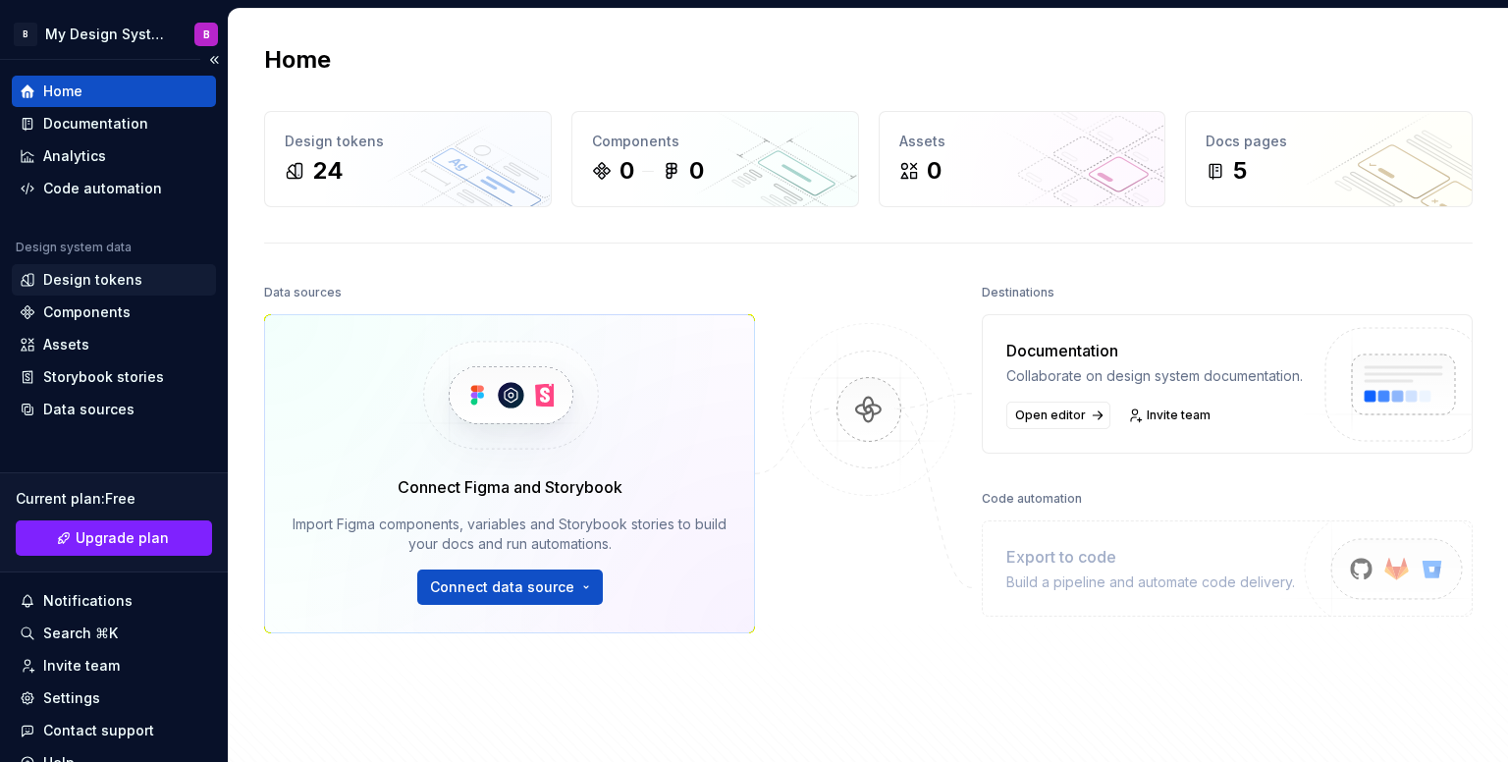
click at [109, 288] on div "Design tokens" at bounding box center [92, 280] width 99 height 20
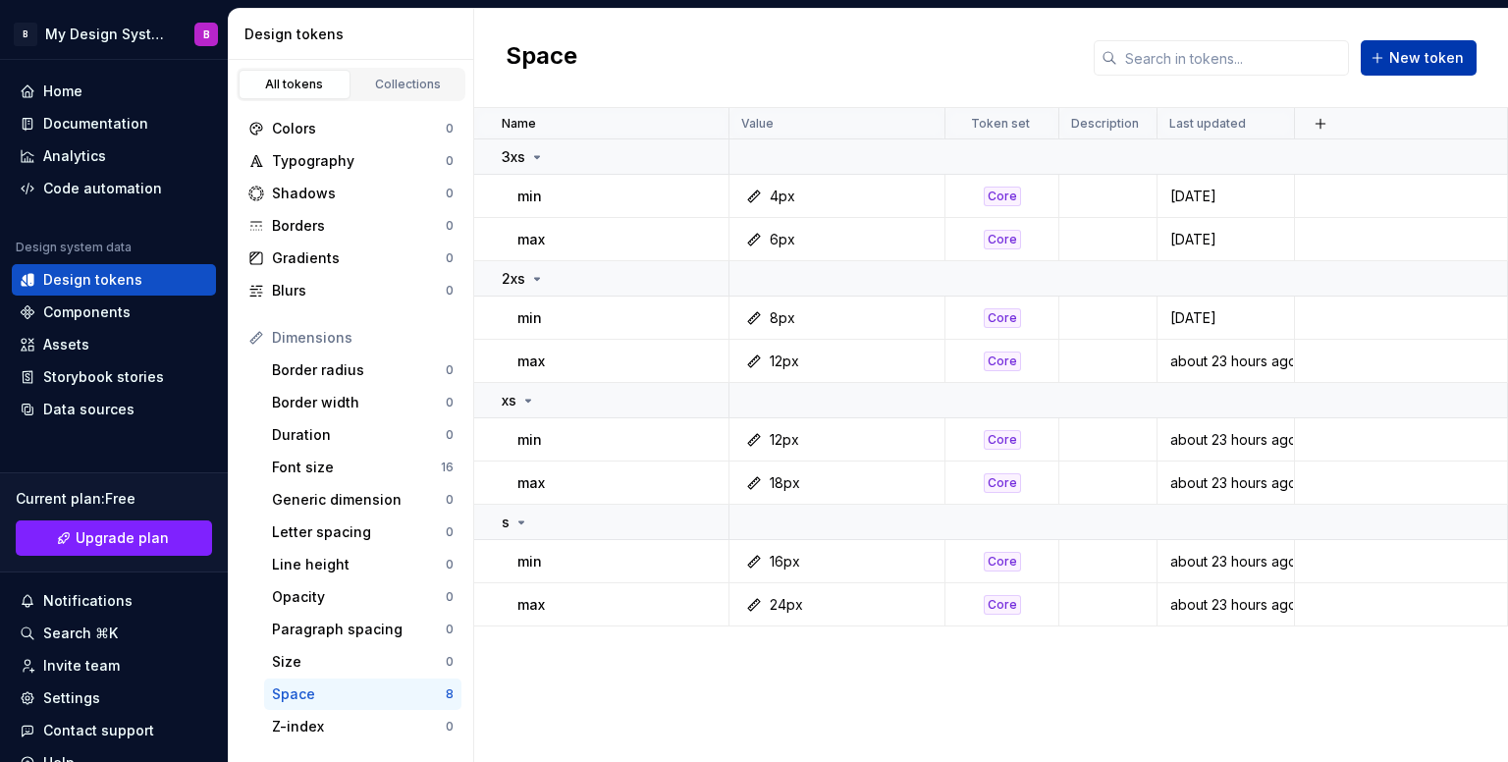
click at [1395, 64] on span "New token" at bounding box center [1426, 58] width 75 height 20
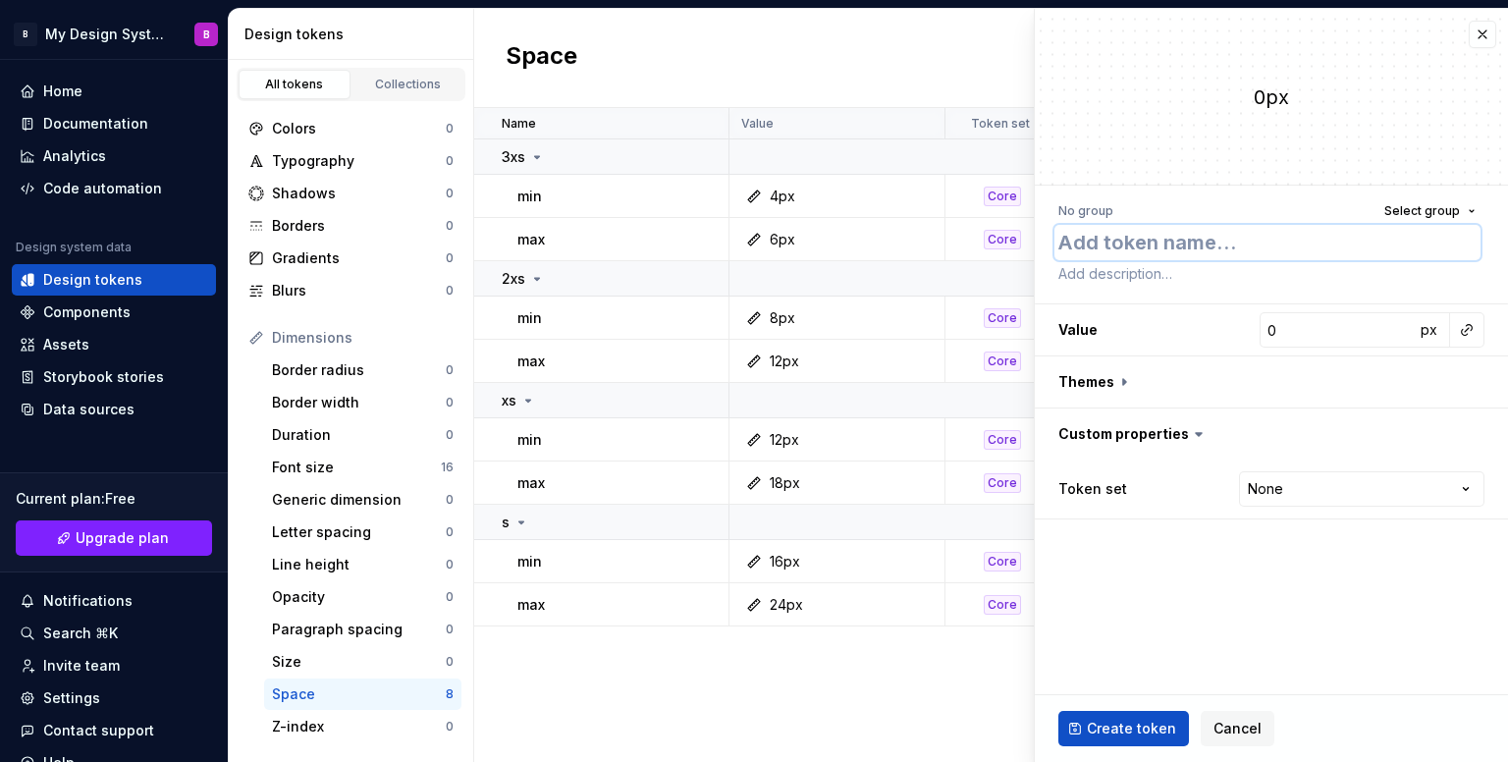
type textarea "*"
type textarea "m"
type textarea "*"
type textarea "mi"
type textarea "*"
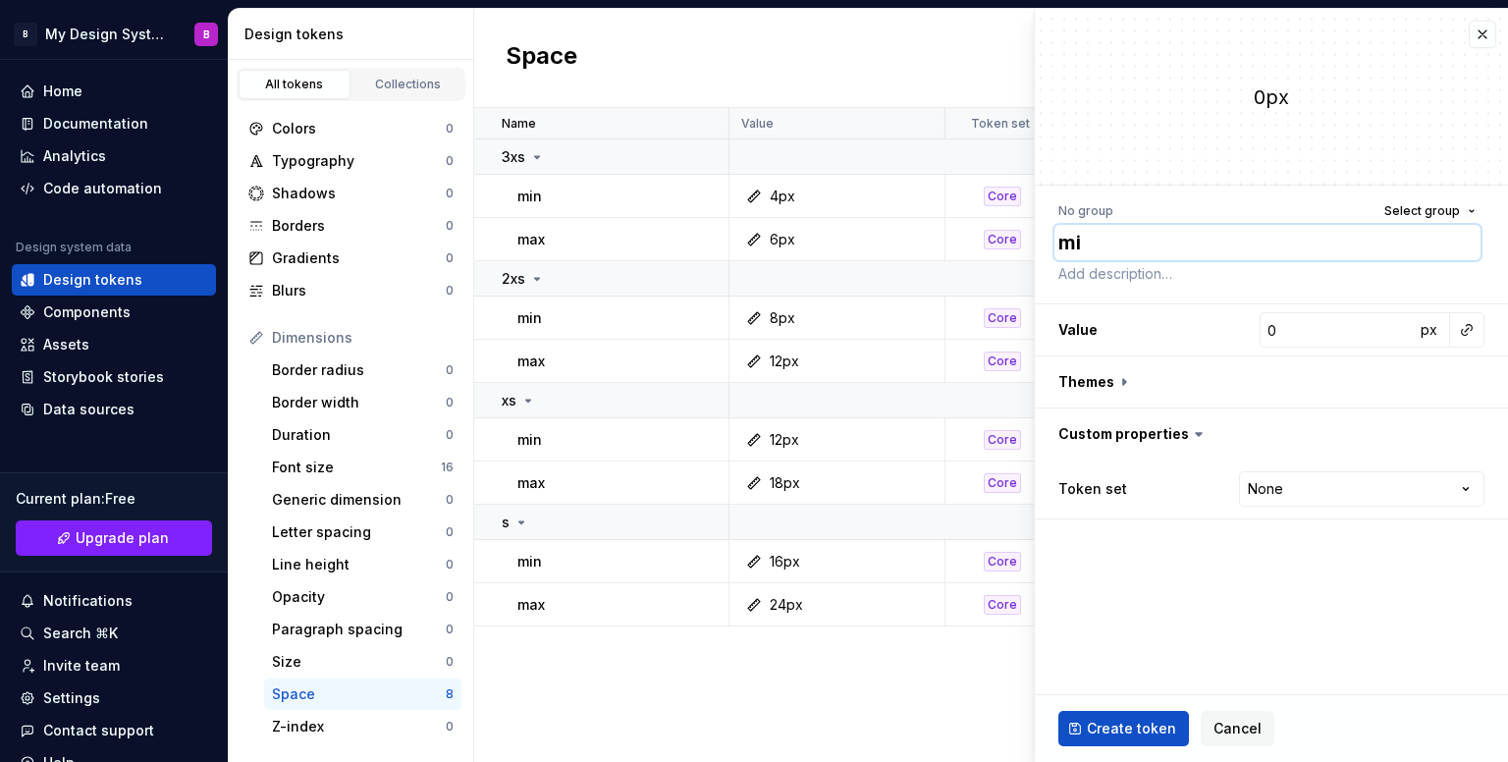
type textarea "min"
type textarea "*"
type textarea "min"
click at [1458, 216] on span "Select group" at bounding box center [1423, 211] width 76 height 16
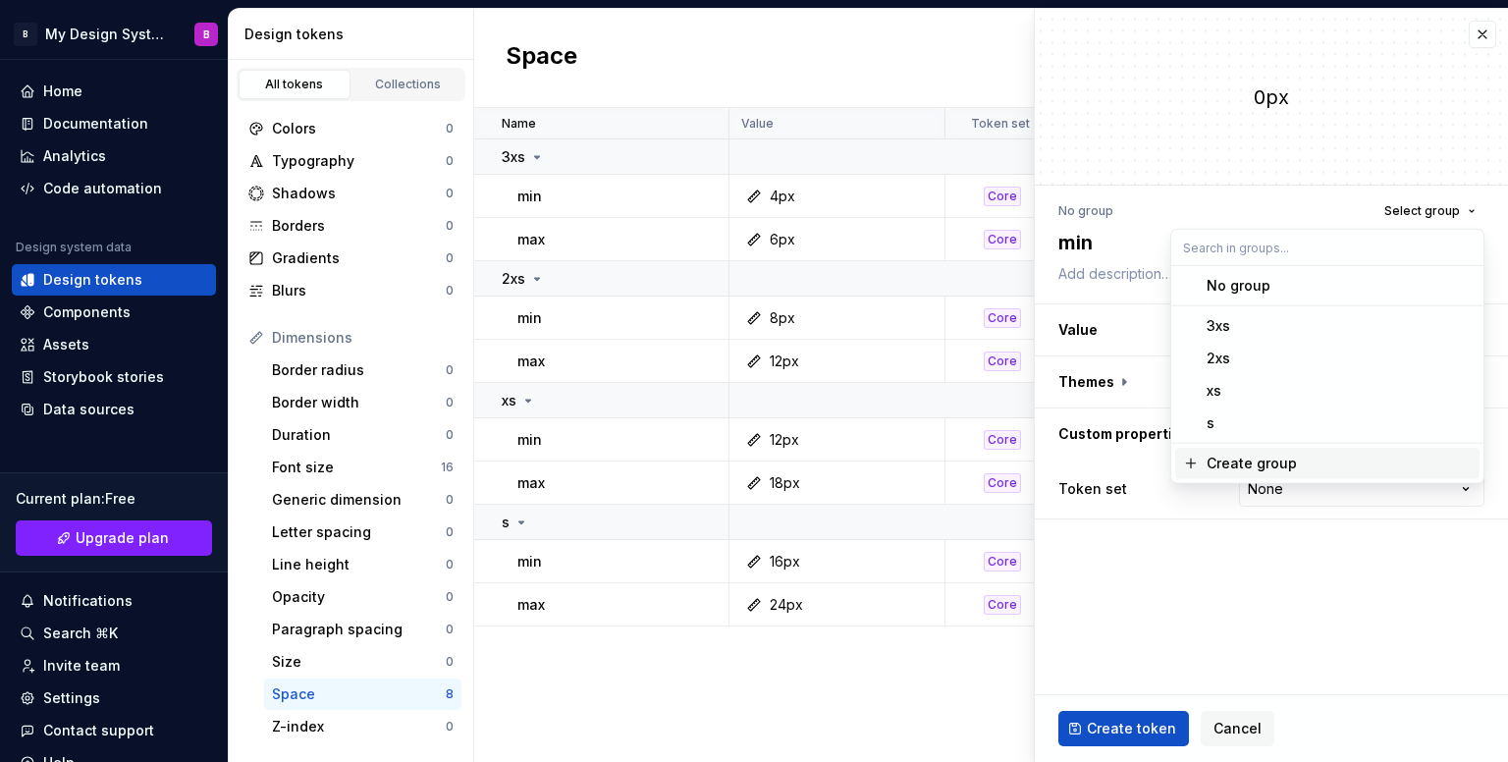
click at [1265, 468] on div "Create group" at bounding box center [1252, 464] width 90 height 20
type textarea "*"
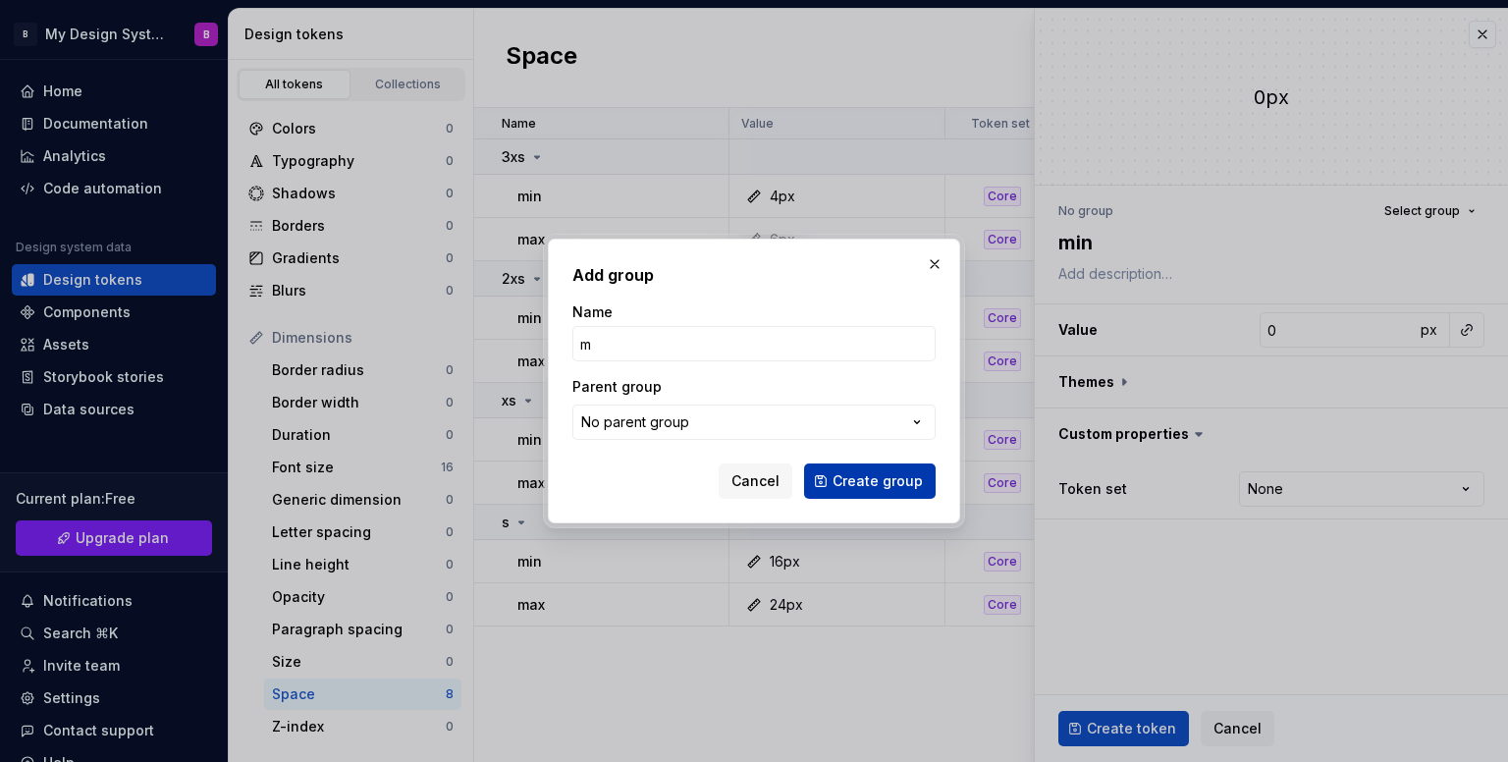
type input "m"
click at [862, 473] on span "Create group" at bounding box center [878, 481] width 90 height 20
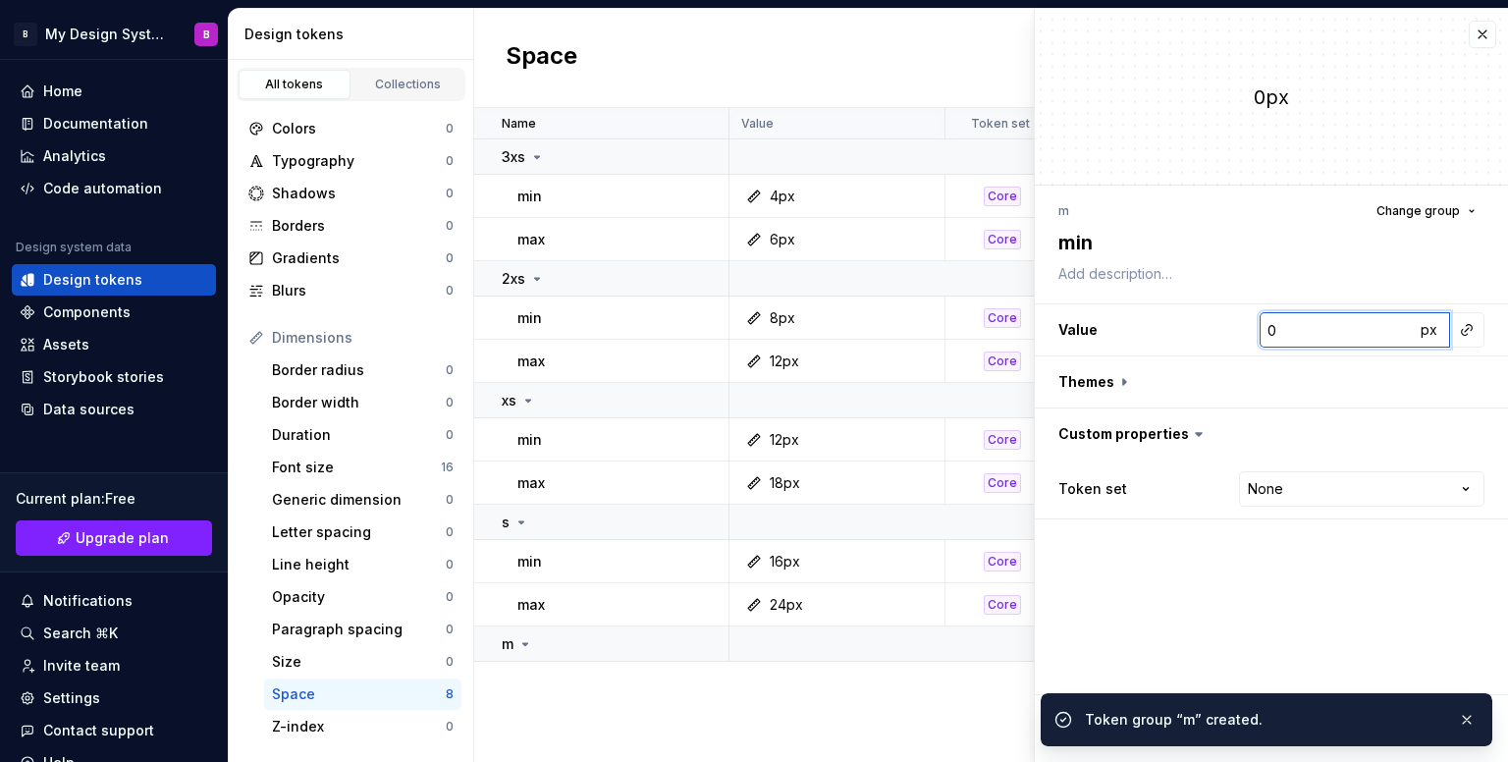
click at [1323, 323] on input "0" at bounding box center [1337, 329] width 155 height 35
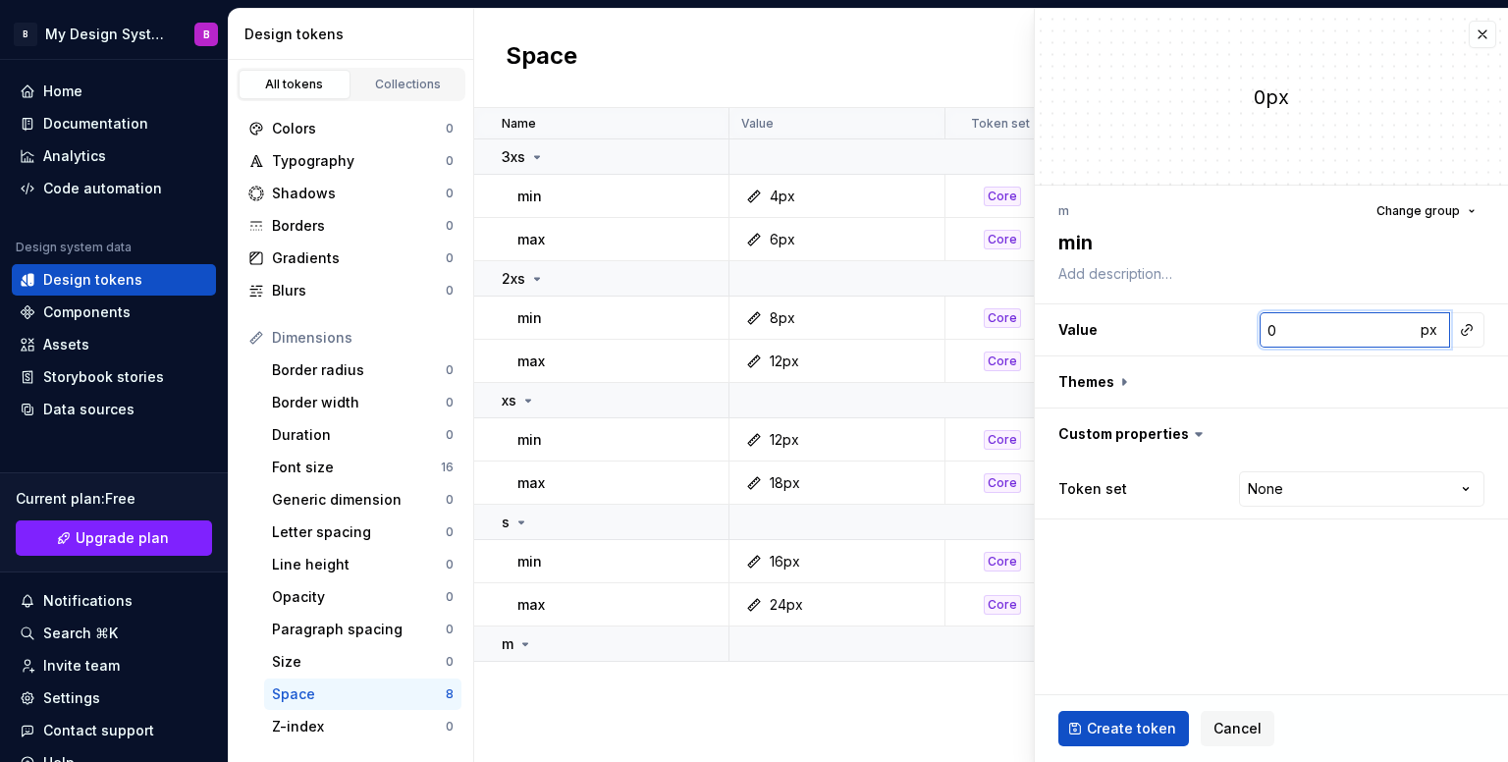
type textarea "*"
type input "2"
type textarea "*"
type input "24"
type textarea "*"
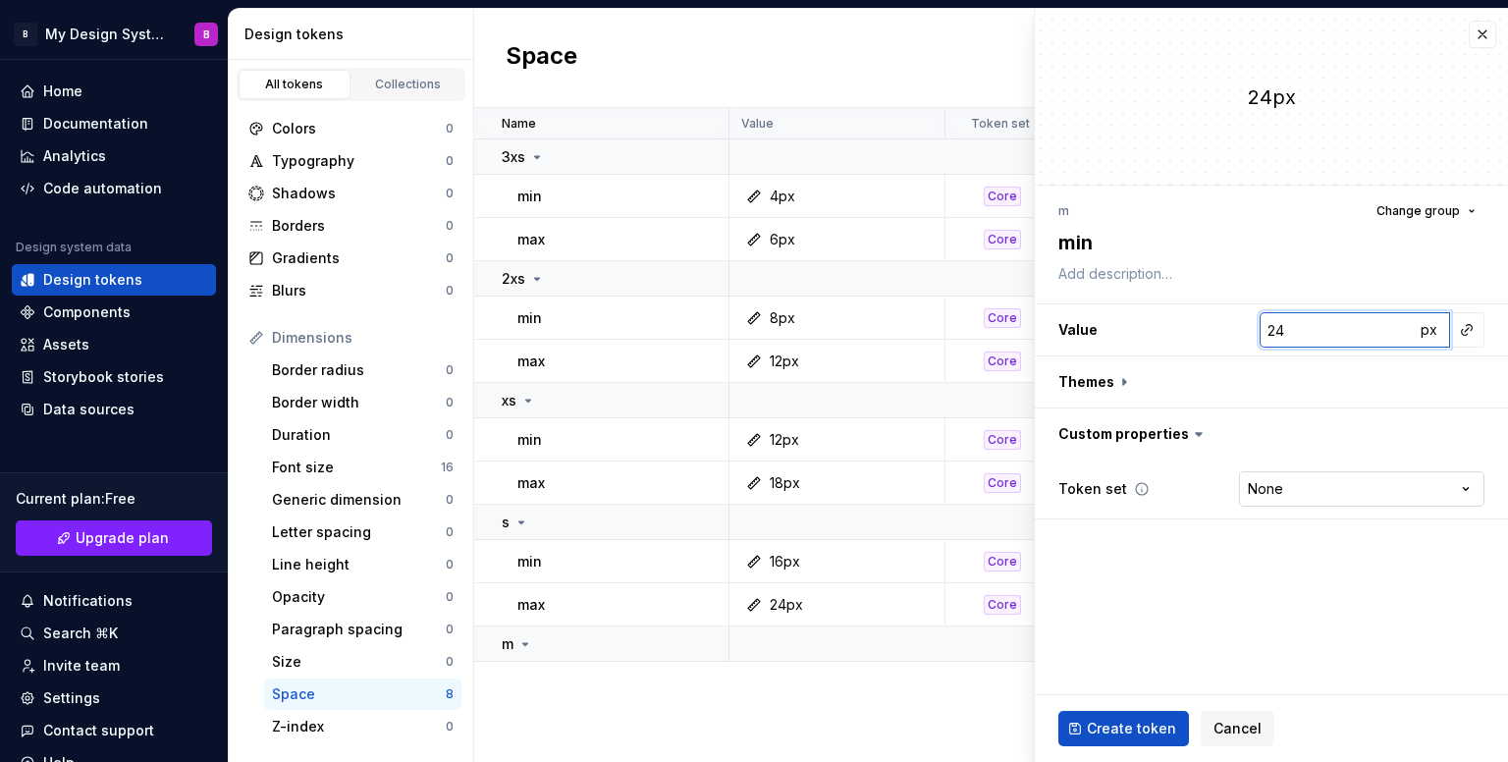
type input "24"
click at [1280, 478] on html "B My Design System B Home Documentation Analytics Code automation Design system…" at bounding box center [754, 381] width 1508 height 762
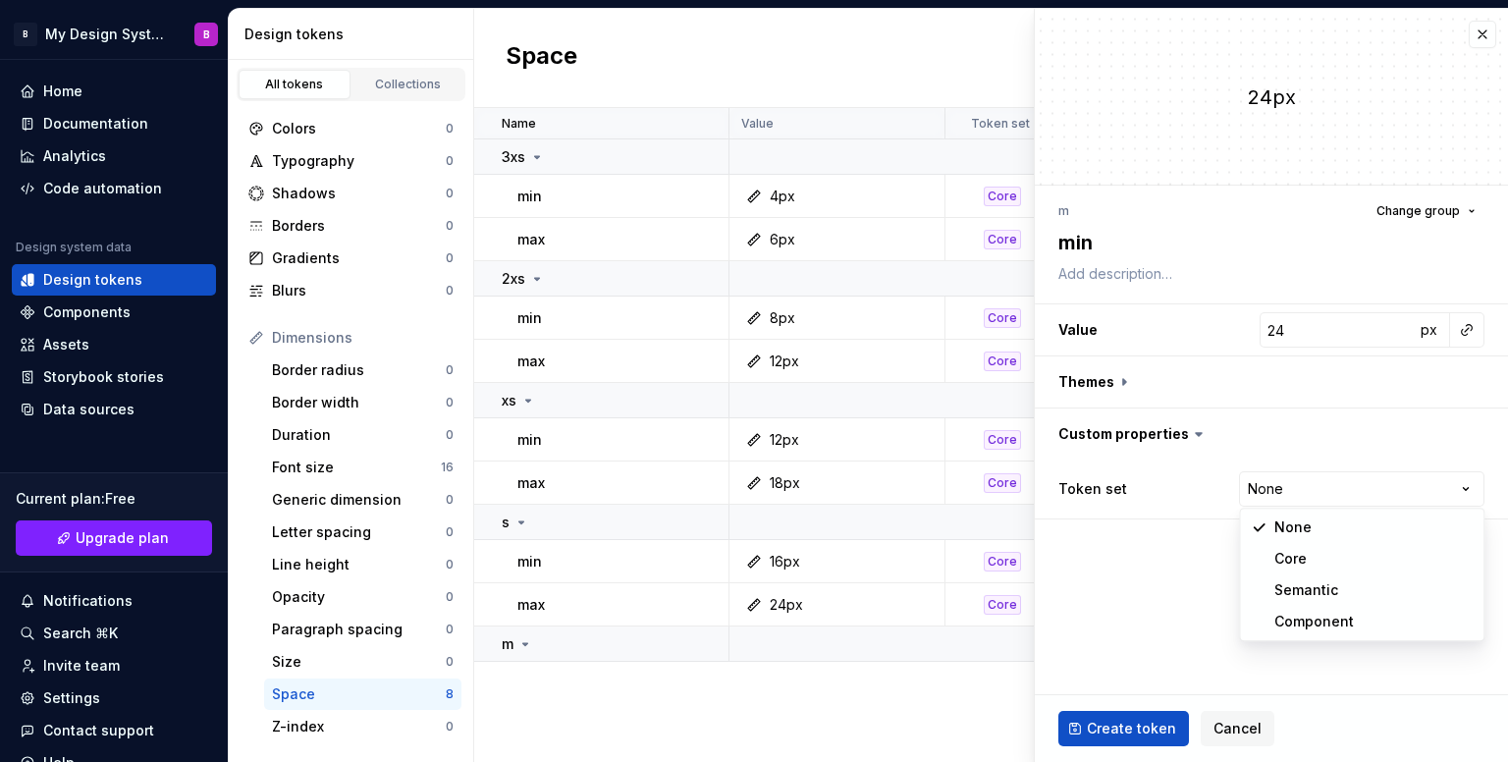
select select "**********"
click at [1131, 728] on span "Create token" at bounding box center [1131, 729] width 89 height 20
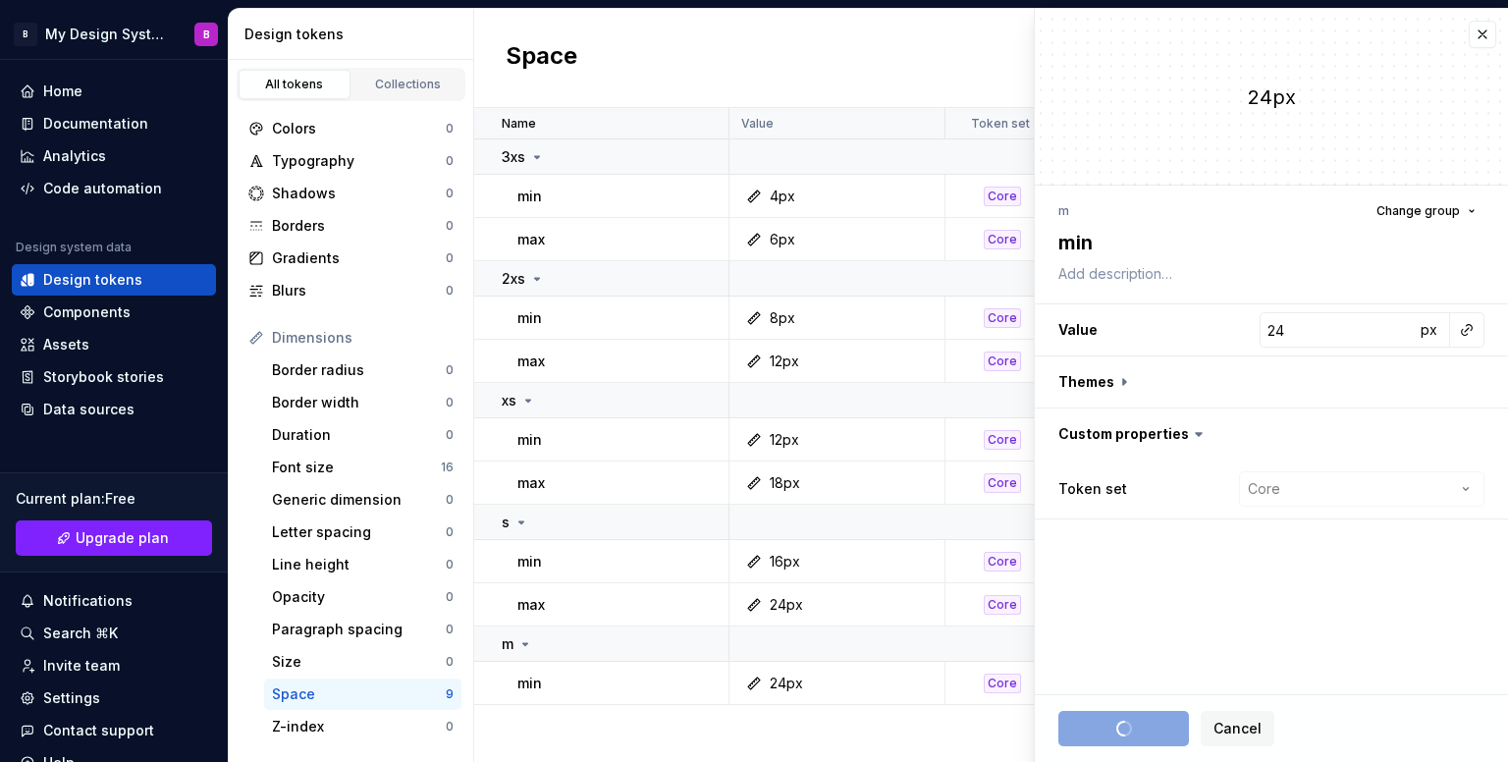
type textarea "*"
type input "0"
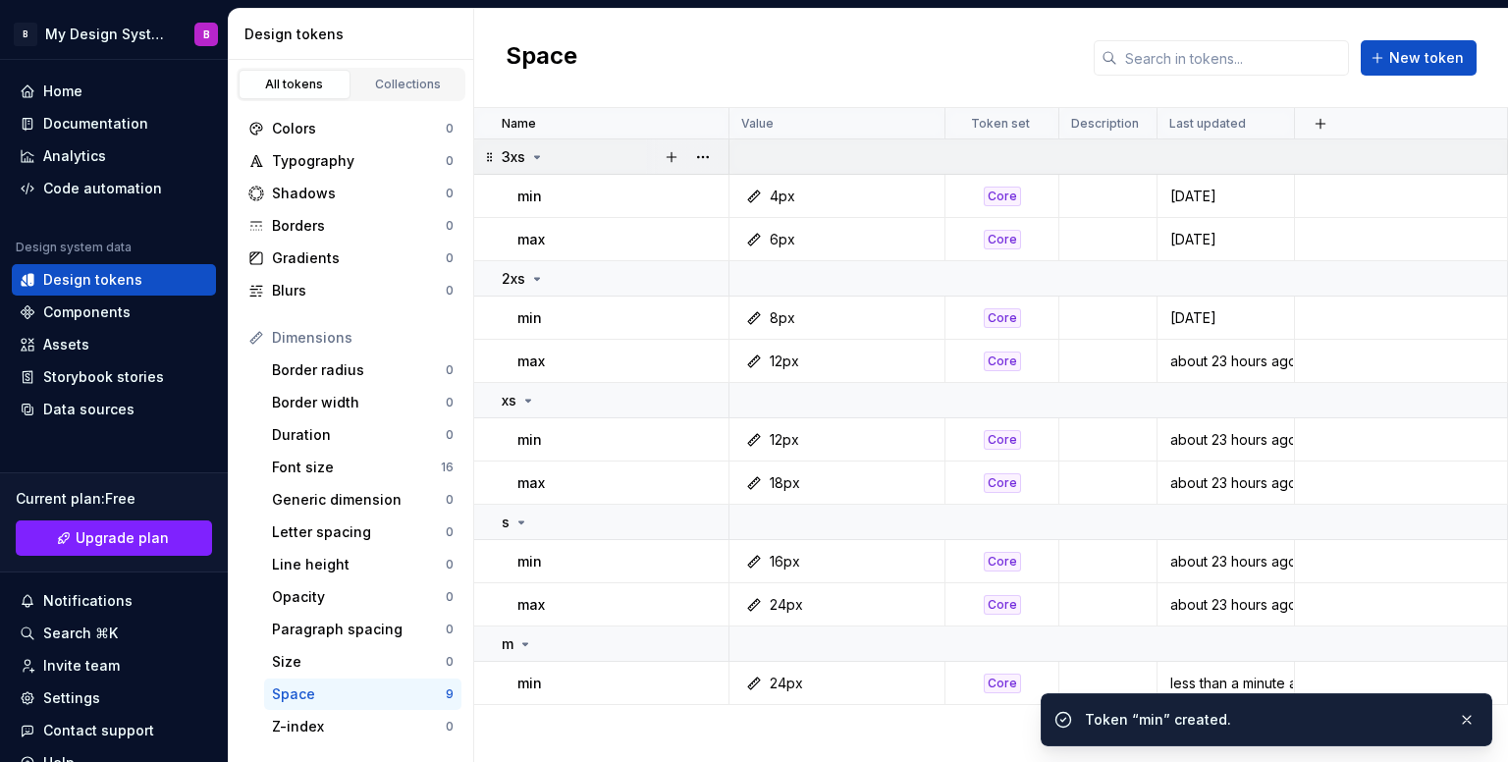
click at [534, 165] on div "3xs" at bounding box center [523, 157] width 43 height 20
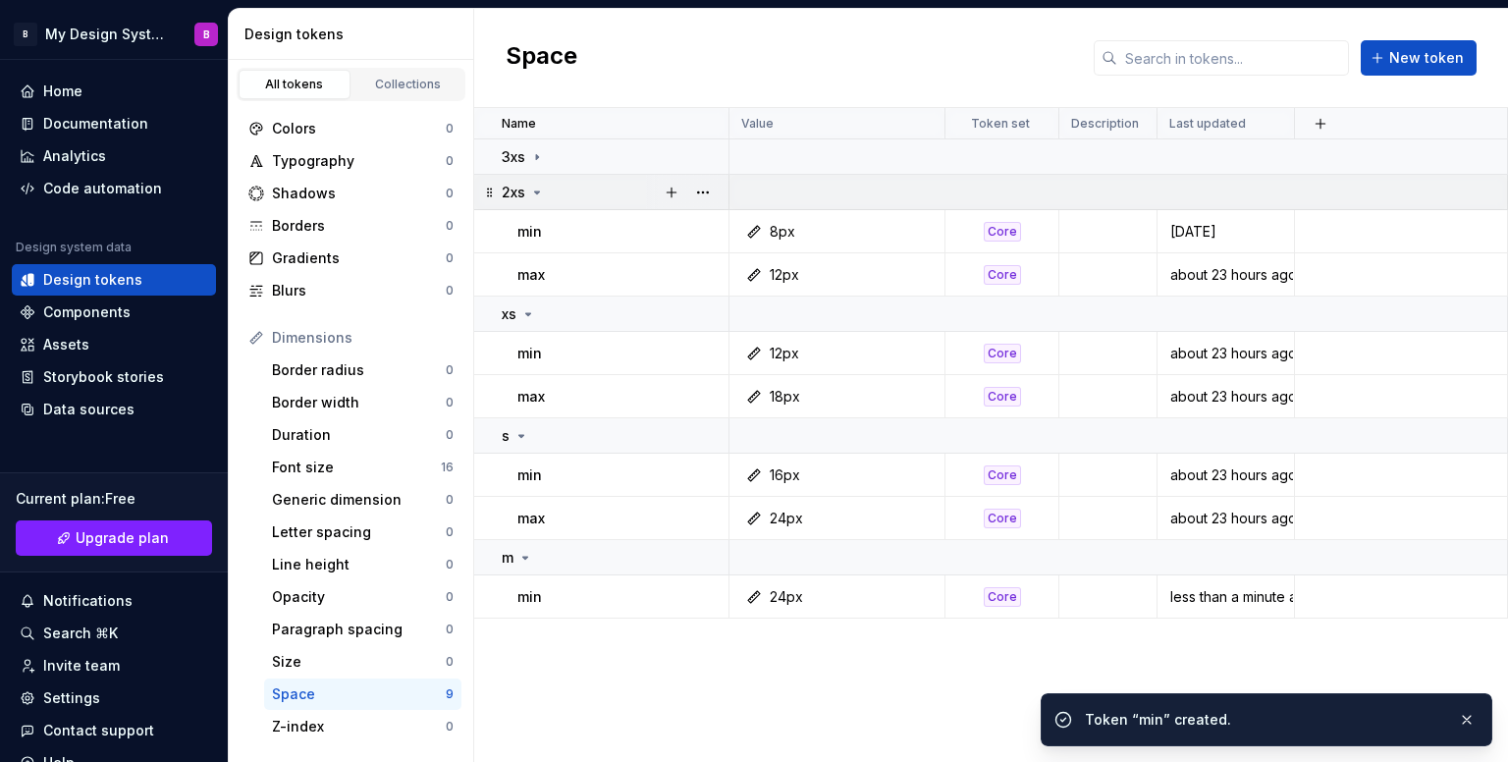
click at [538, 180] on td "2xs" at bounding box center [601, 192] width 255 height 35
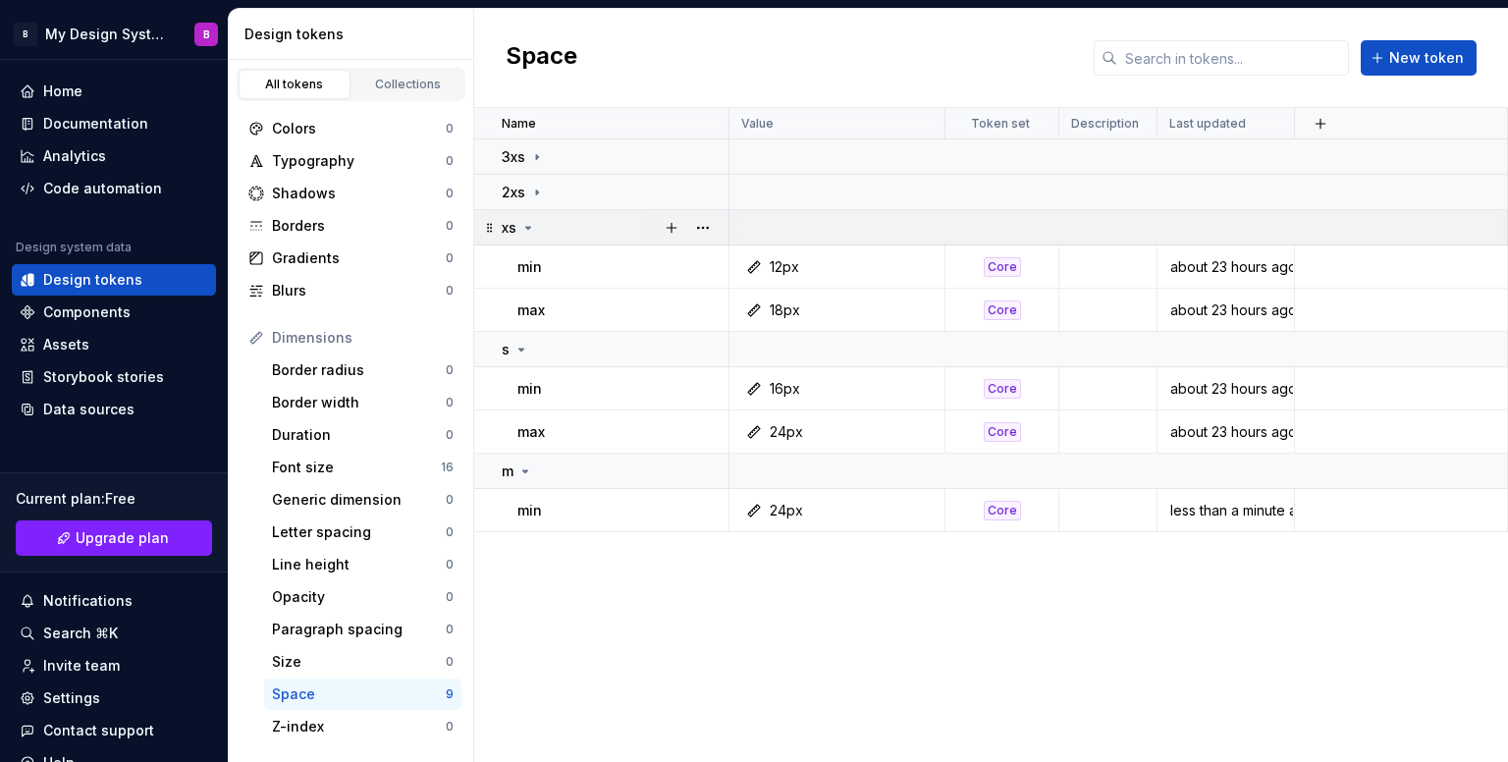
click at [560, 219] on div "xs" at bounding box center [615, 228] width 226 height 20
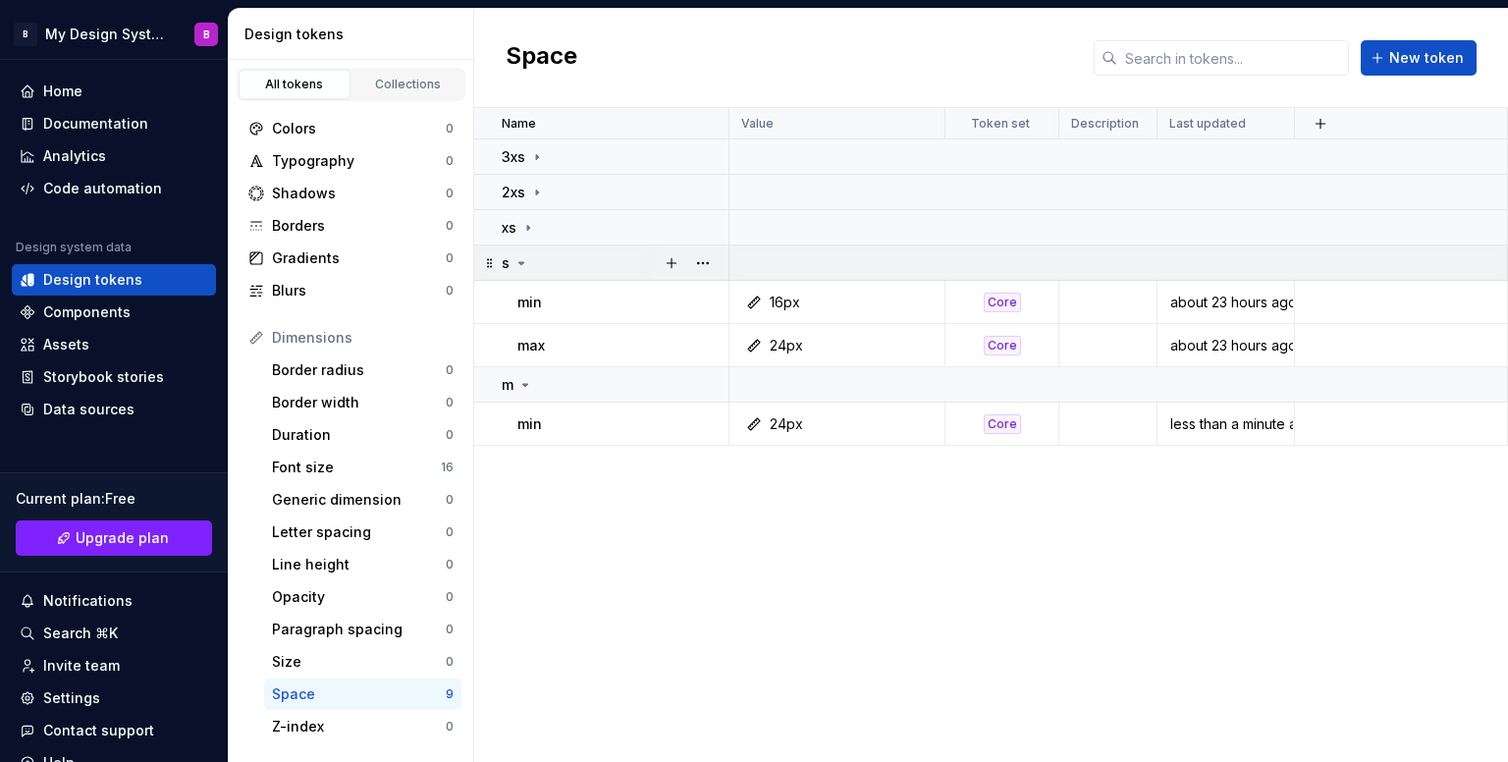
click at [562, 266] on div "s" at bounding box center [615, 263] width 226 height 20
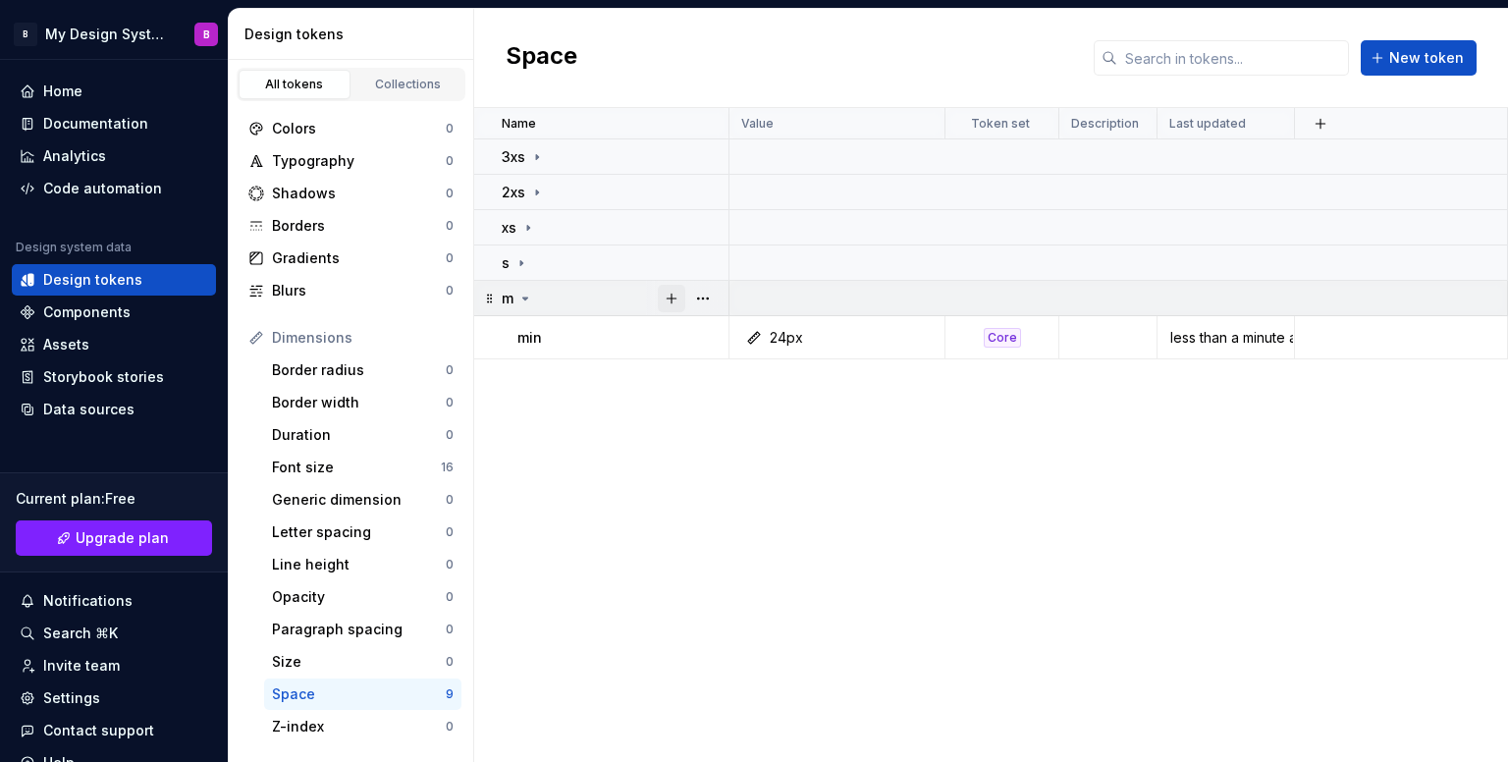
click at [674, 299] on button "button" at bounding box center [671, 298] width 27 height 27
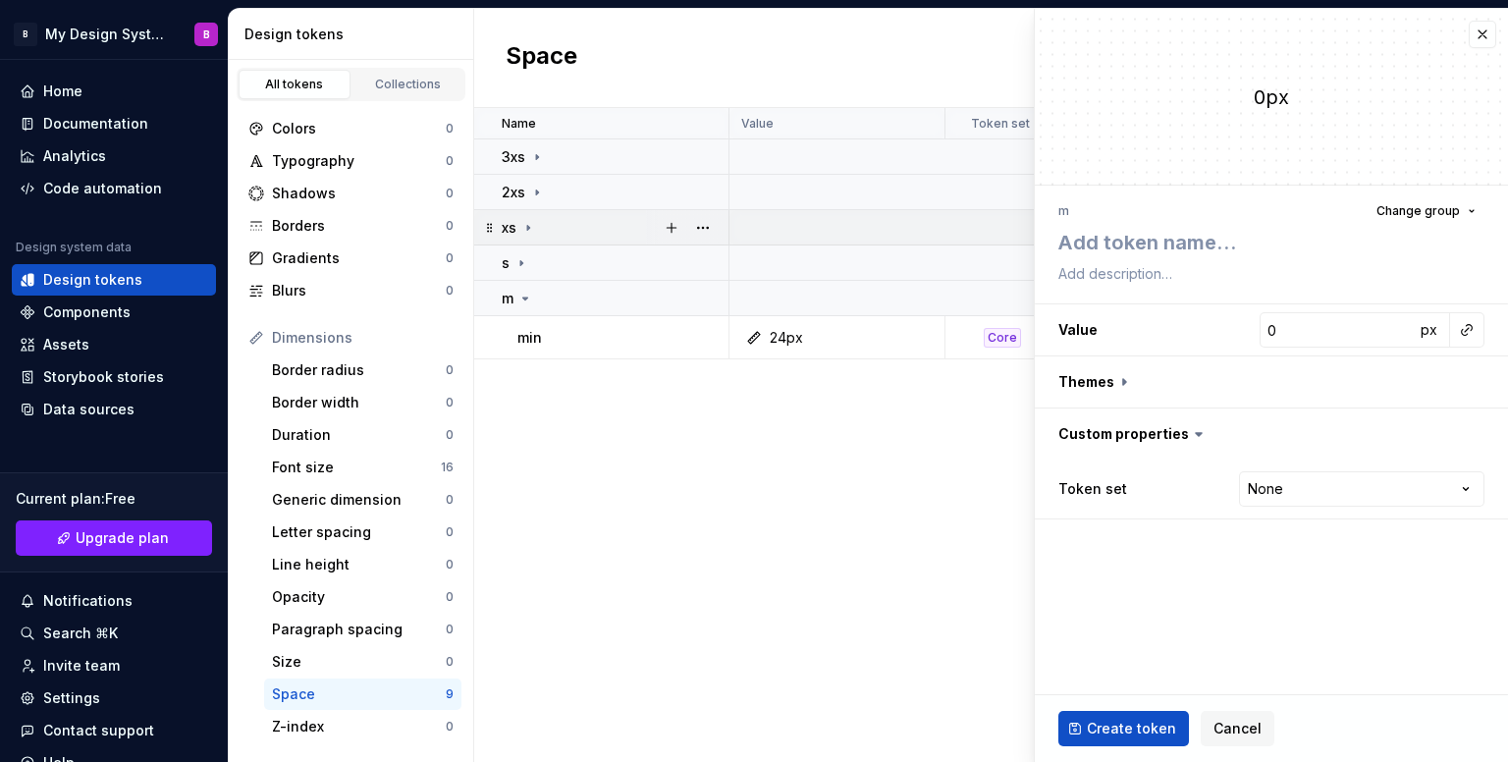
type textarea "*"
type textarea "m"
type textarea "*"
type textarea "ma"
type textarea "*"
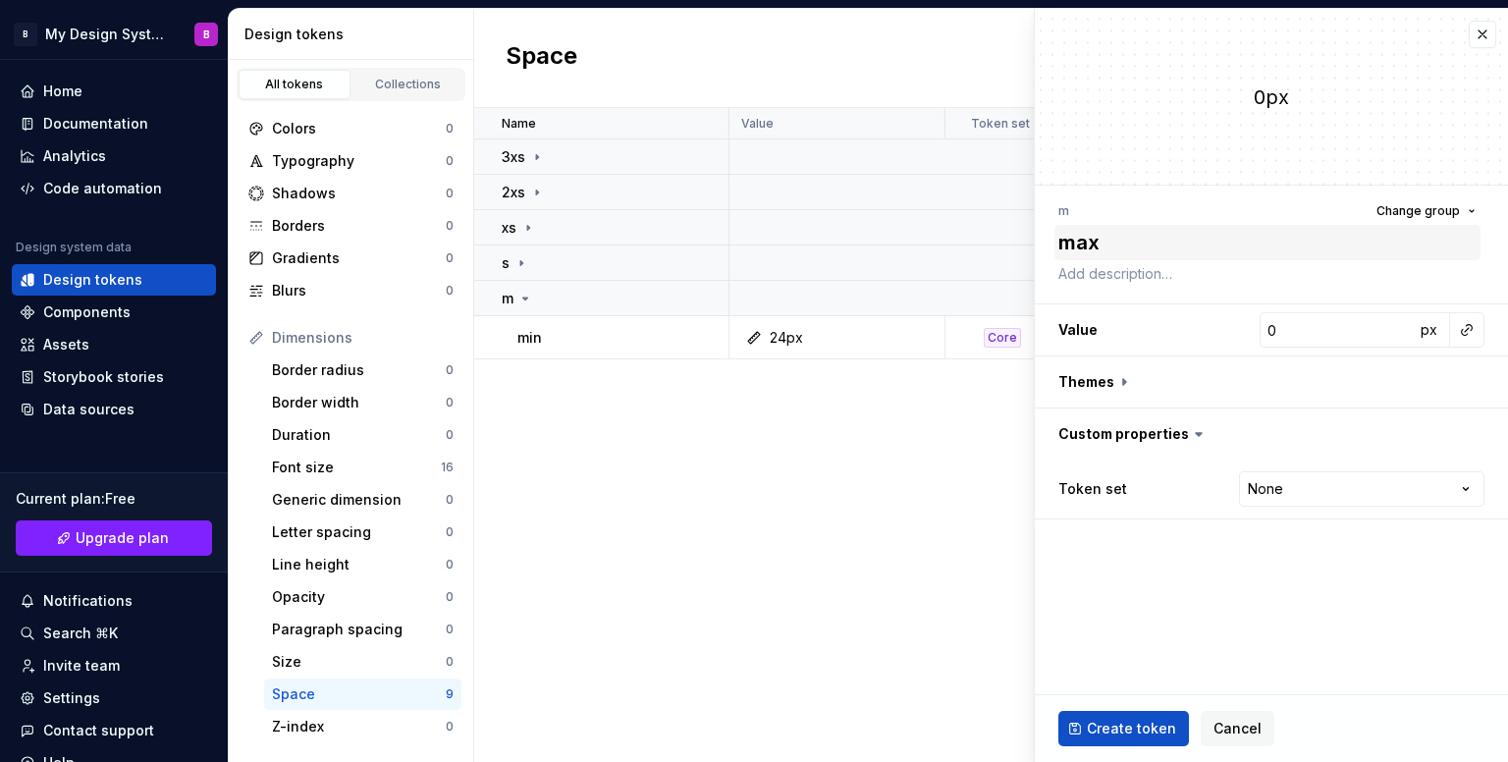
type textarea "max"
click at [1312, 319] on input "0" at bounding box center [1337, 329] width 155 height 35
type textarea "*"
type input "3"
type textarea "*"
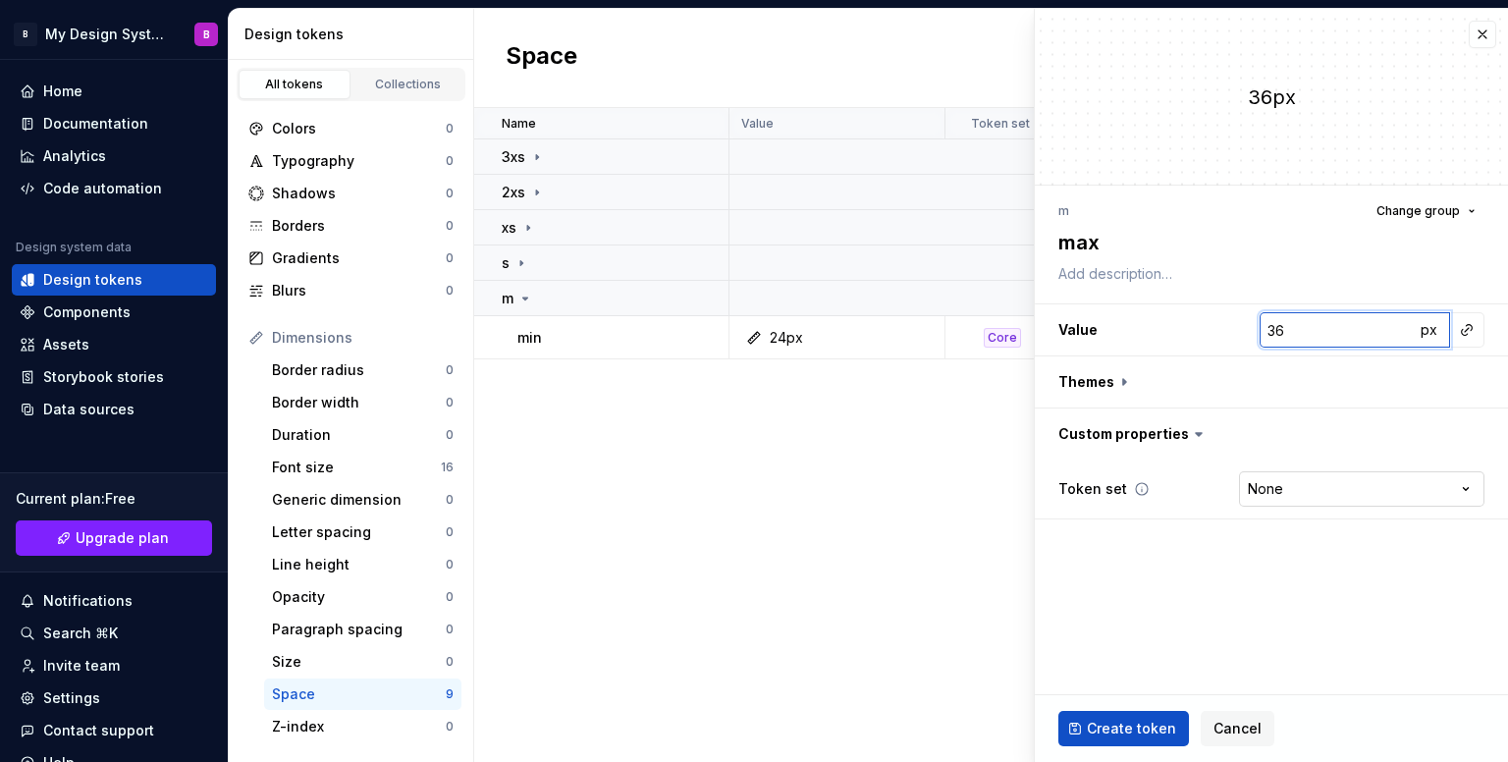
type input "36"
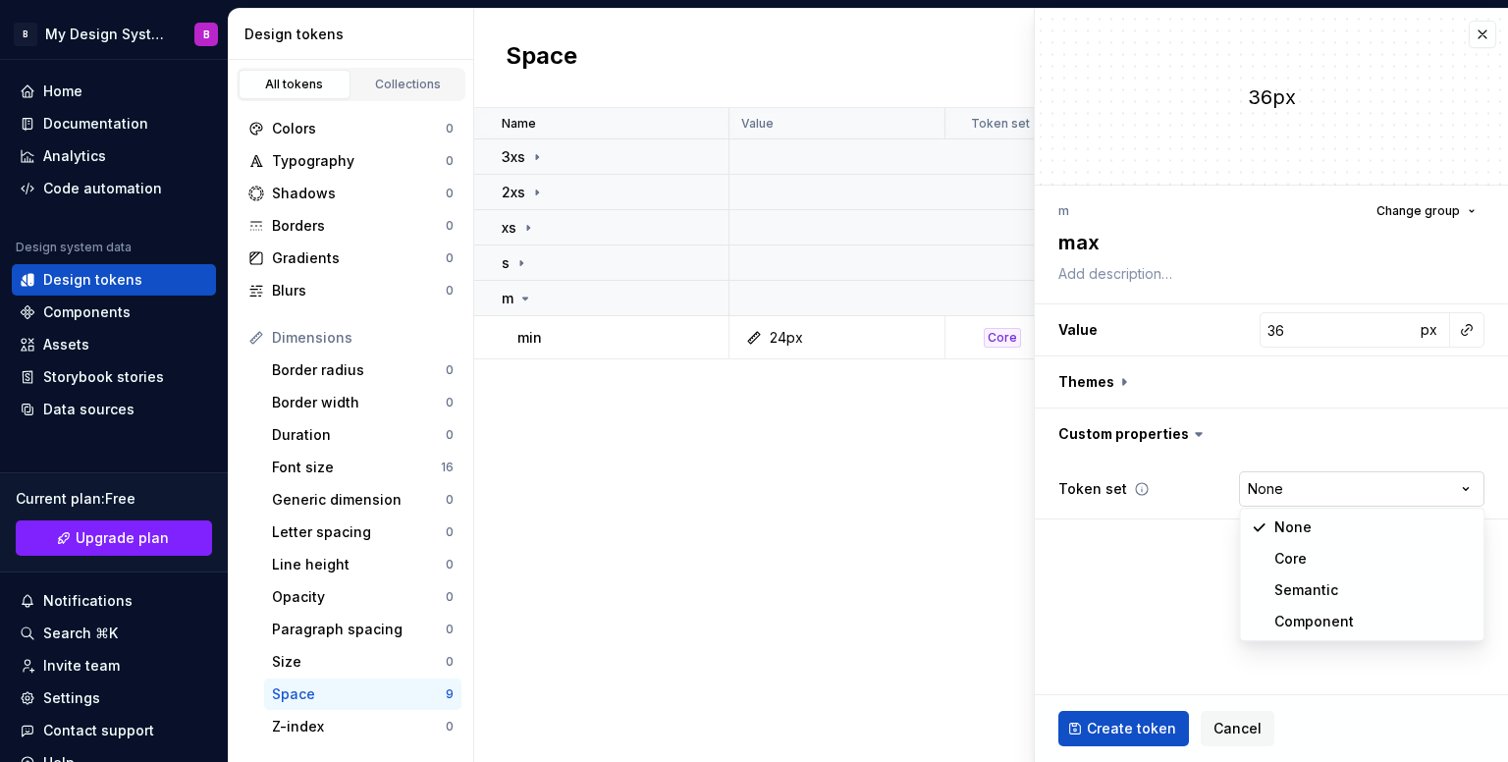
click at [1281, 496] on html "B My Design System B Home Documentation Analytics Code automation Design system…" at bounding box center [754, 381] width 1508 height 762
select select "**********"
click at [1151, 724] on span "Create token" at bounding box center [1131, 729] width 89 height 20
type textarea "*"
type input "0"
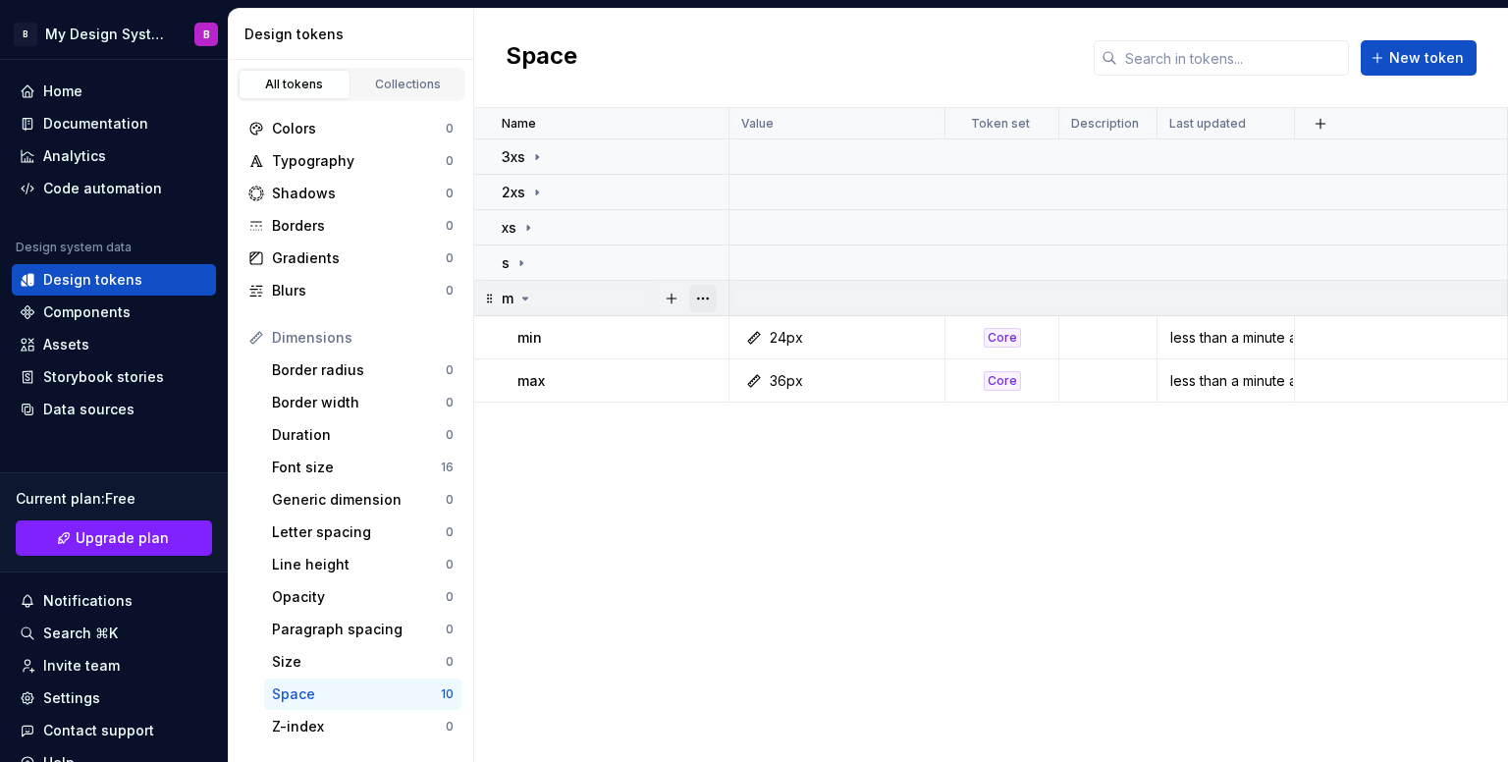
click at [701, 296] on button "button" at bounding box center [702, 298] width 27 height 27
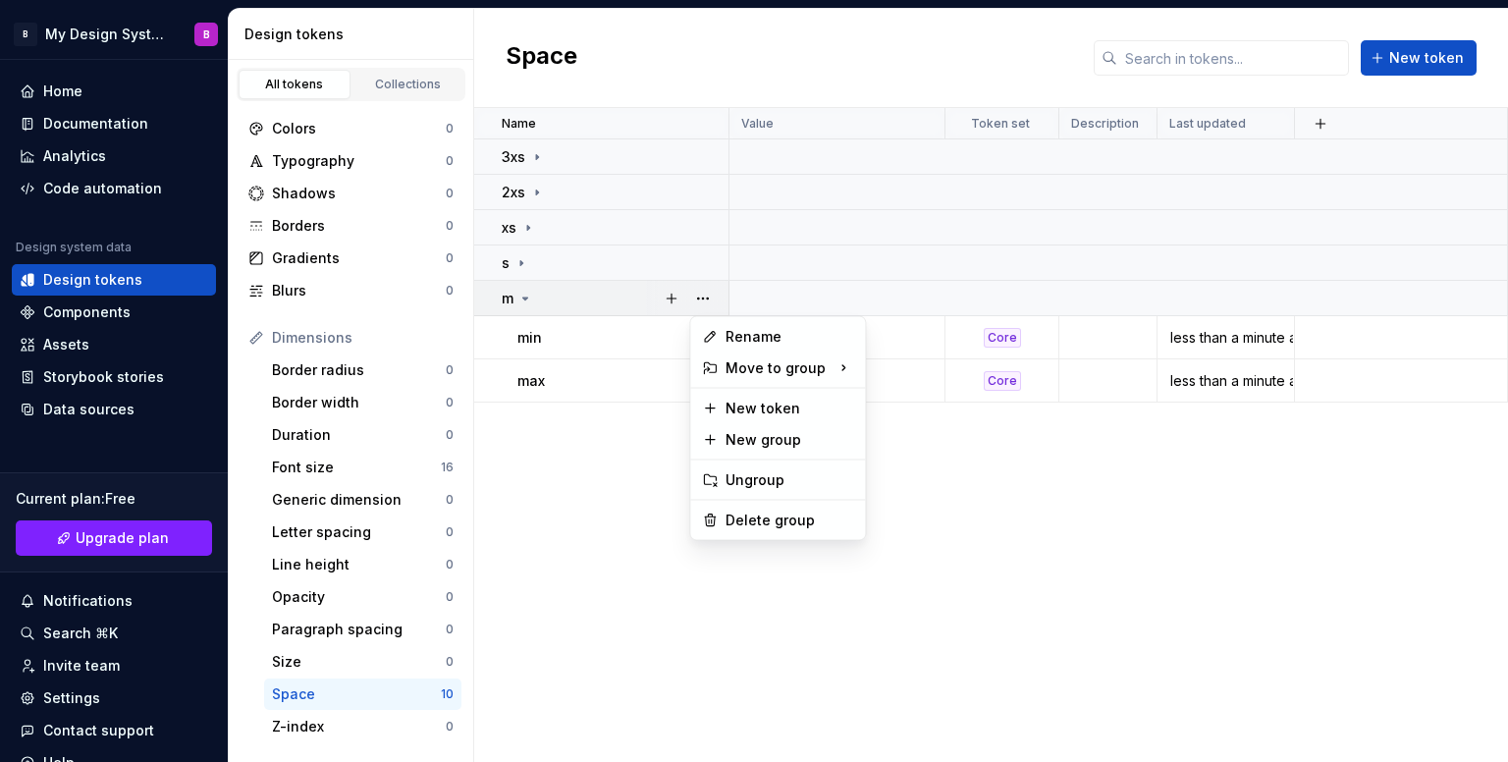
click at [489, 299] on html "B My Design System B Home Documentation Analytics Code automation Design system…" at bounding box center [754, 381] width 1508 height 762
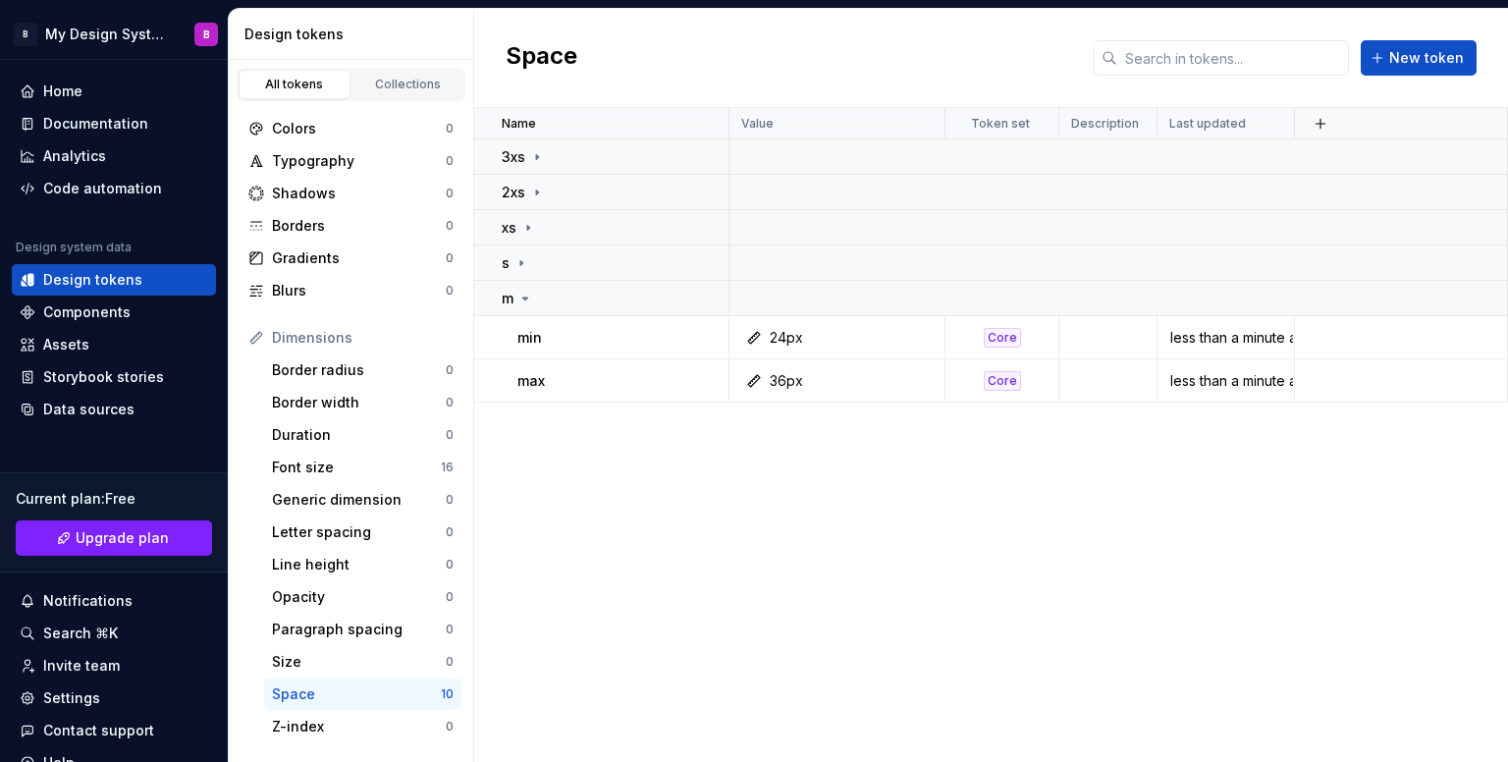
click at [489, 299] on icon at bounding box center [490, 299] width 16 height 16
click at [527, 299] on icon at bounding box center [525, 299] width 16 height 16
click at [692, 447] on div "Name Value Token set Description Last updated 3xs 2xs xs s m min 24px Core 1 mi…" at bounding box center [991, 435] width 1034 height 654
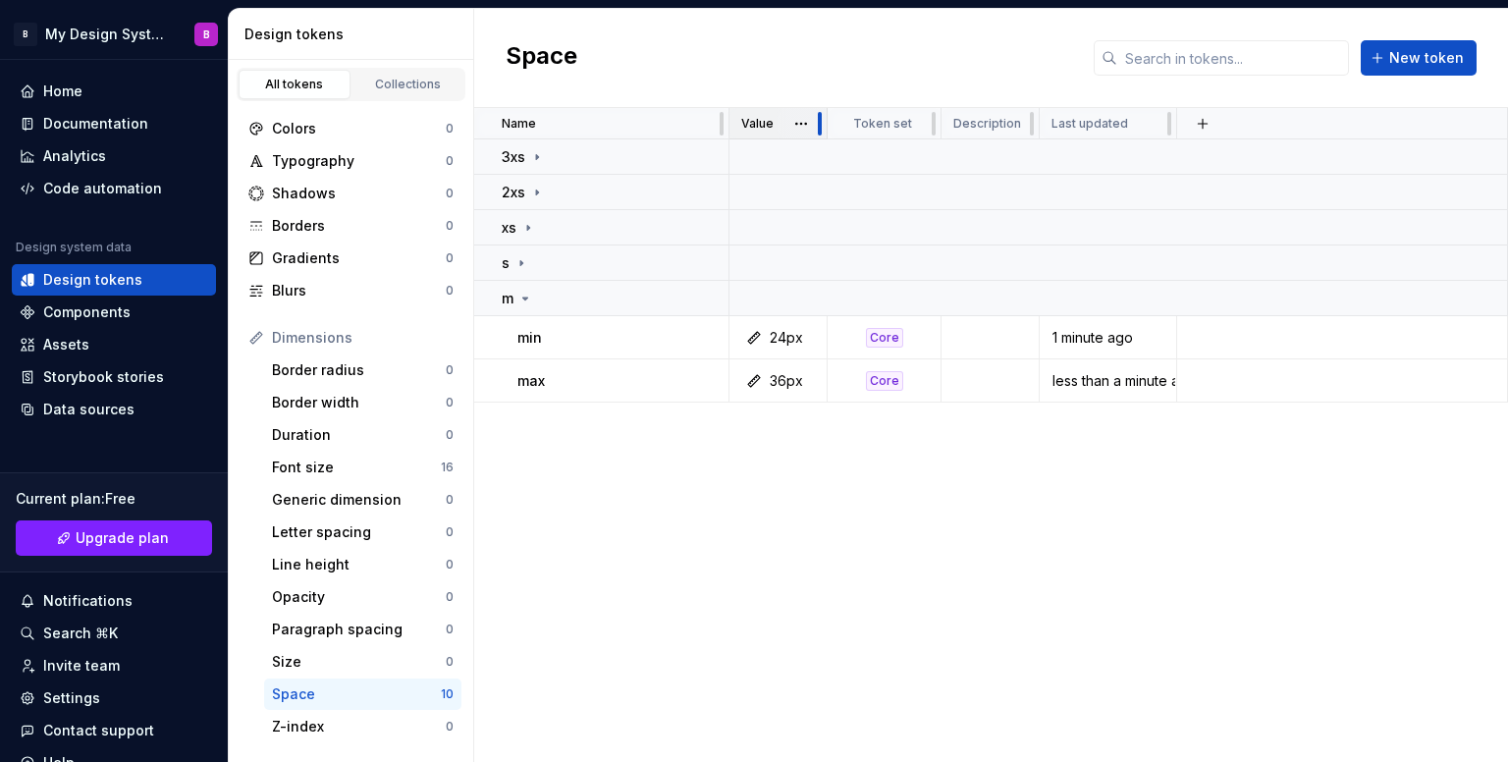
drag, startPoint x: 937, startPoint y: 138, endPoint x: 746, endPoint y: 136, distance: 190.5
click at [746, 136] on div "Value" at bounding box center [779, 123] width 98 height 31
click at [1435, 52] on span "New token" at bounding box center [1426, 58] width 75 height 20
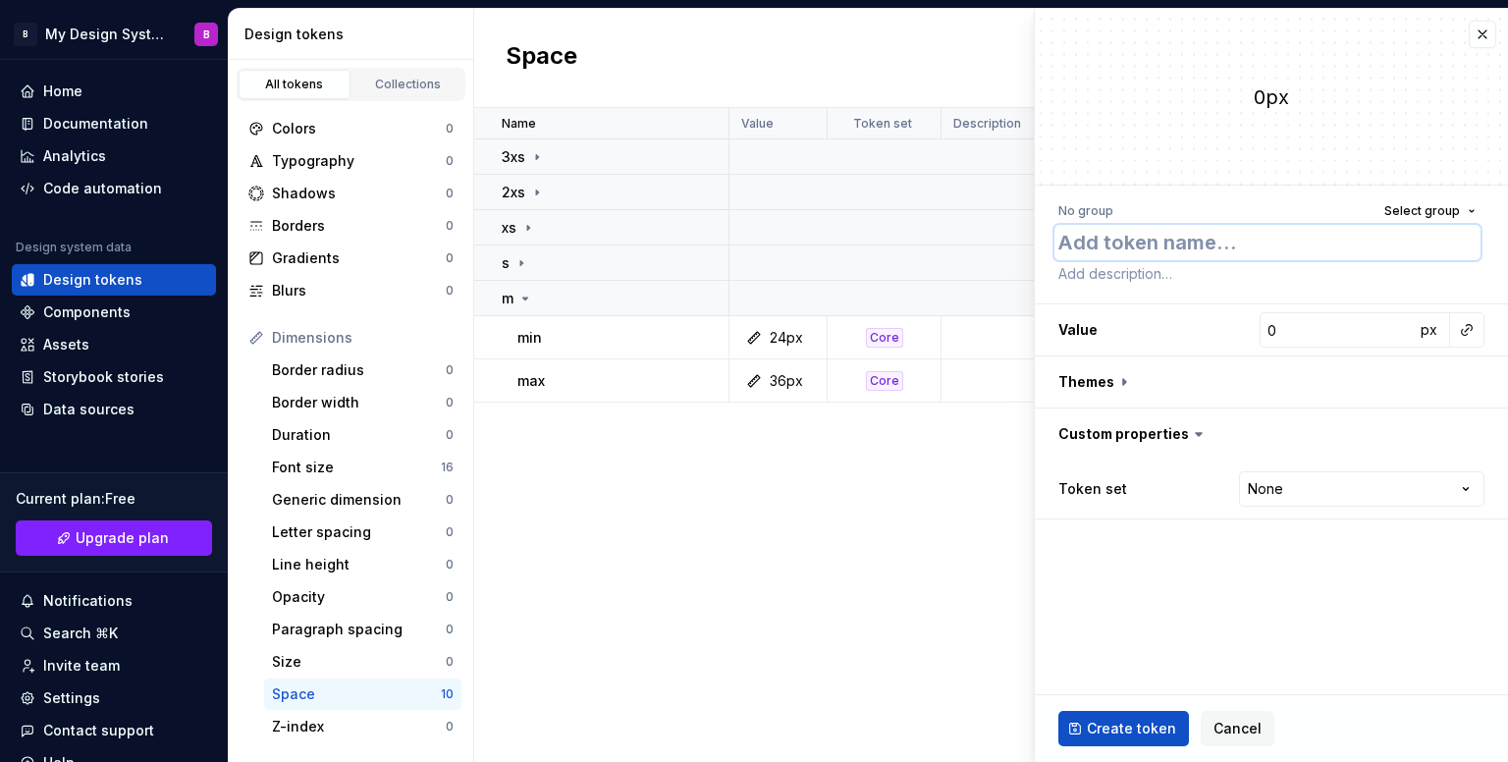
type textarea "*"
type textarea "l"
click at [1306, 319] on input "0" at bounding box center [1337, 329] width 155 height 35
click at [1136, 250] on textarea "l" at bounding box center [1268, 242] width 426 height 35
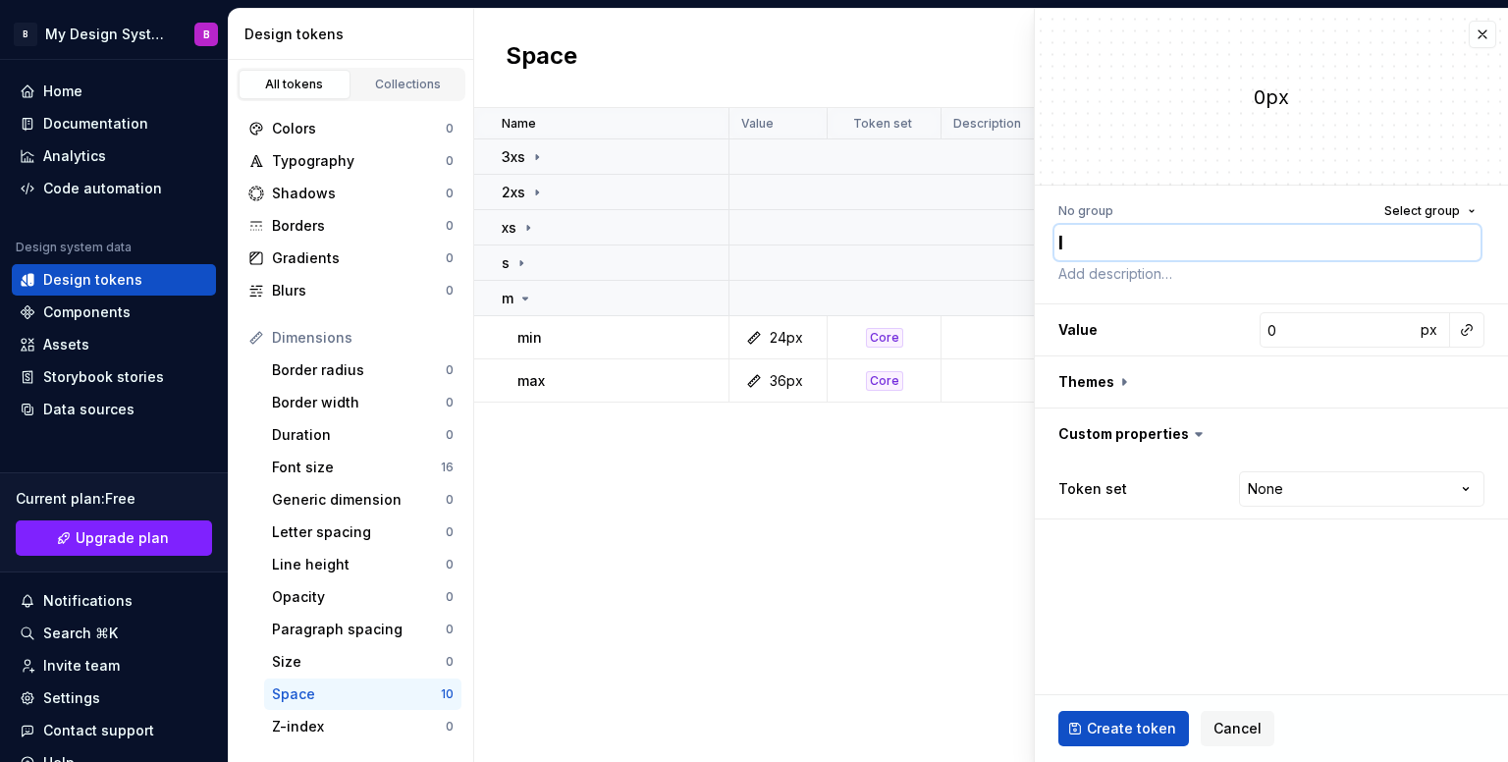
type textarea "*"
type textarea "lg"
click at [1318, 347] on input "0" at bounding box center [1337, 329] width 155 height 35
click at [1124, 241] on textarea "lg" at bounding box center [1268, 242] width 426 height 35
type textarea "*"
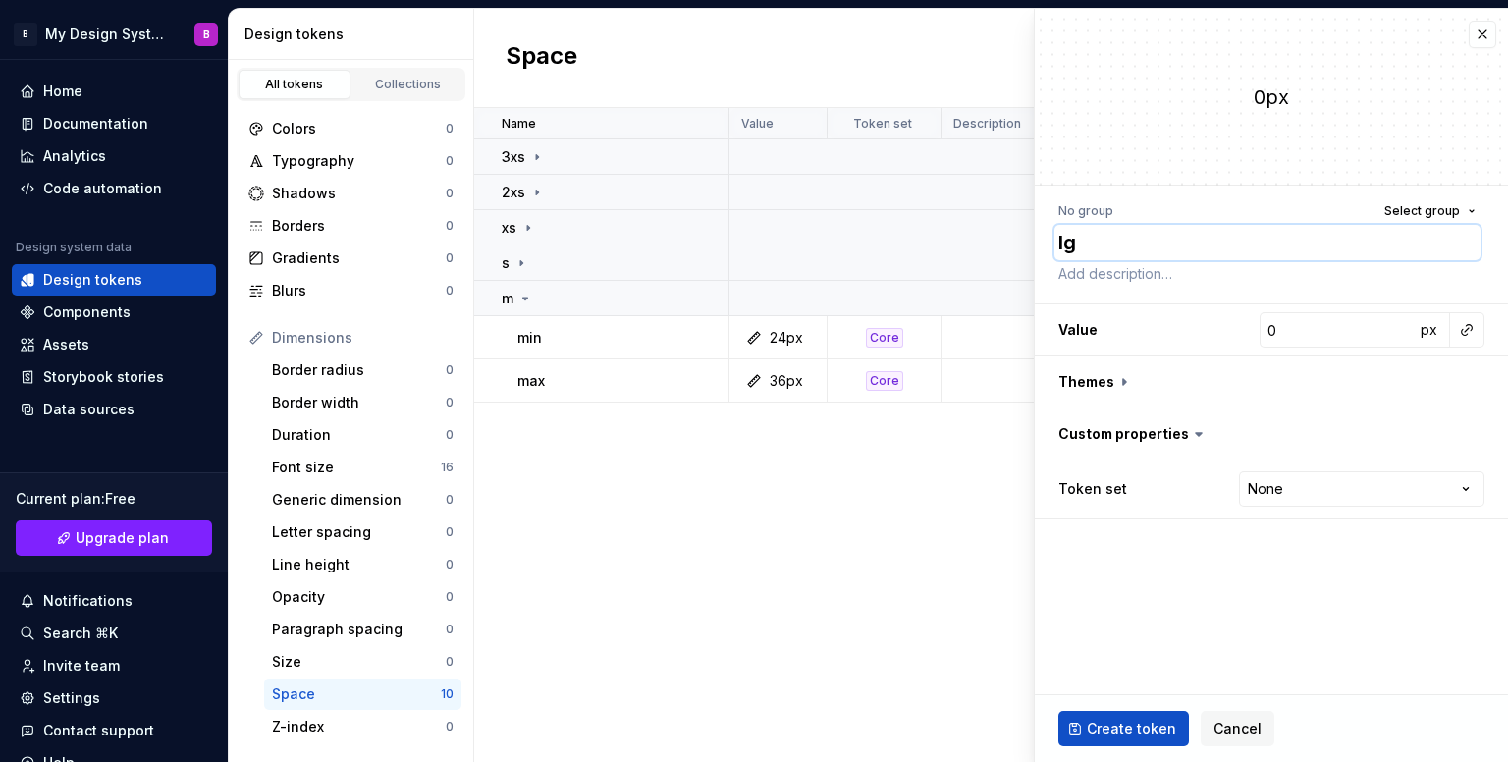
type textarea "m"
type textarea "*"
type textarea "mi"
type textarea "*"
type textarea "min"
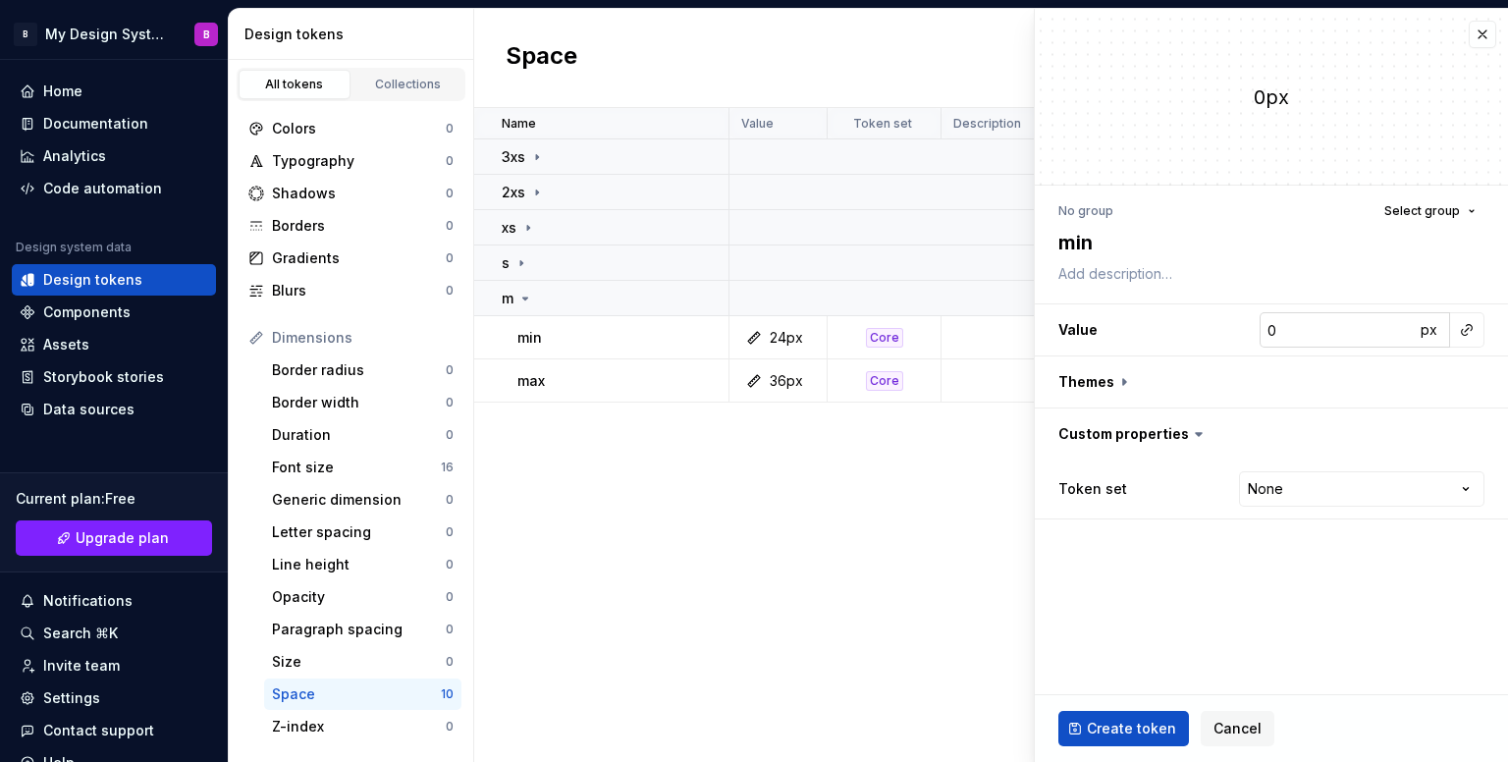
click at [1293, 322] on input "0" at bounding box center [1337, 329] width 155 height 35
type textarea "*"
type input "3"
type textarea "*"
type input "32"
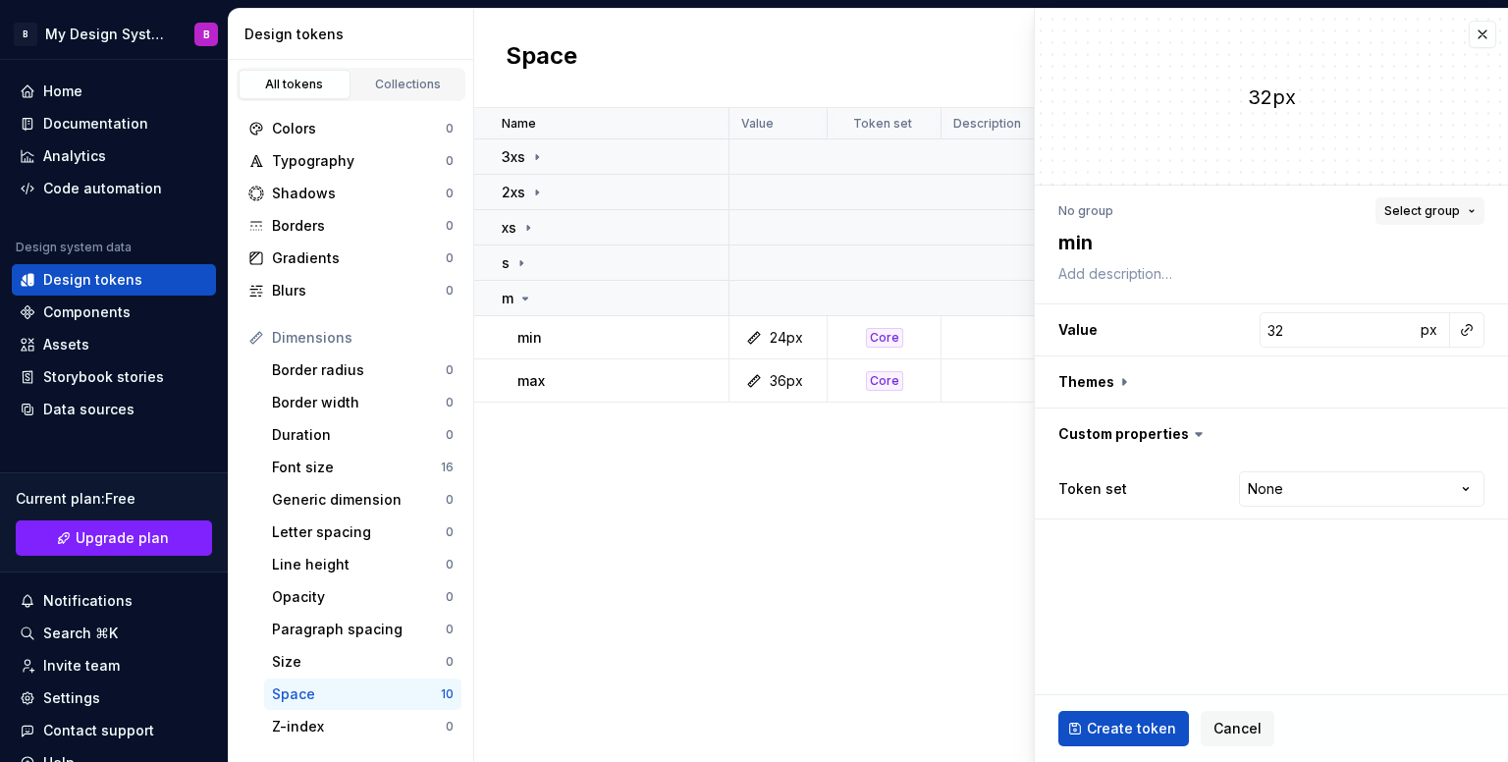
click at [1440, 208] on span "Select group" at bounding box center [1423, 211] width 76 height 16
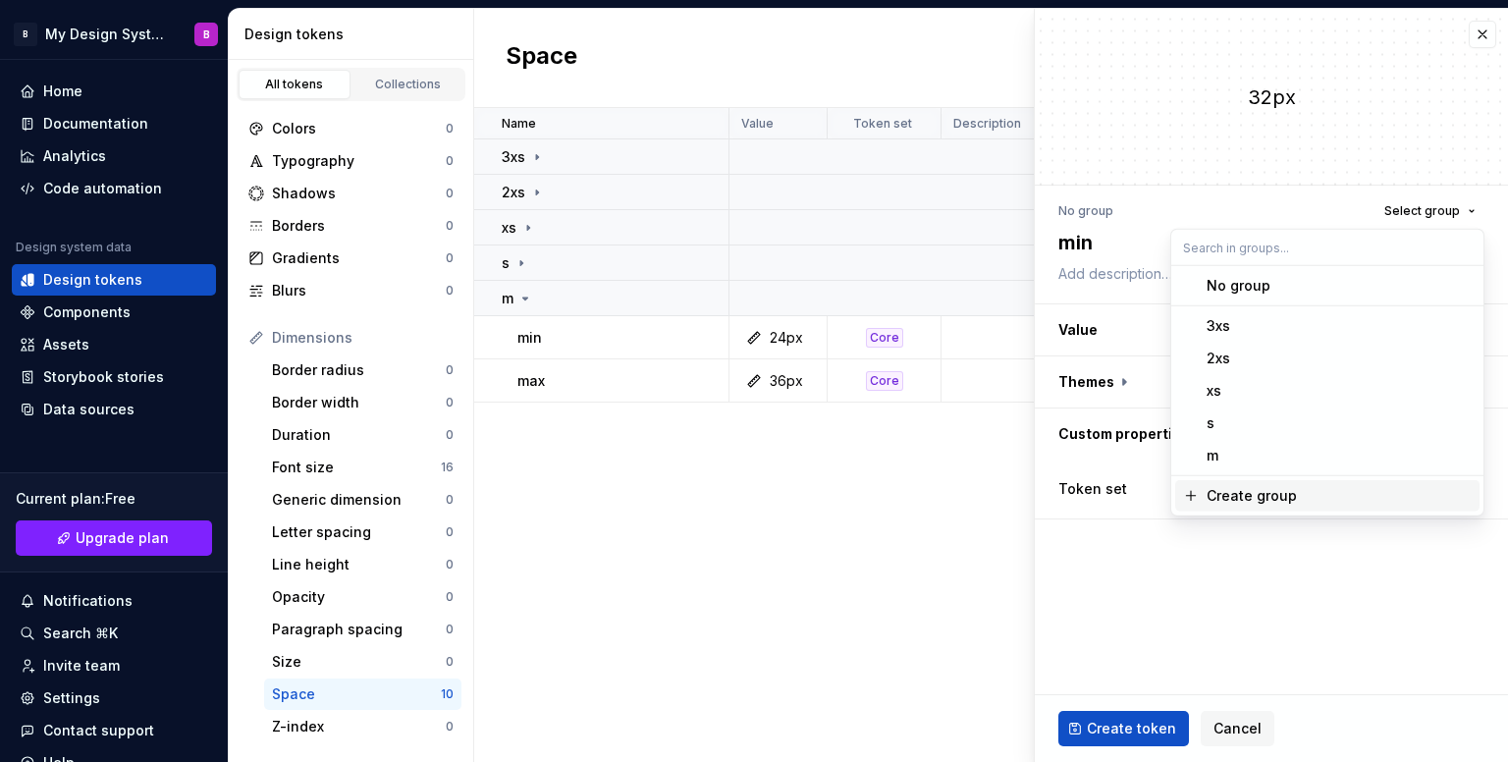
click at [1266, 506] on span "Create group" at bounding box center [1327, 495] width 304 height 31
type textarea "*"
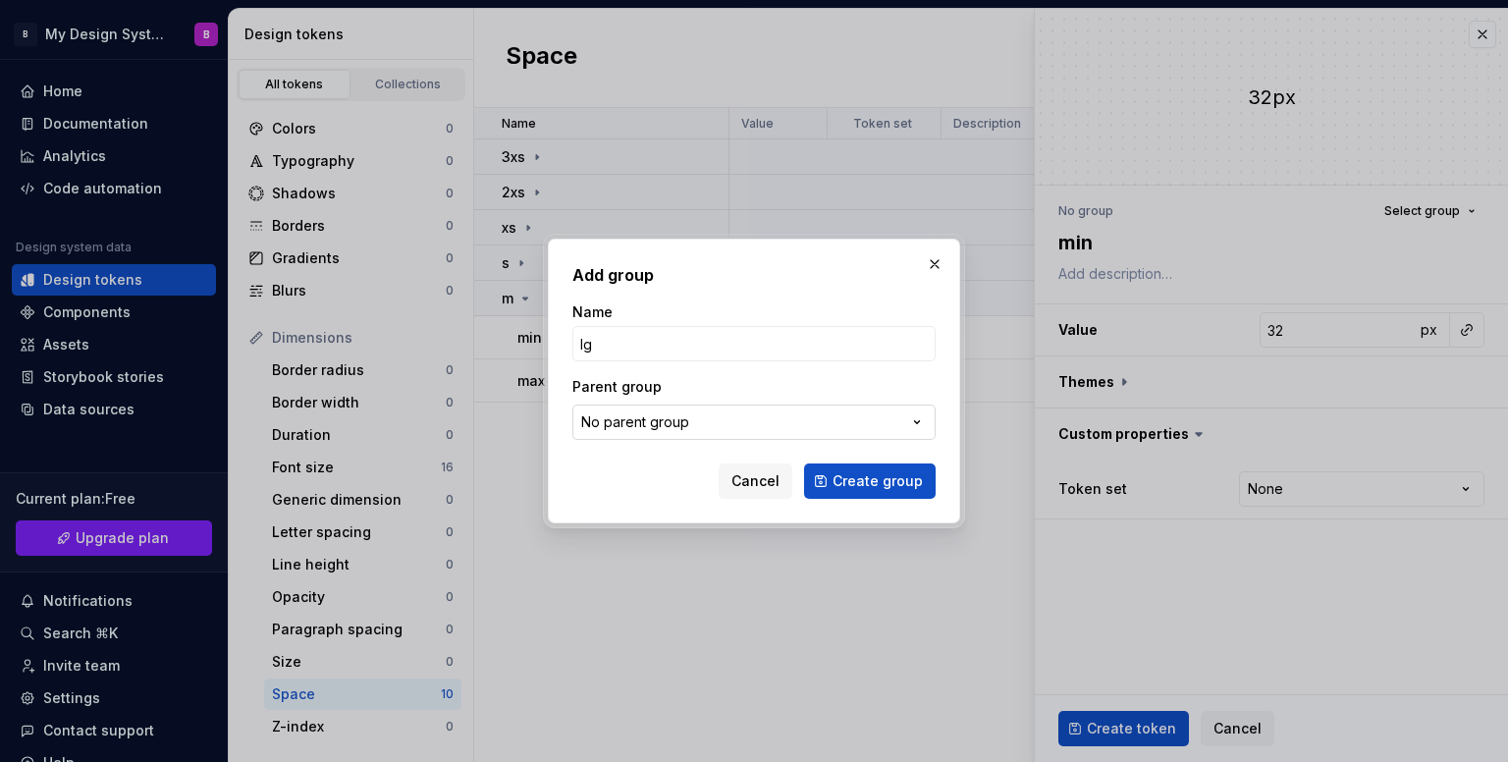
type input "lg"
click at [878, 424] on button "No parent group" at bounding box center [753, 422] width 363 height 35
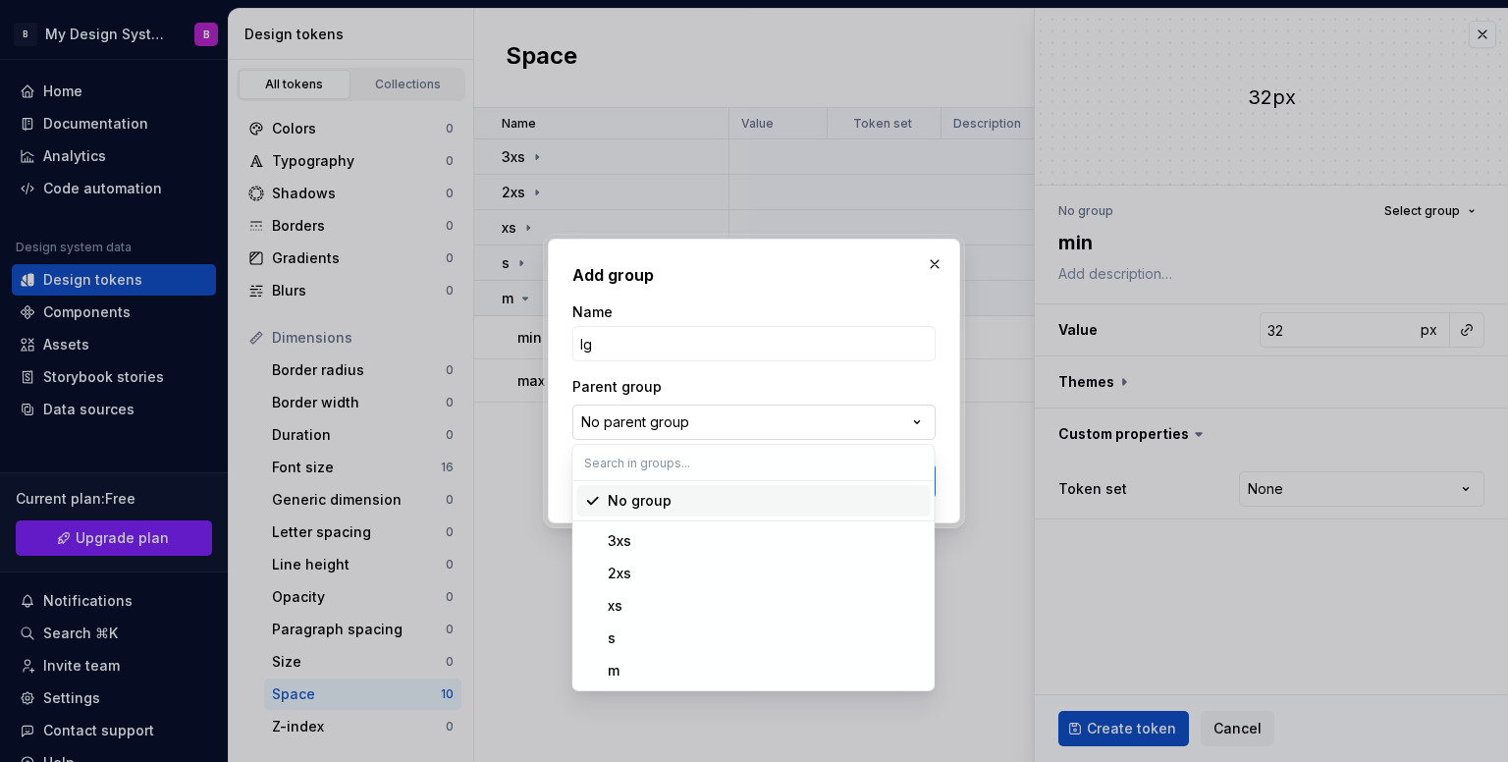
click at [878, 424] on div "Add group Name lg Parent group No parent group Cancel Create group" at bounding box center [754, 381] width 1508 height 762
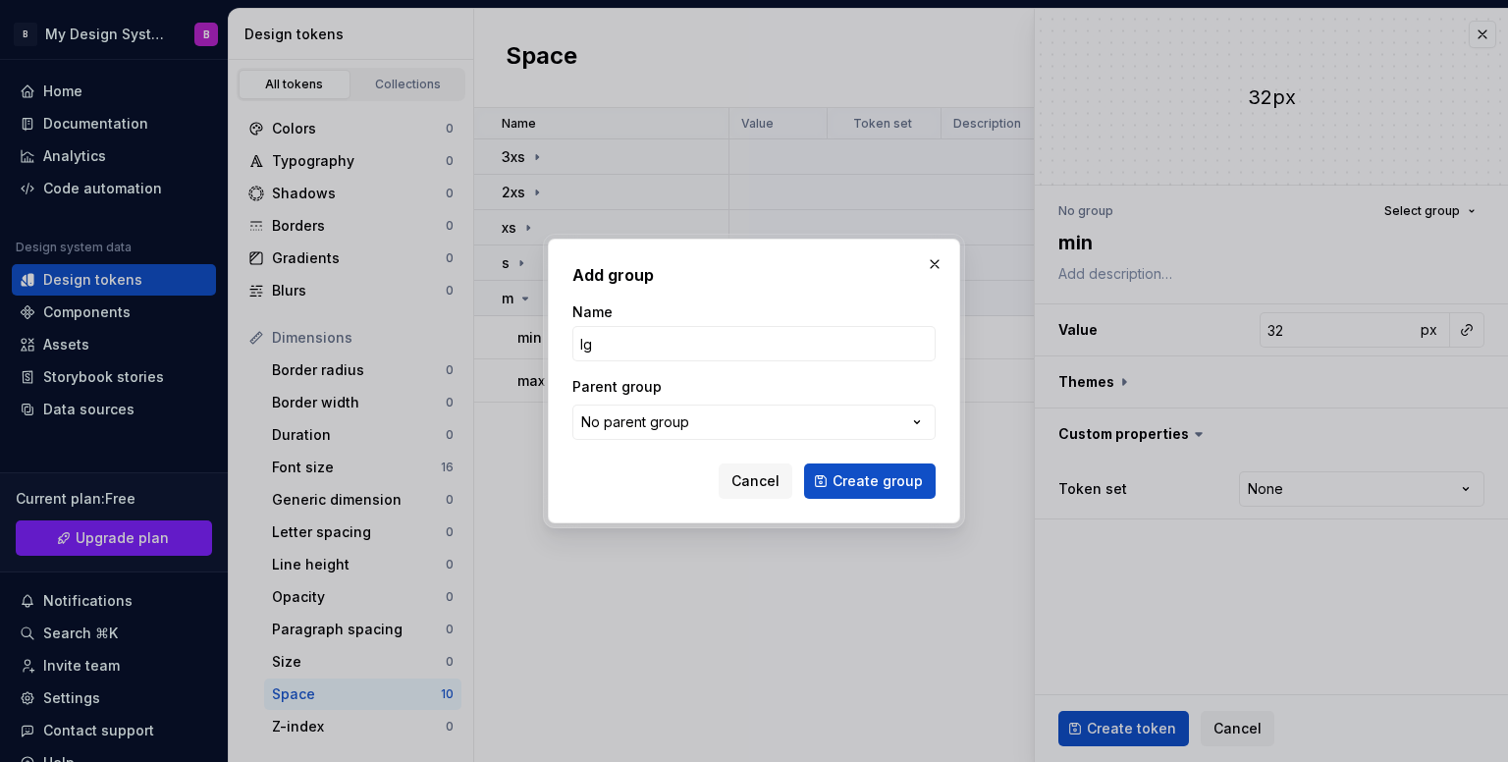
click at [906, 476] on span "Create group" at bounding box center [878, 481] width 90 height 20
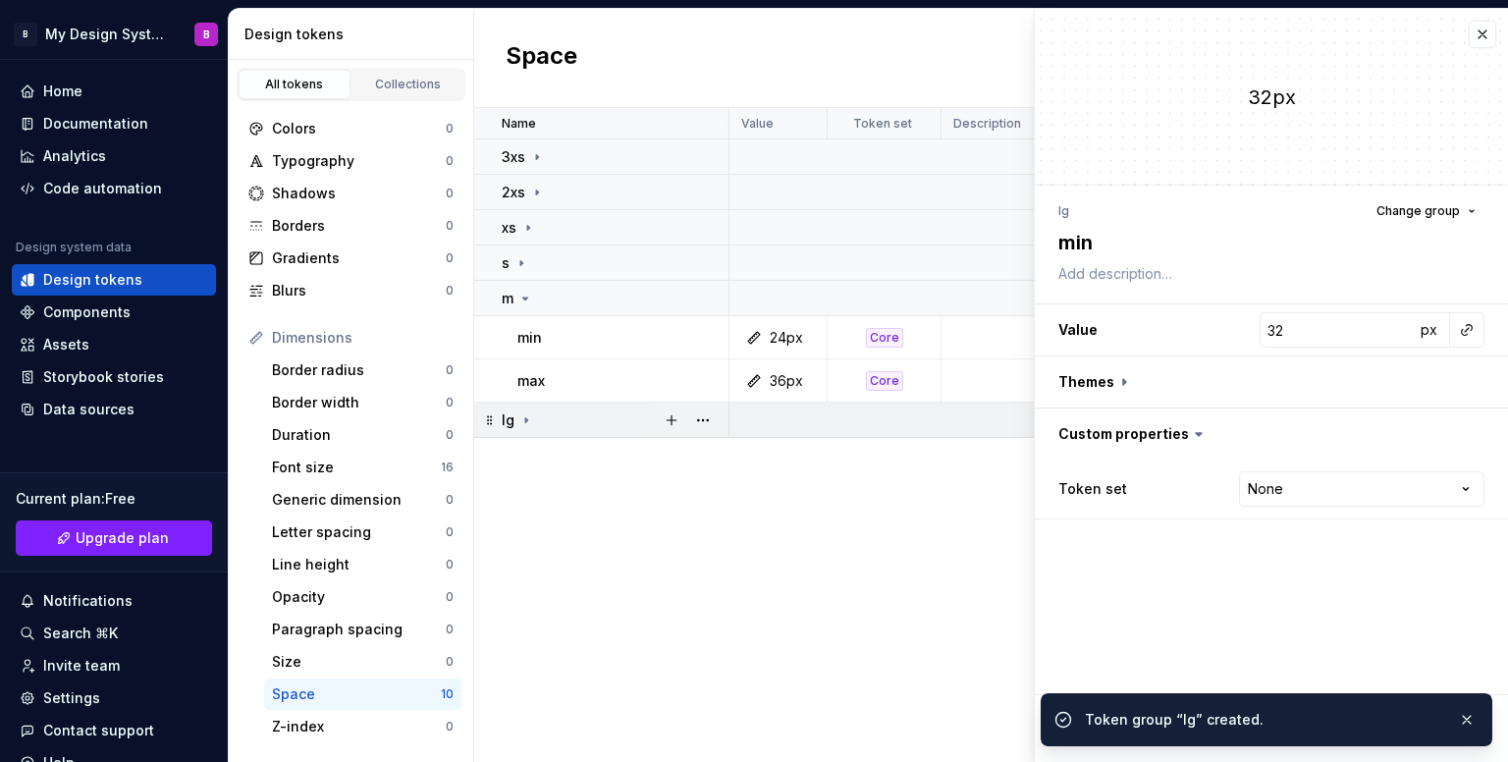
click at [538, 433] on td "lg" at bounding box center [601, 420] width 255 height 35
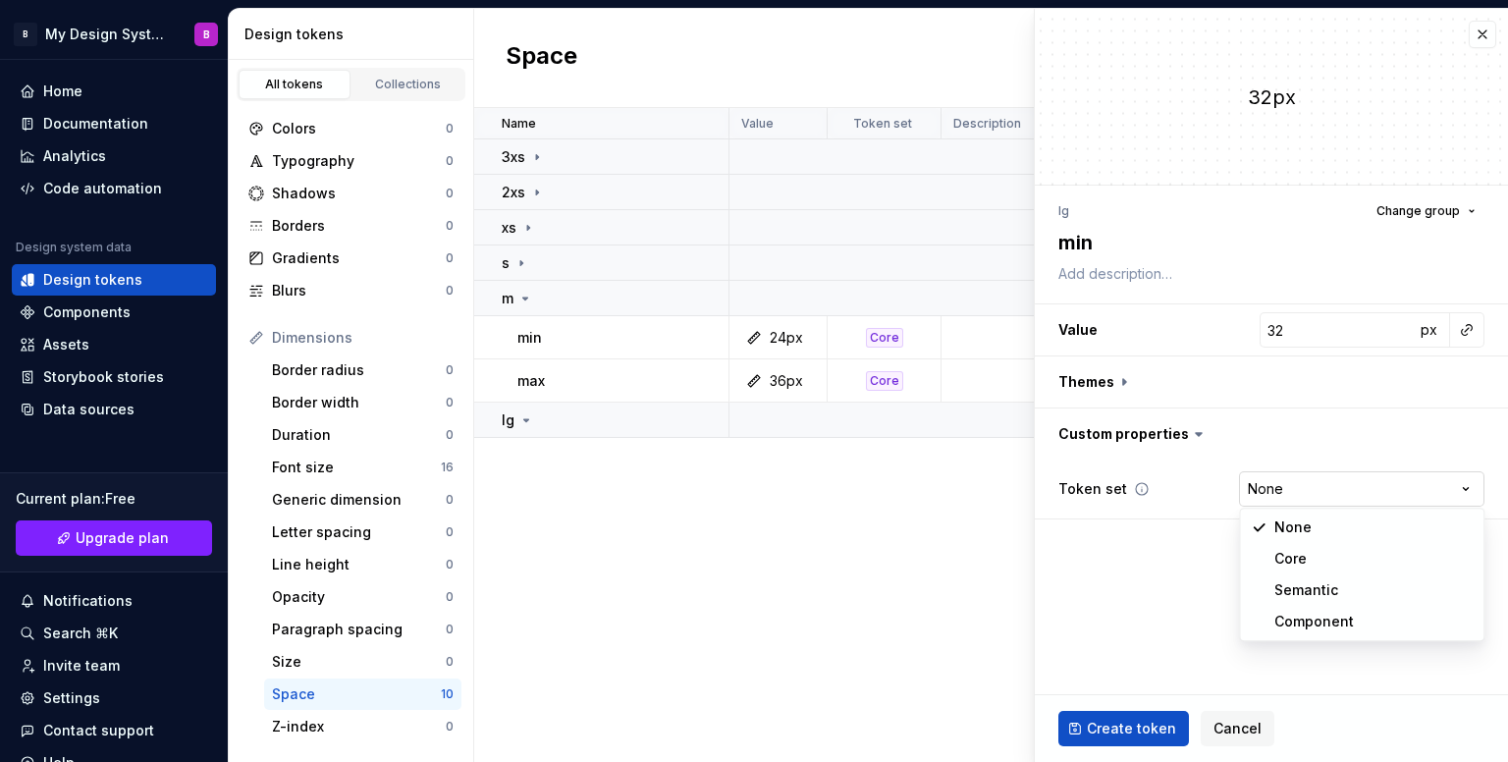
type textarea "*"
click at [1347, 497] on html "B My Design System B Home Documentation Analytics Code automation Design system…" at bounding box center [754, 381] width 1508 height 762
select select "**********"
click at [1240, 726] on span "Cancel" at bounding box center [1238, 729] width 48 height 20
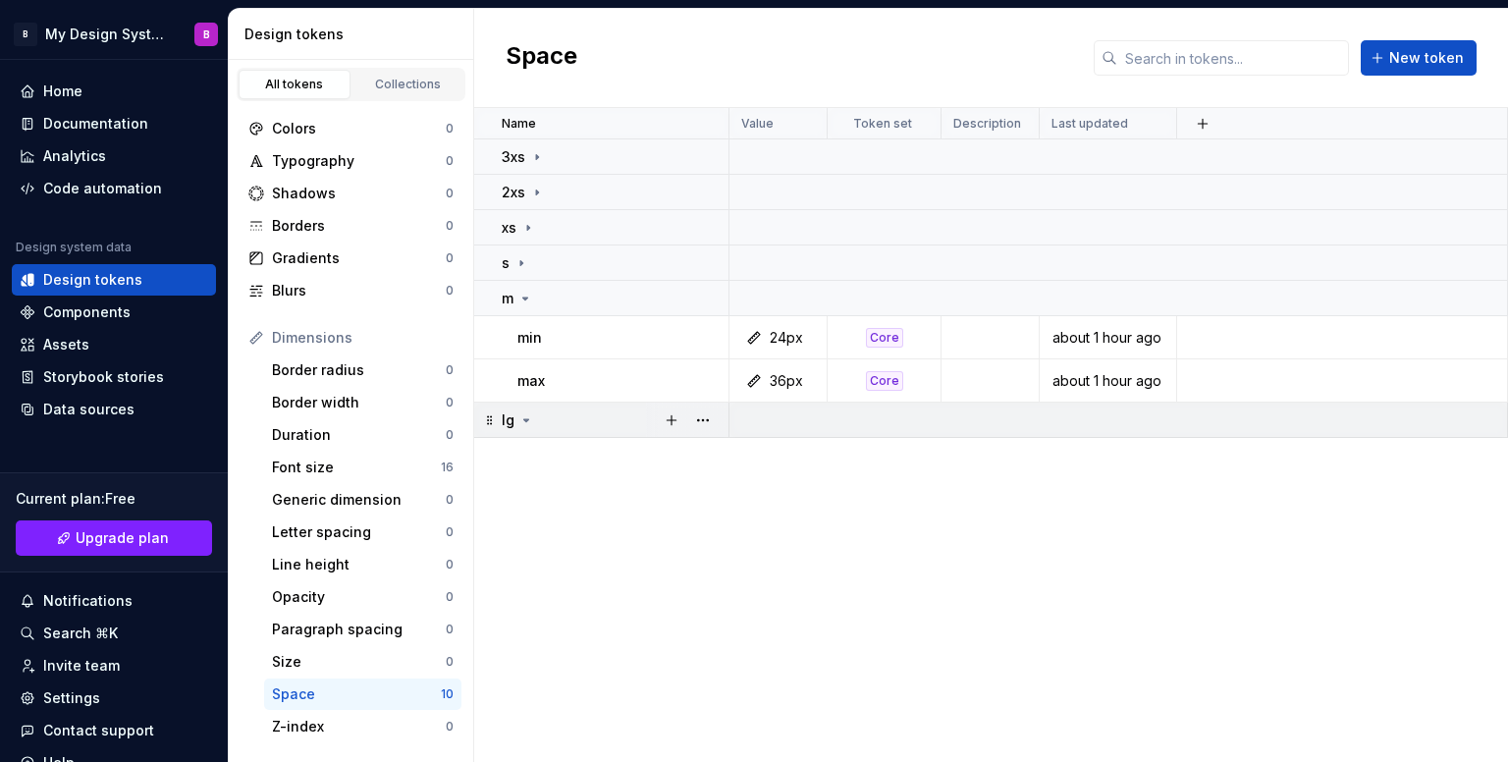
click at [526, 430] on td "lg" at bounding box center [601, 420] width 255 height 35
click at [527, 420] on icon at bounding box center [526, 420] width 16 height 16
click at [534, 158] on icon at bounding box center [537, 157] width 16 height 16
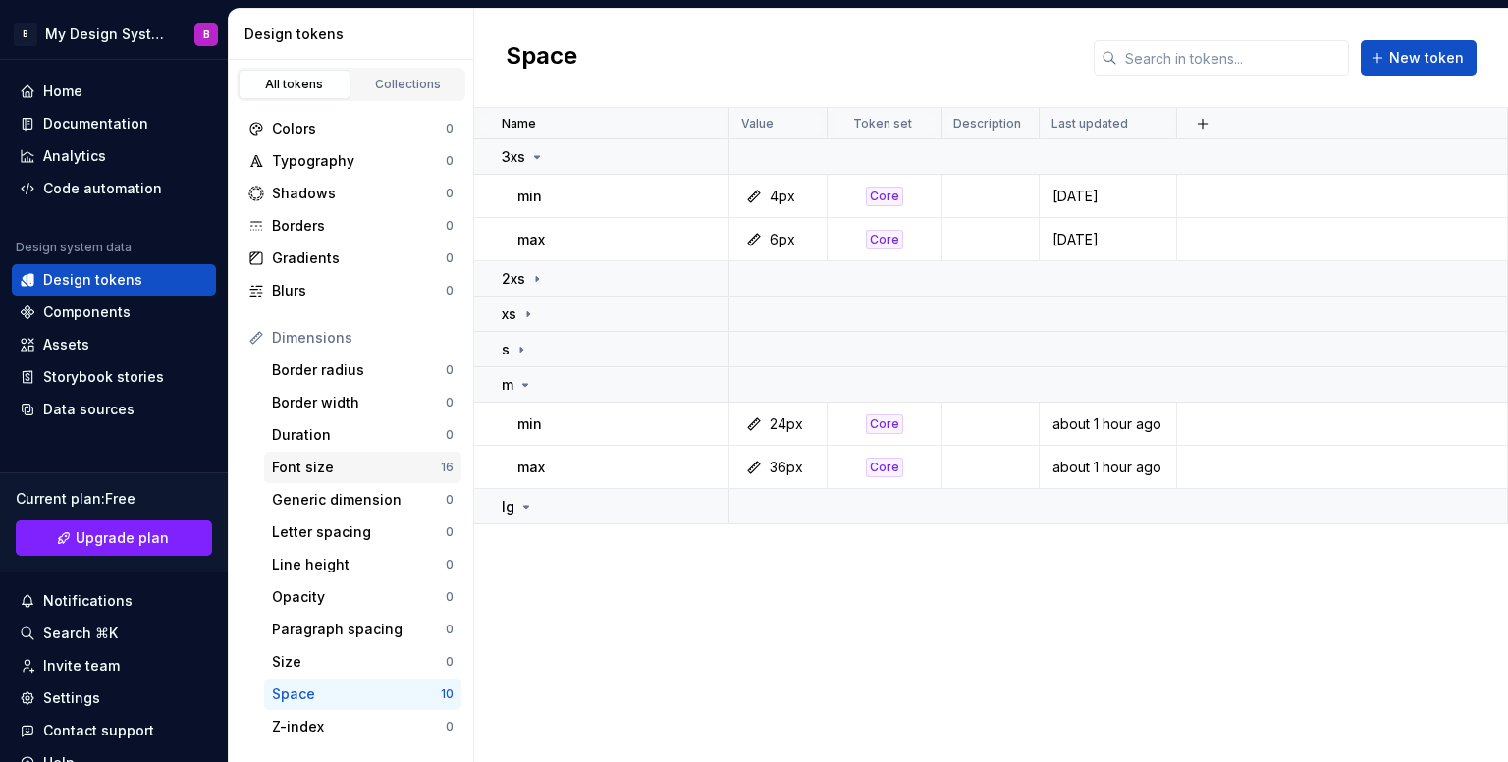
click at [356, 460] on div "Font size" at bounding box center [356, 468] width 169 height 20
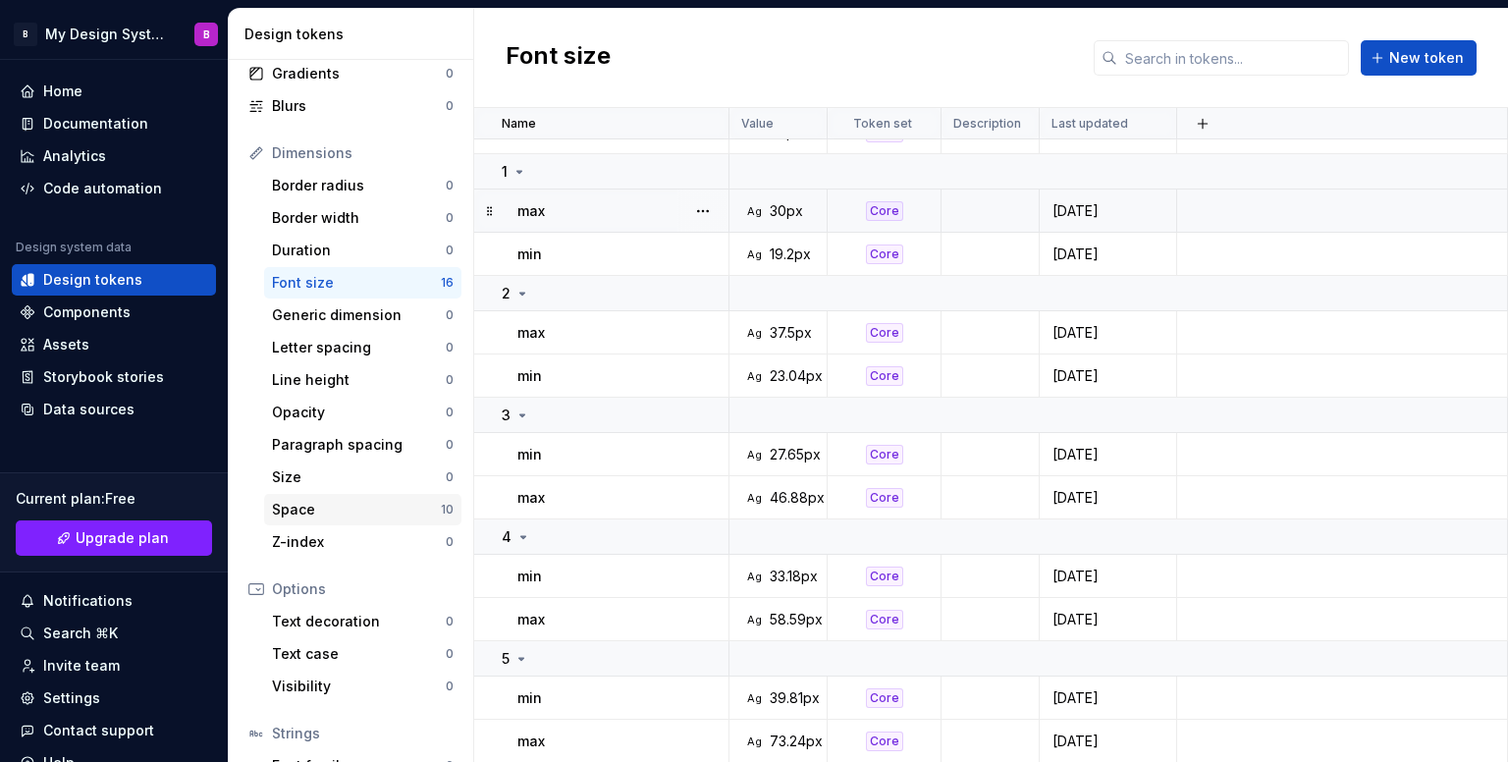
scroll to position [196, 0]
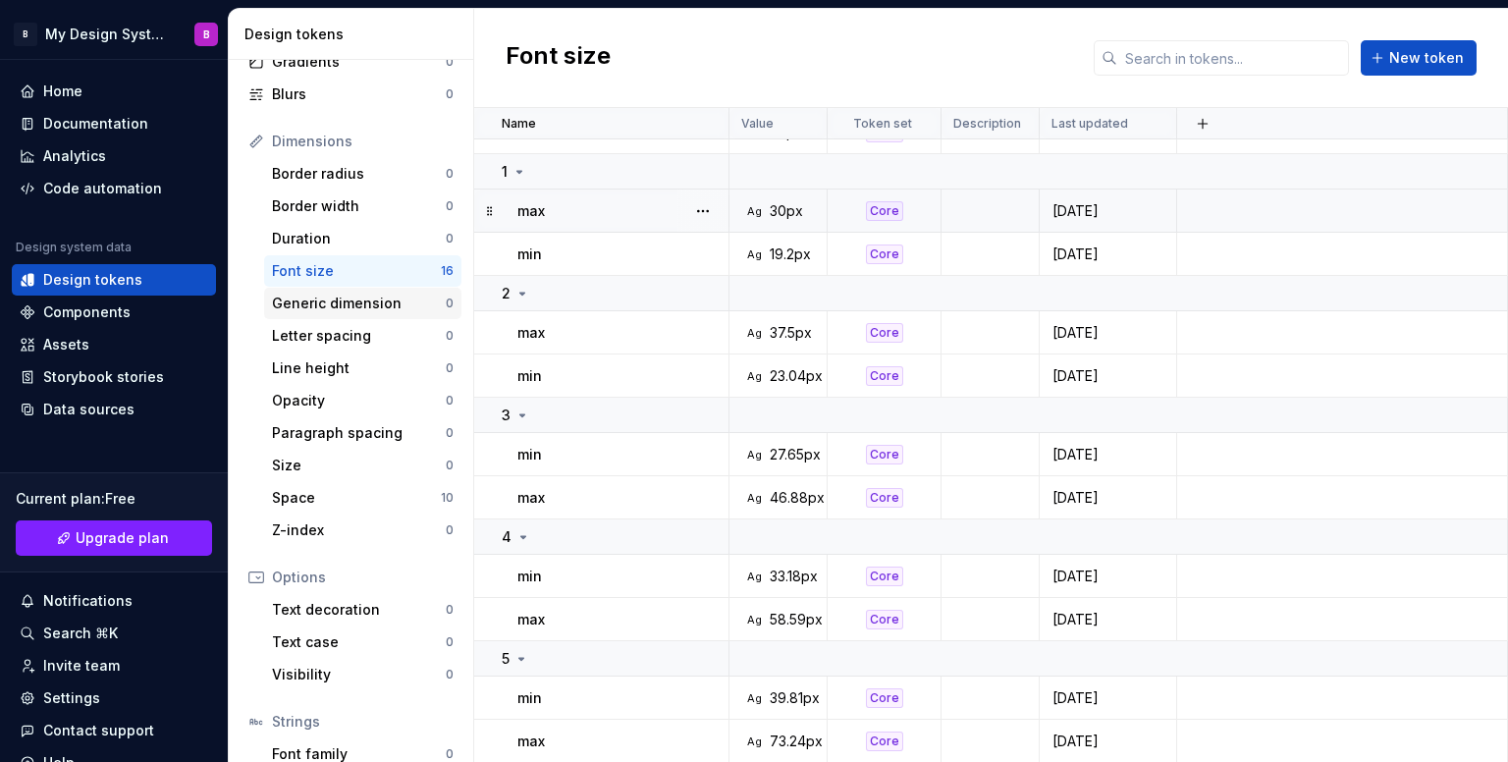
click at [383, 307] on div "Generic dimension" at bounding box center [359, 304] width 174 height 20
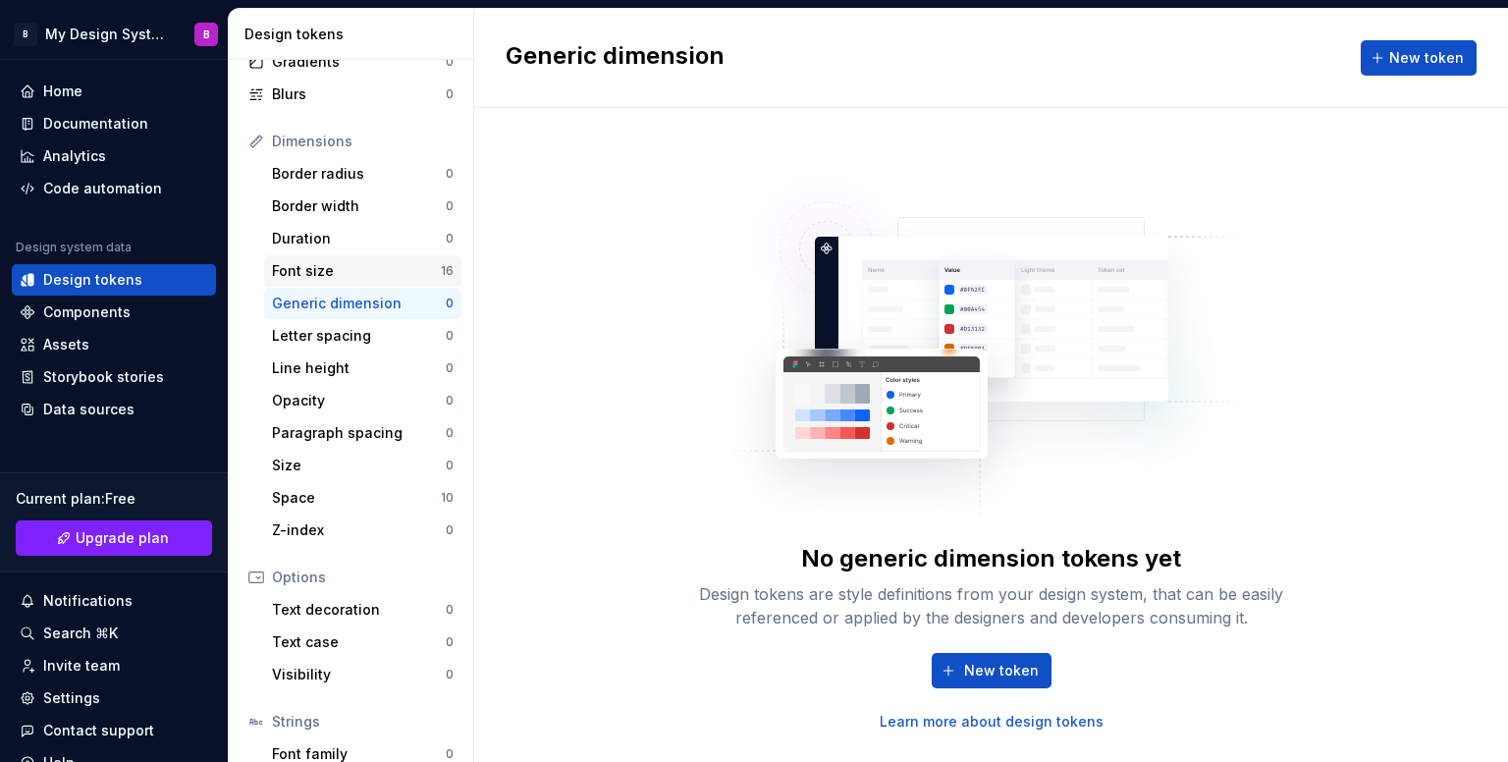
click at [389, 280] on div "Font size 16" at bounding box center [362, 270] width 197 height 31
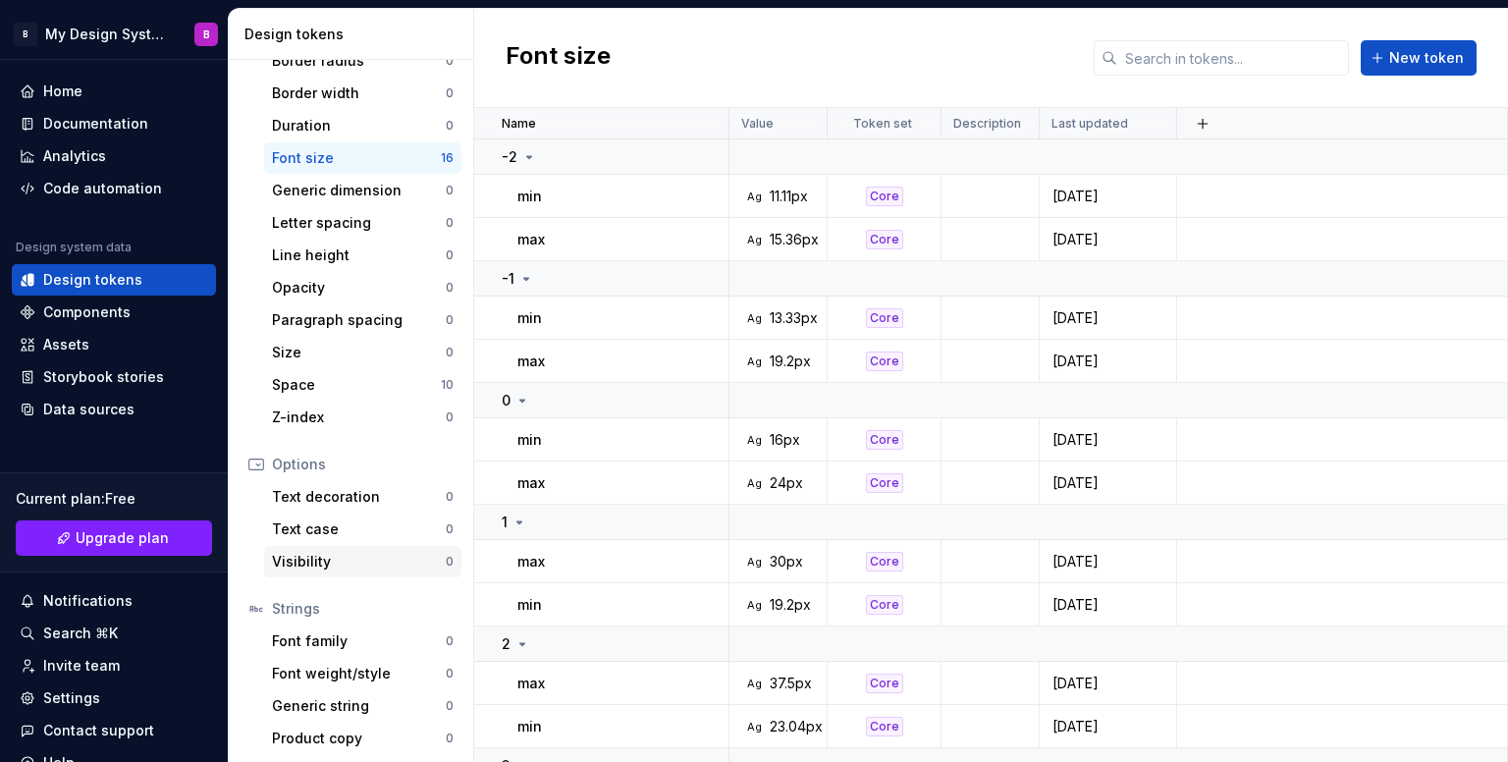
scroll to position [312, 0]
click at [354, 372] on div "Space" at bounding box center [356, 382] width 169 height 20
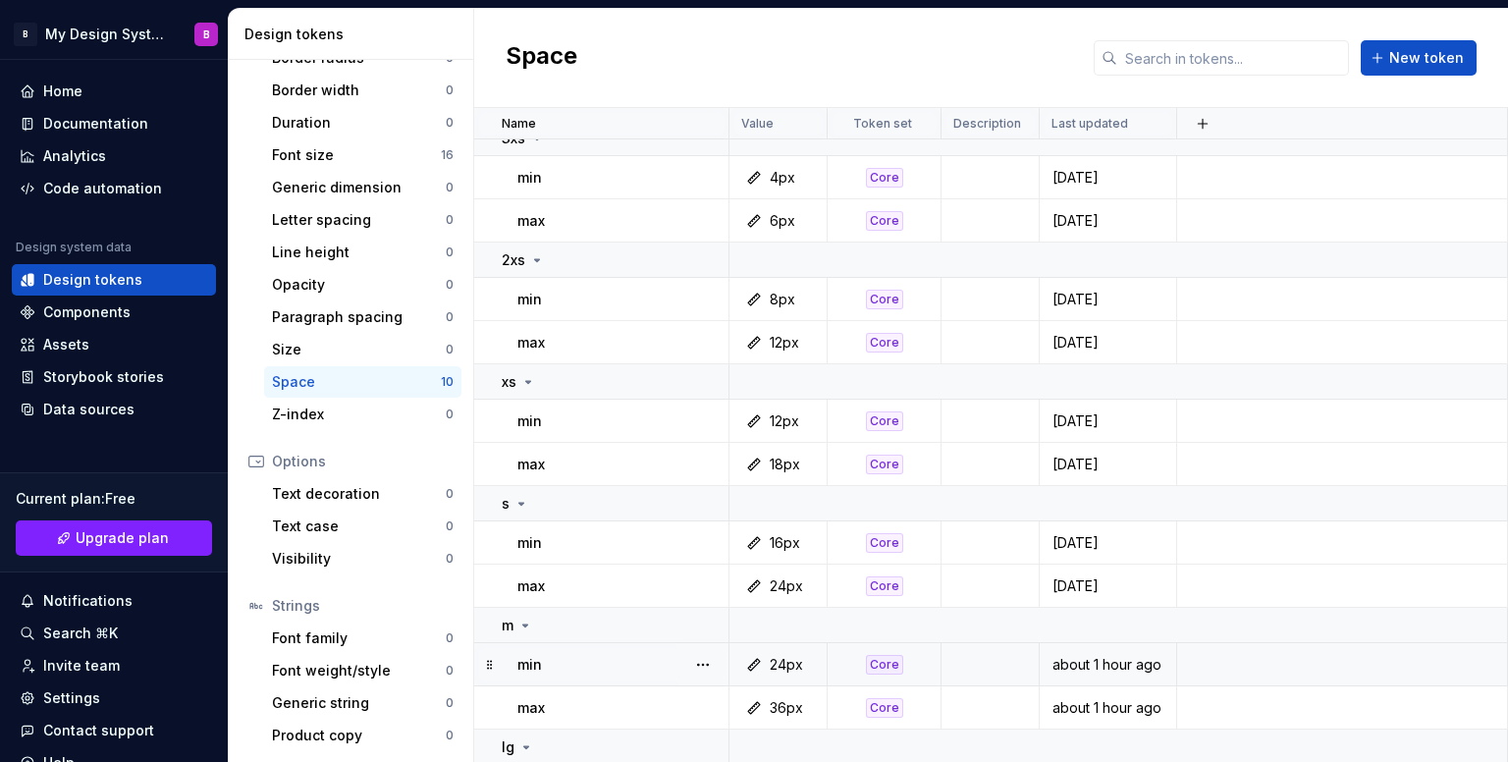
scroll to position [21, 0]
click at [518, 738] on icon at bounding box center [526, 745] width 16 height 16
click at [538, 732] on td "lg" at bounding box center [601, 745] width 255 height 35
click at [665, 747] on button "button" at bounding box center [671, 745] width 27 height 27
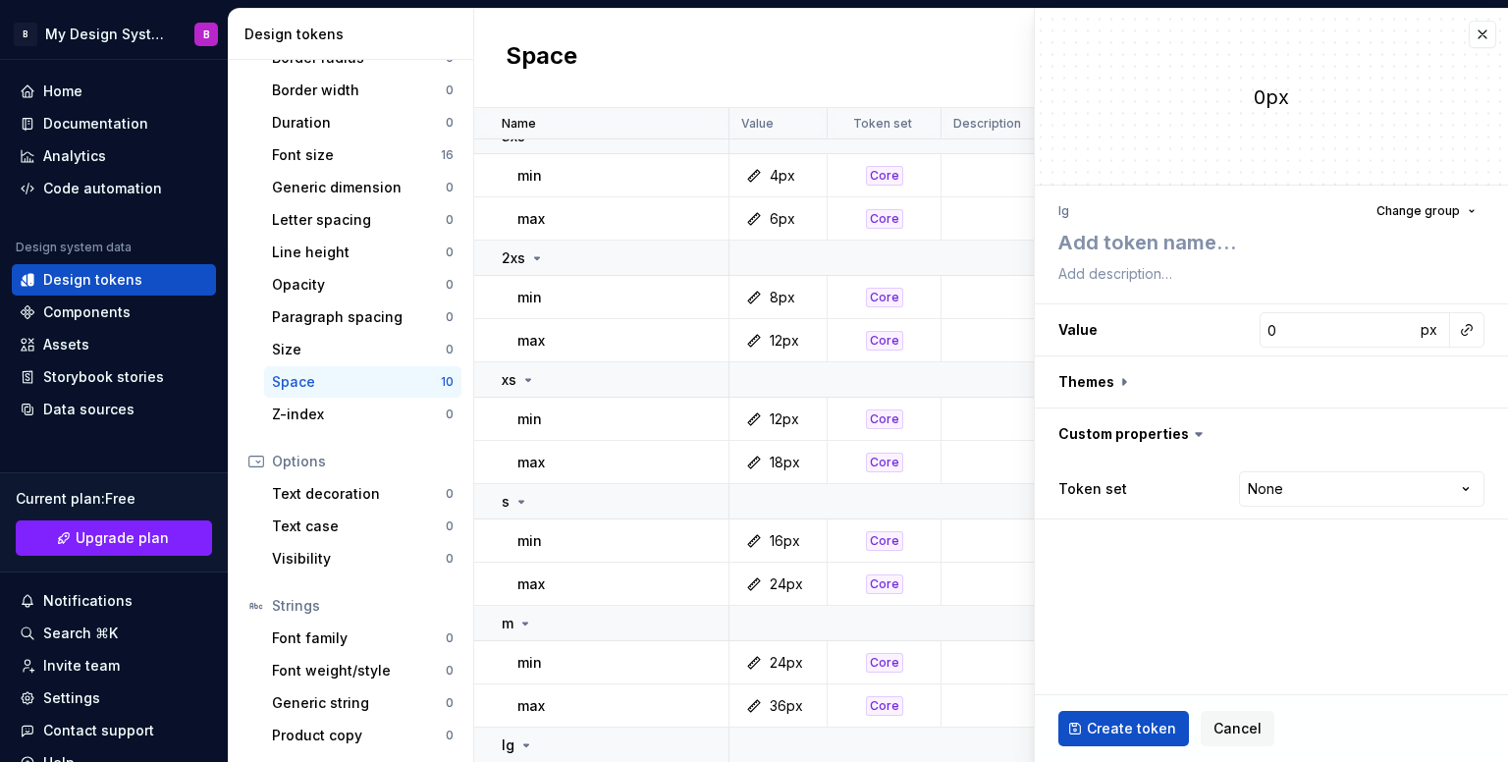
type textarea "*"
type textarea "m"
type textarea "*"
type textarea "mi"
type textarea "*"
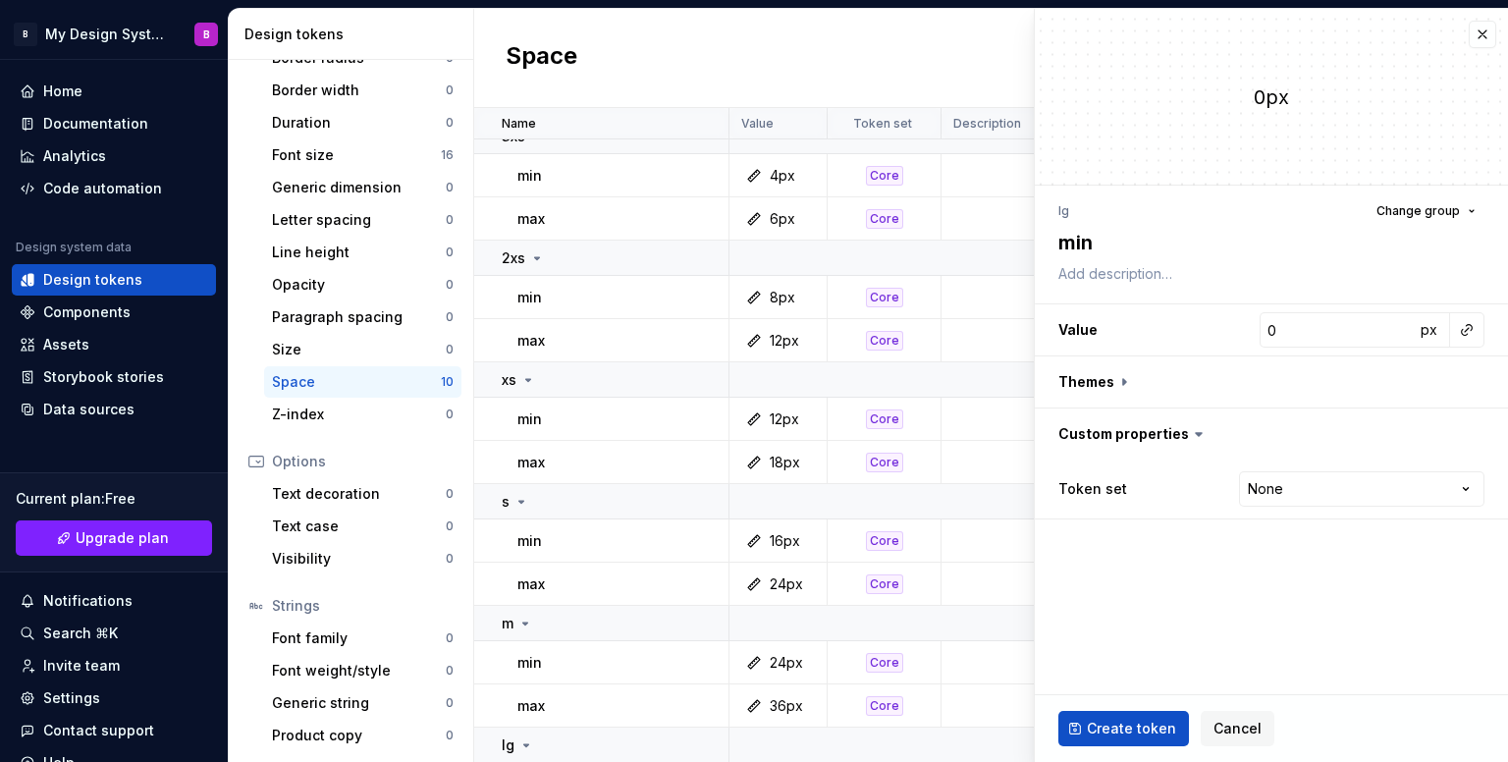
type textarea "min"
click at [1288, 332] on input "0" at bounding box center [1337, 329] width 155 height 35
type textarea "*"
type input "3"
type textarea "*"
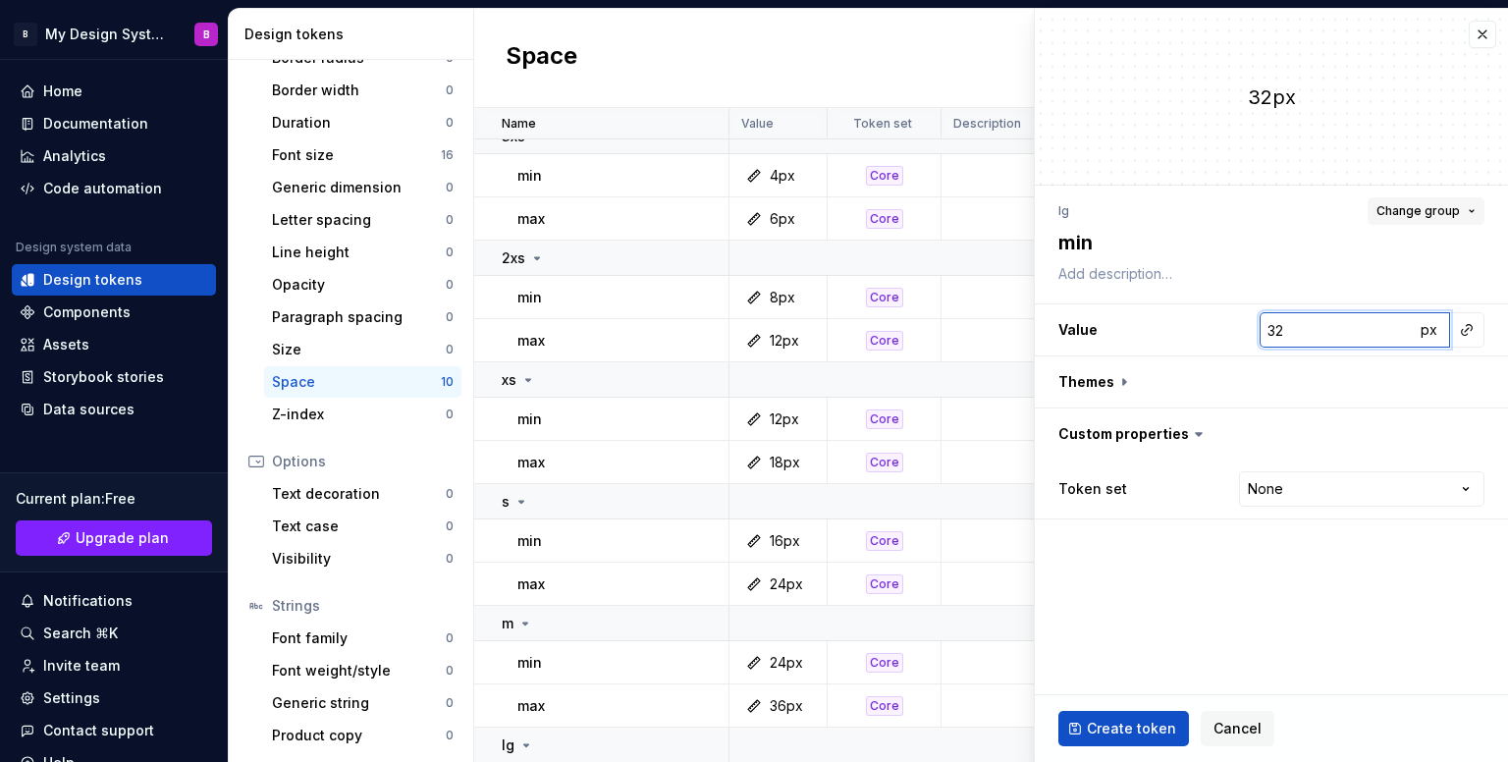
type input "32"
click at [1461, 217] on button "Change group" at bounding box center [1426, 210] width 117 height 27
click at [1438, 191] on div "lg Change group min Value 32 px Themes Custom properties Token set None **** **…" at bounding box center [1271, 359] width 473 height 346
click at [1291, 500] on html "B My Design System B Home Documentation Analytics Code automation Design system…" at bounding box center [754, 381] width 1508 height 762
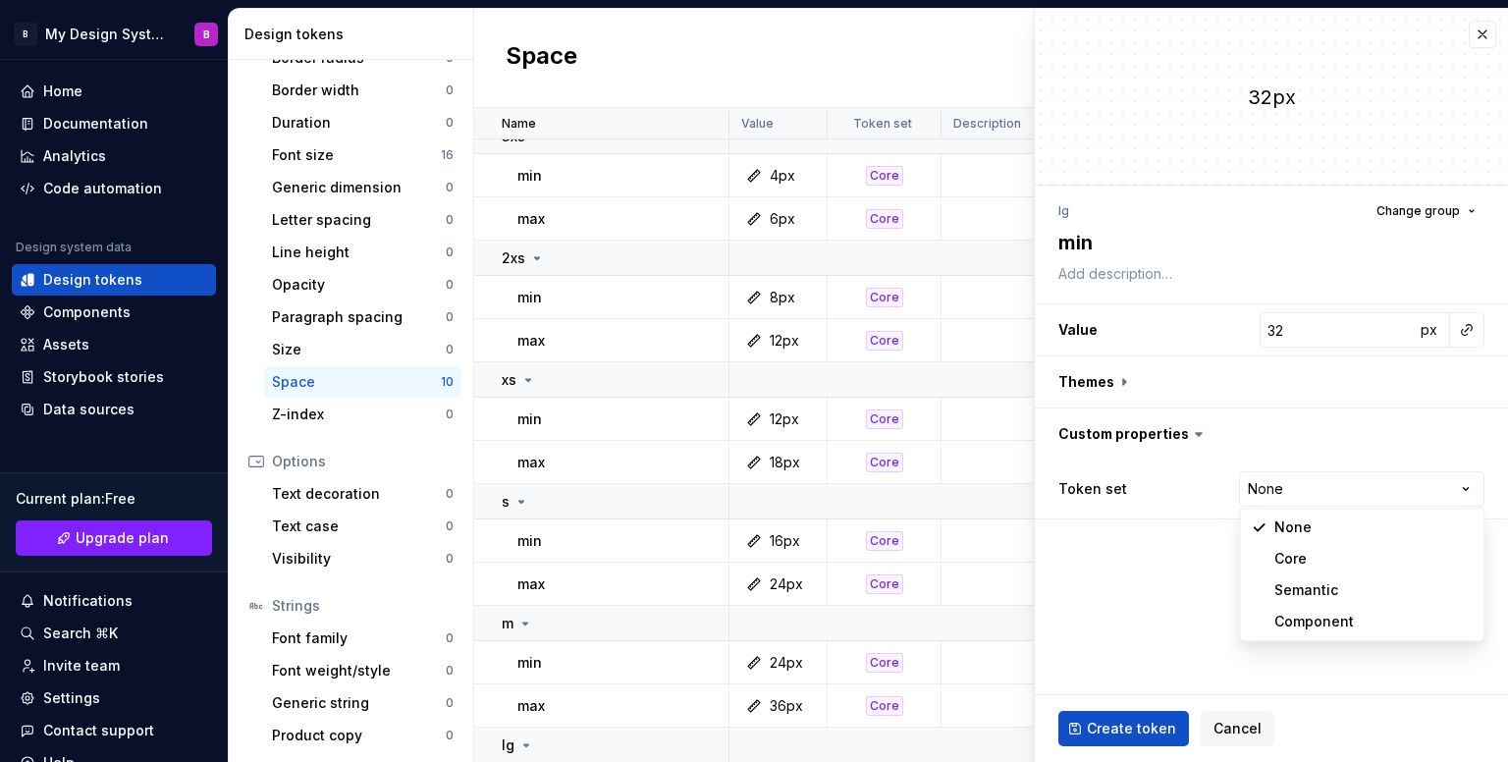
select select "**********"
click at [1126, 739] on button "Create token" at bounding box center [1124, 728] width 131 height 35
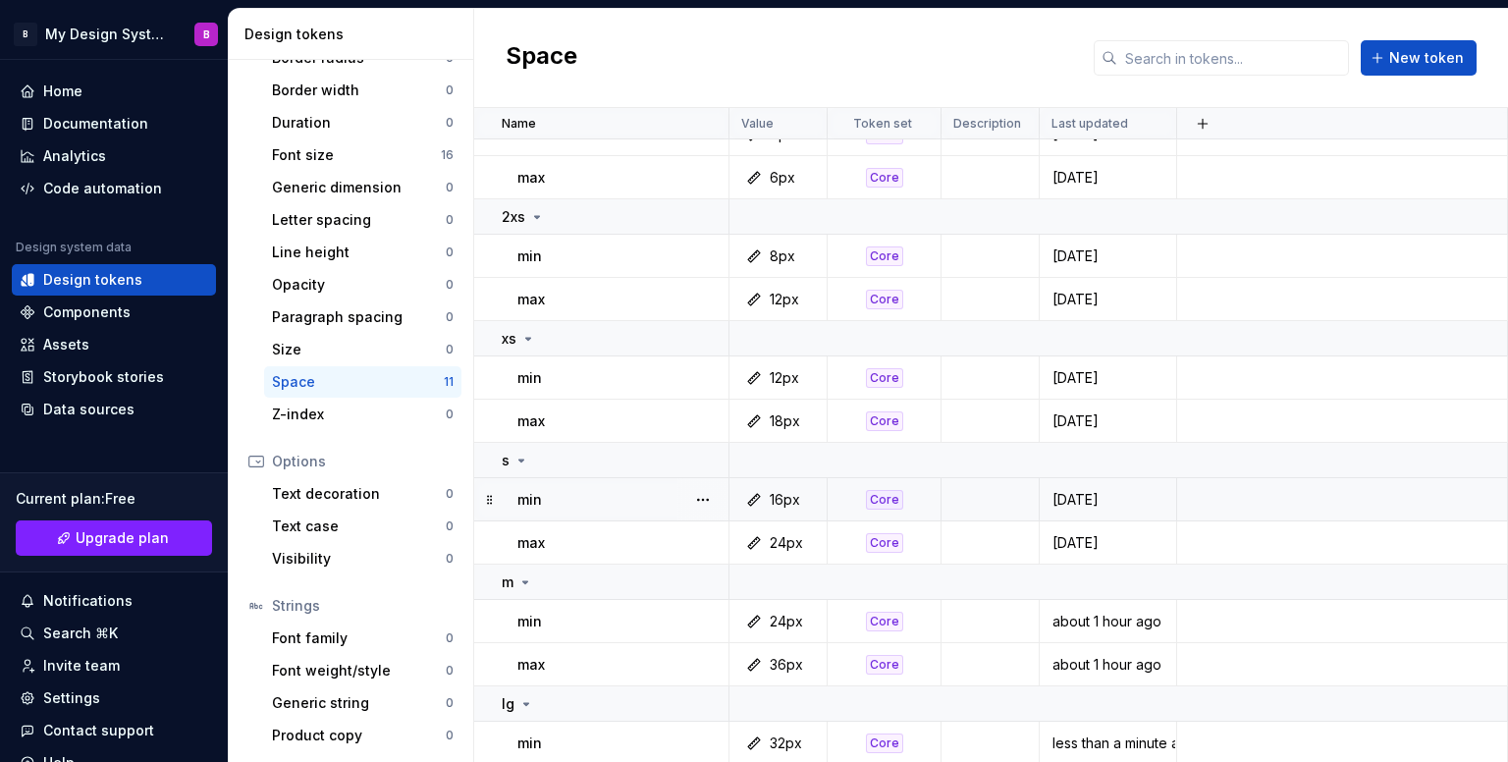
scroll to position [64, 0]
click at [680, 697] on button "button" at bounding box center [671, 701] width 27 height 27
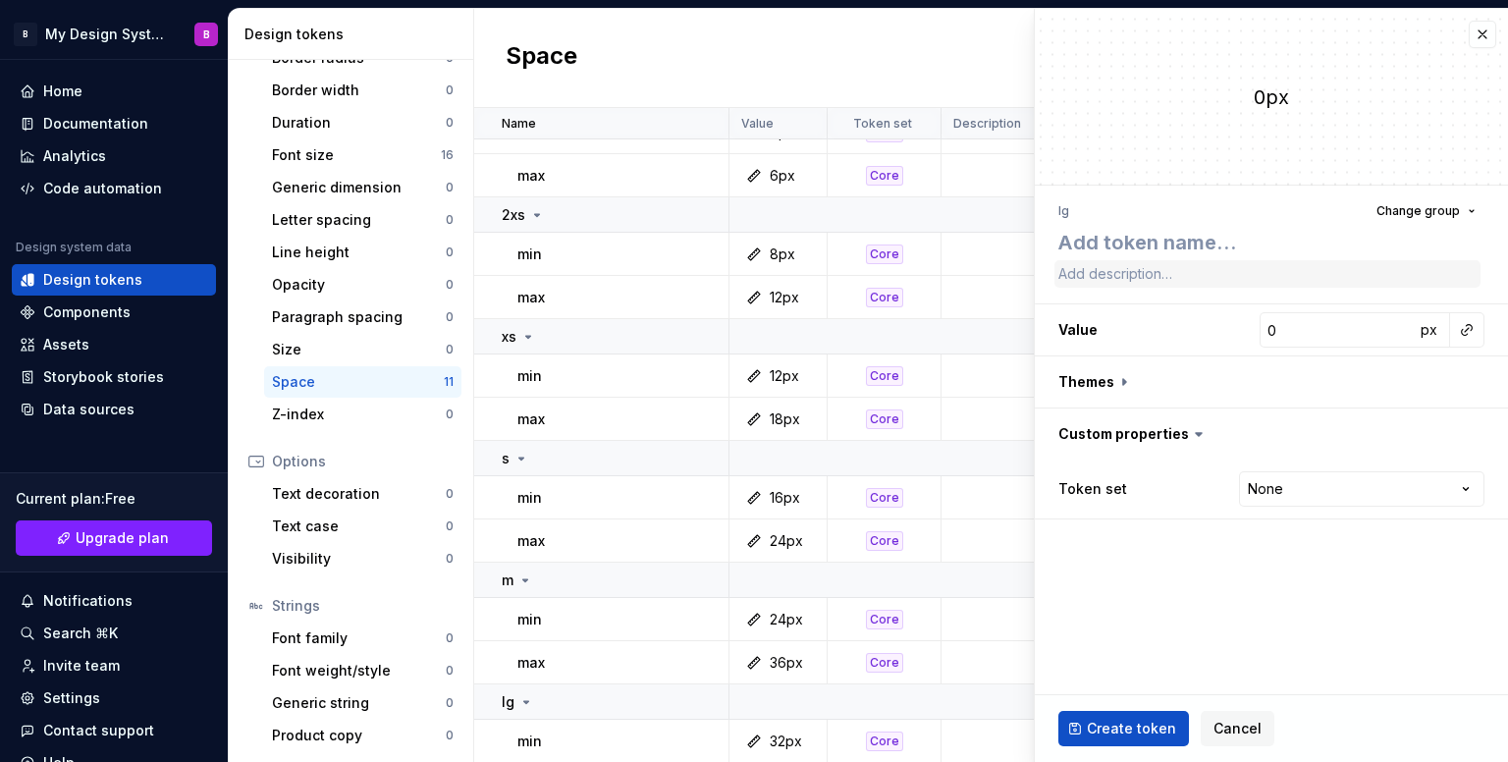
type textarea "*"
type textarea "m"
type textarea "*"
type textarea "ma"
type textarea "*"
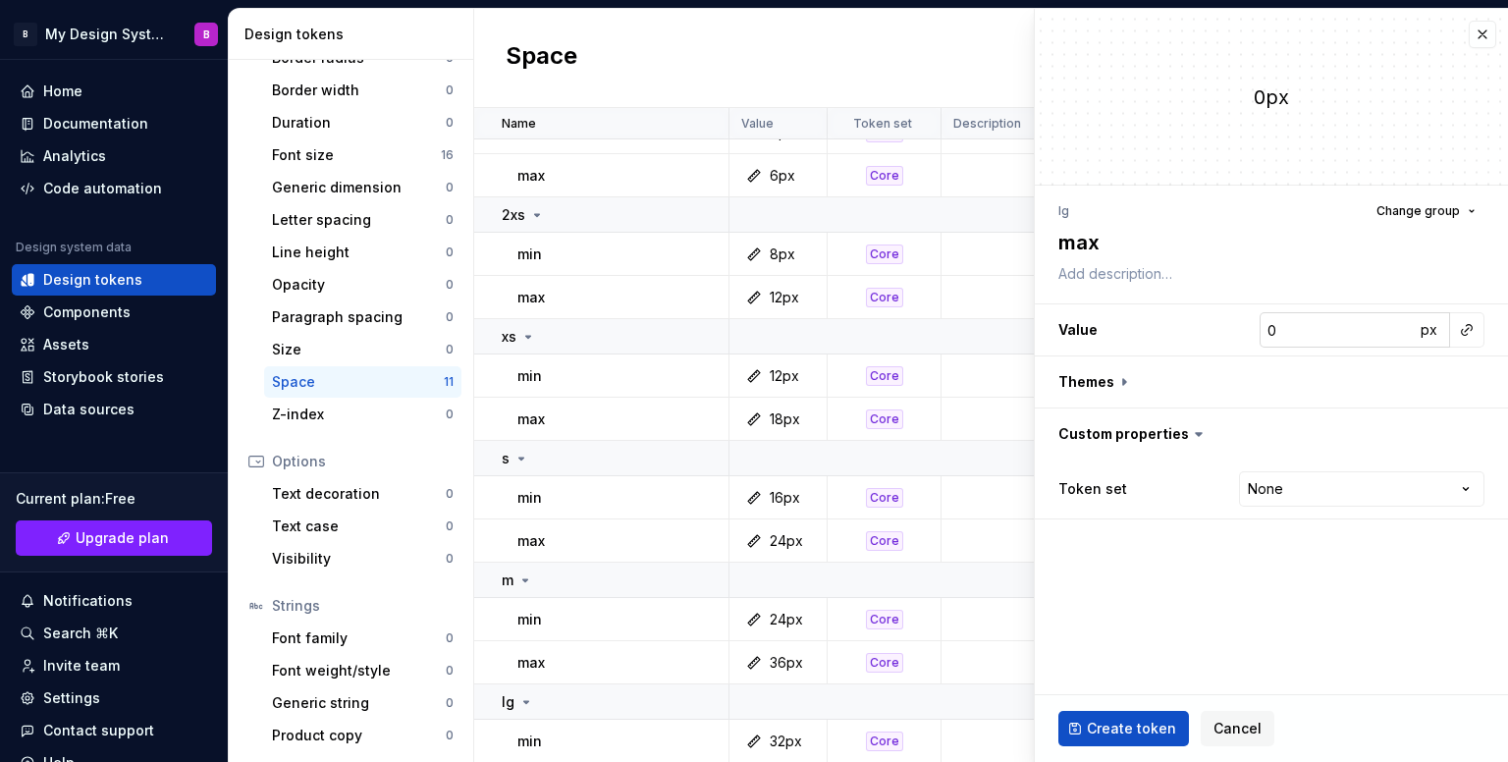
type textarea "max"
click at [1359, 342] on input "0" at bounding box center [1337, 329] width 155 height 35
type textarea "*"
type input "4"
type textarea "*"
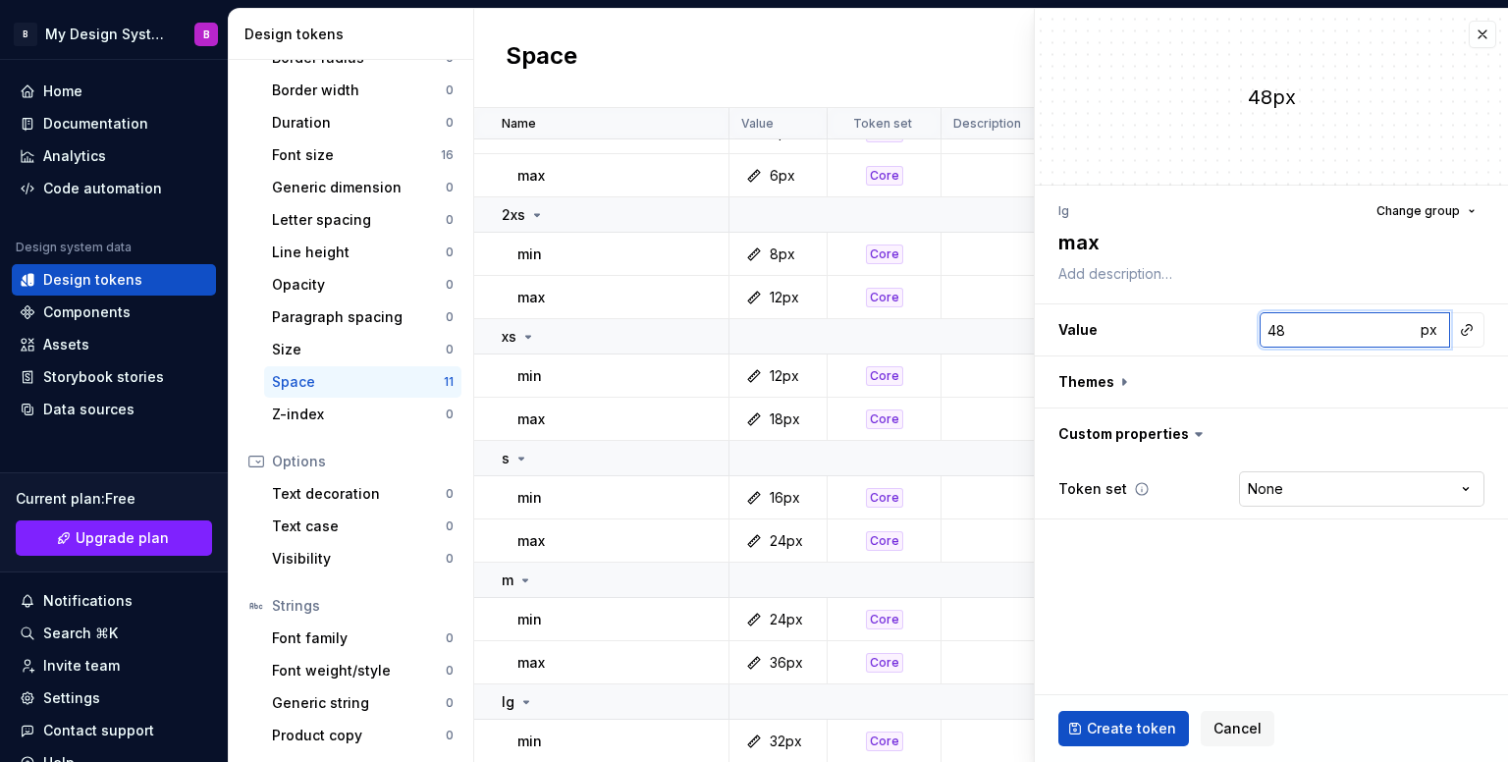
type input "48"
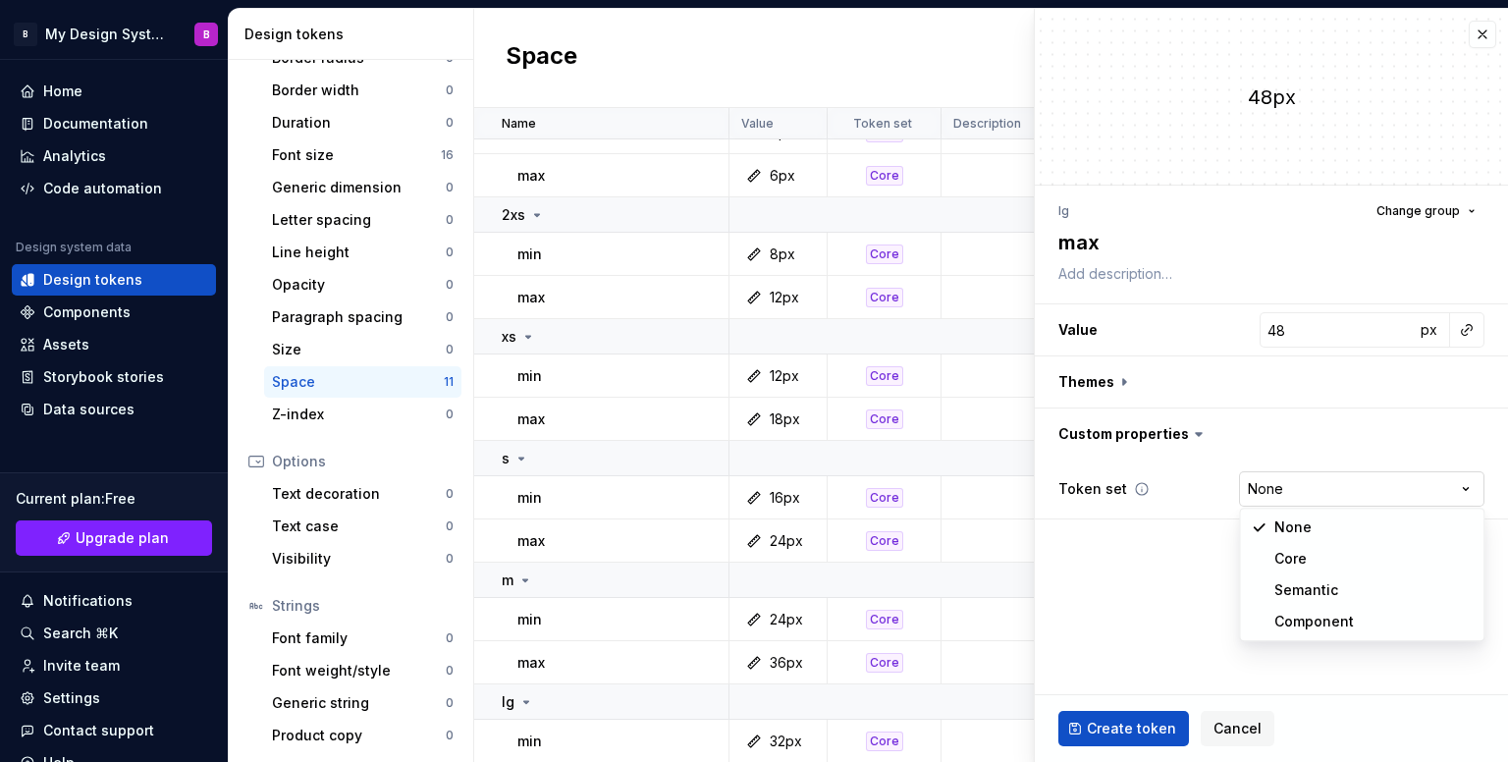
click at [1301, 496] on html "B My Design System B Home Documentation Analytics Code automation Design system…" at bounding box center [754, 381] width 1508 height 762
select select "**********"
click at [1128, 708] on div "Create token Cancel" at bounding box center [1271, 728] width 473 height 67
click at [1124, 726] on span "Create token" at bounding box center [1131, 729] width 89 height 20
type textarea "*"
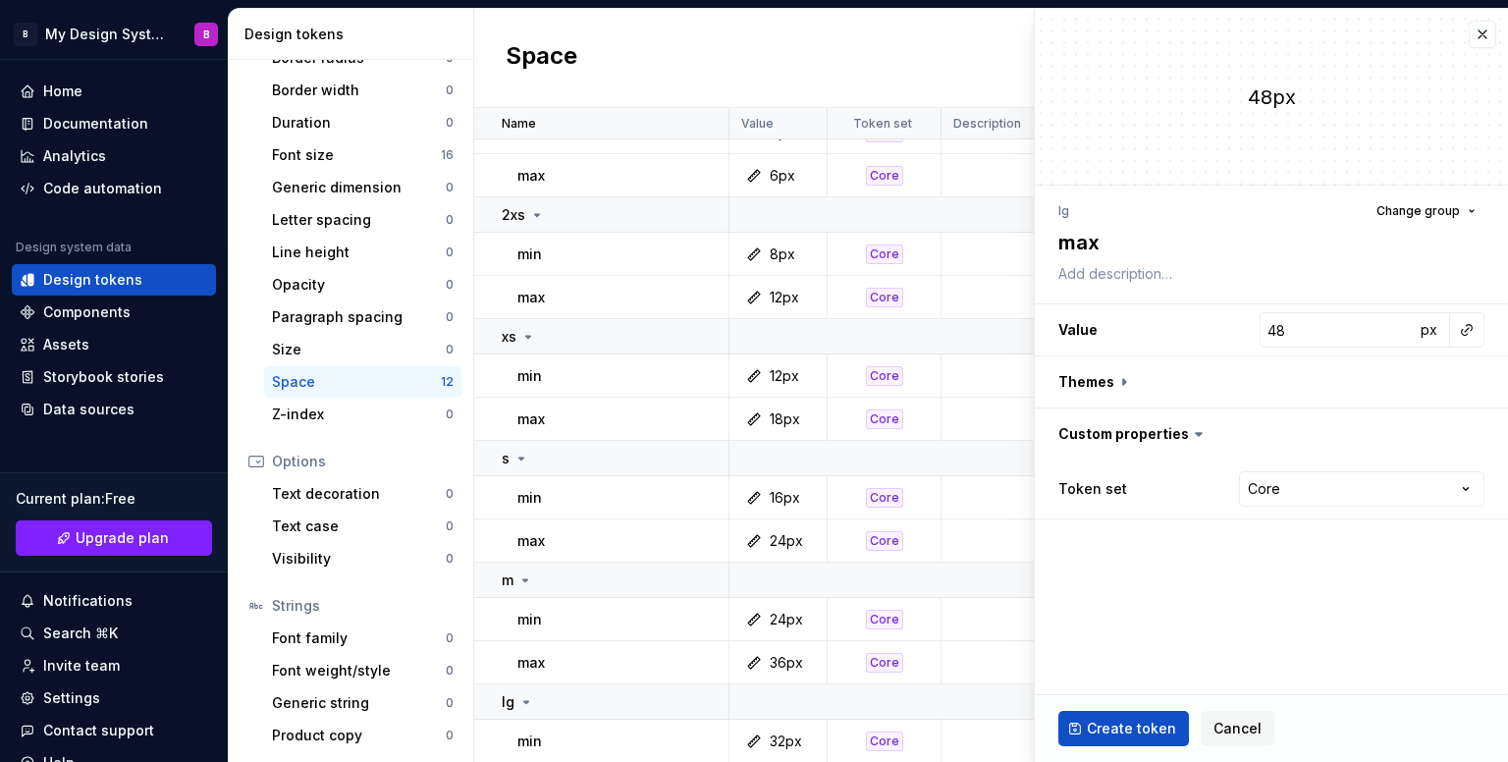
type input "0"
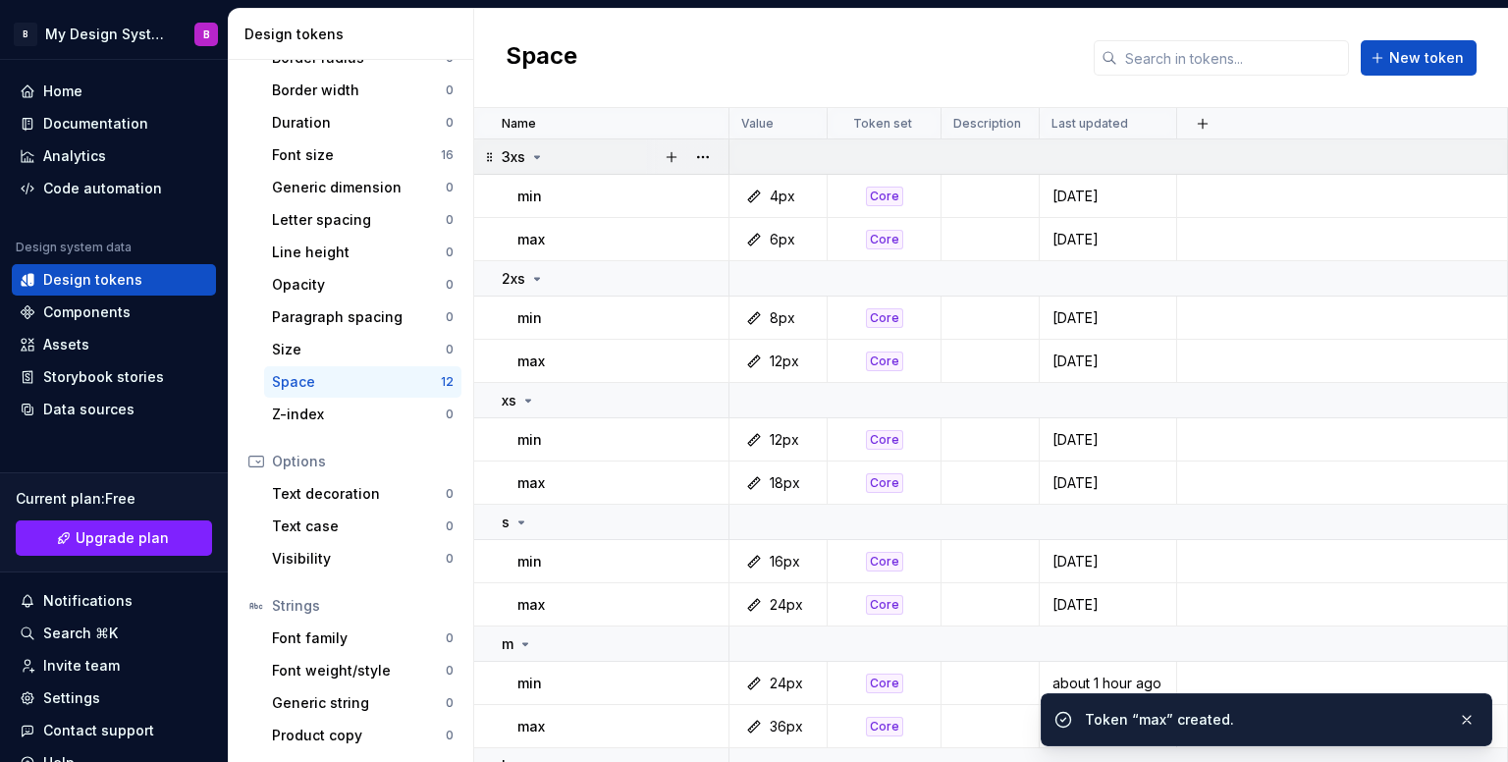
click at [537, 158] on icon at bounding box center [537, 157] width 5 height 2
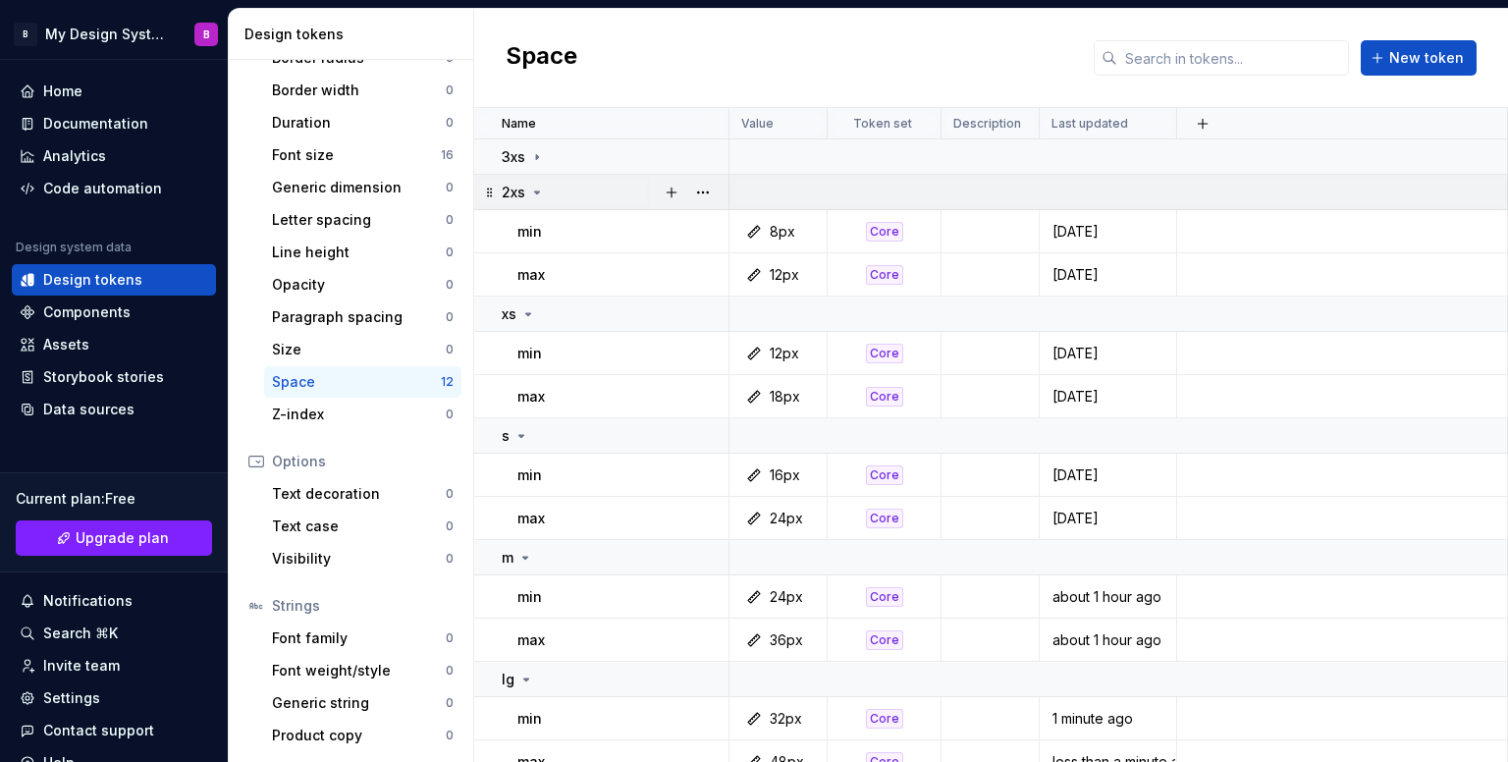
click at [526, 193] on div "2xs" at bounding box center [523, 193] width 43 height 20
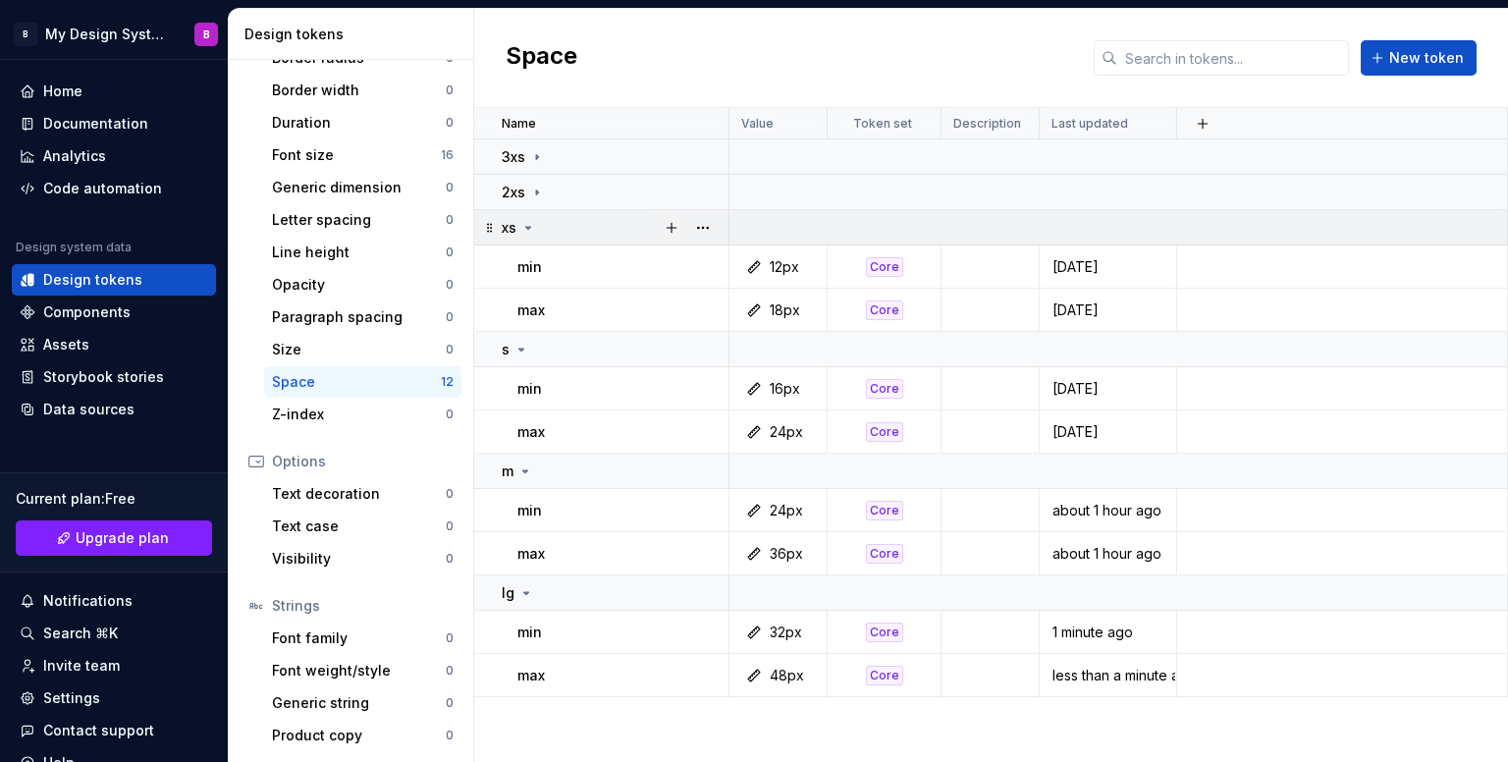
click at [546, 231] on div "xs" at bounding box center [615, 228] width 226 height 20
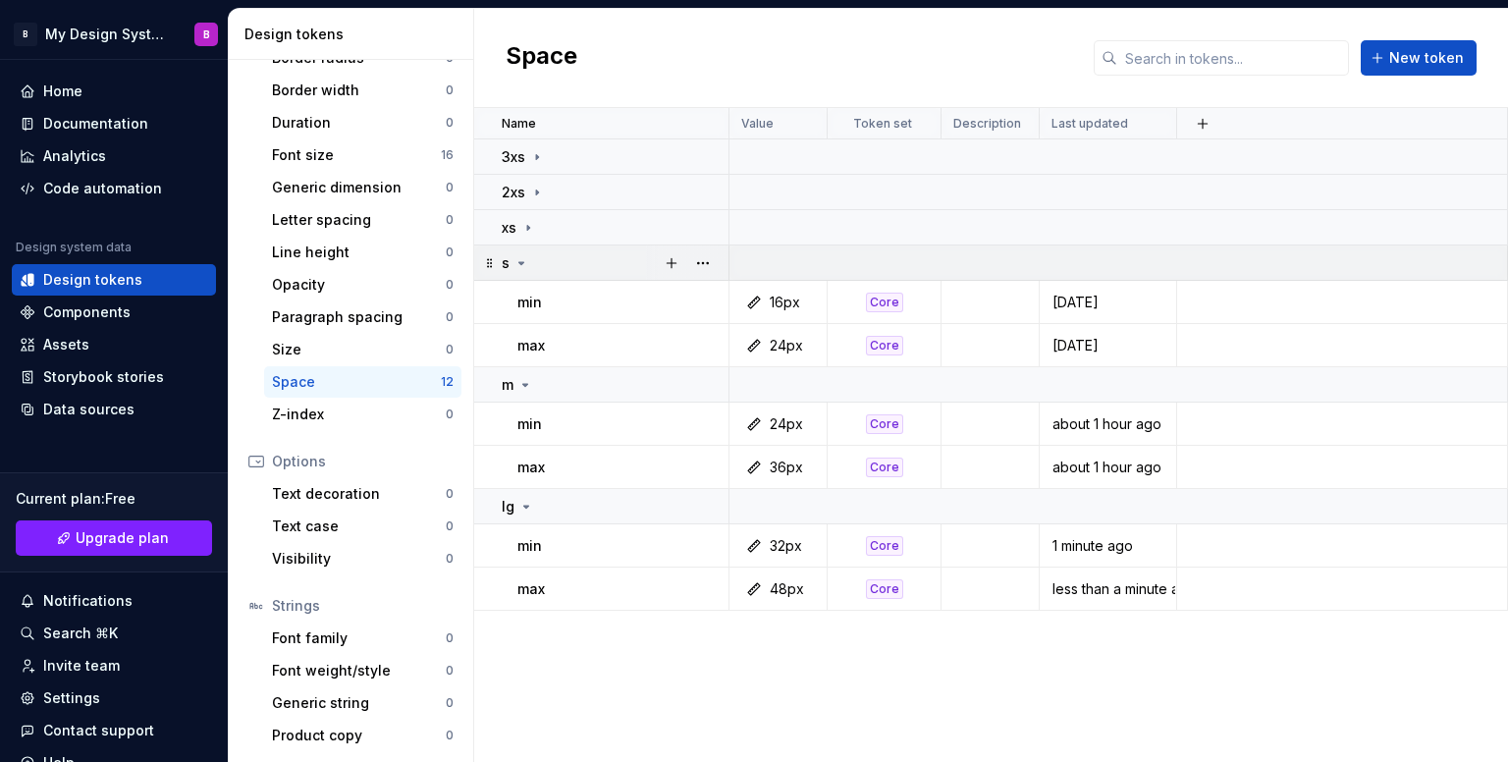
click at [532, 267] on div "s" at bounding box center [615, 263] width 226 height 20
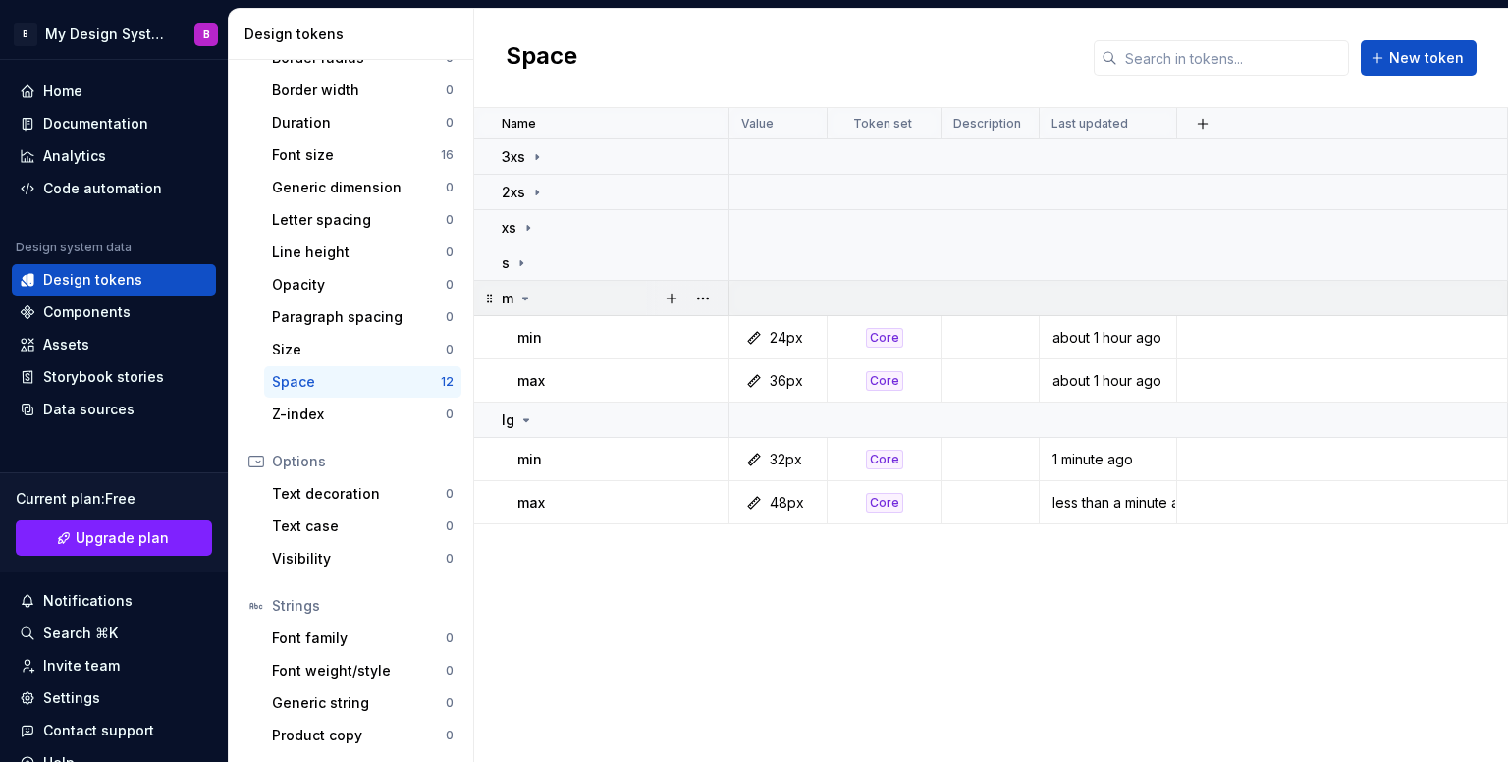
click at [543, 296] on div "m" at bounding box center [615, 299] width 226 height 20
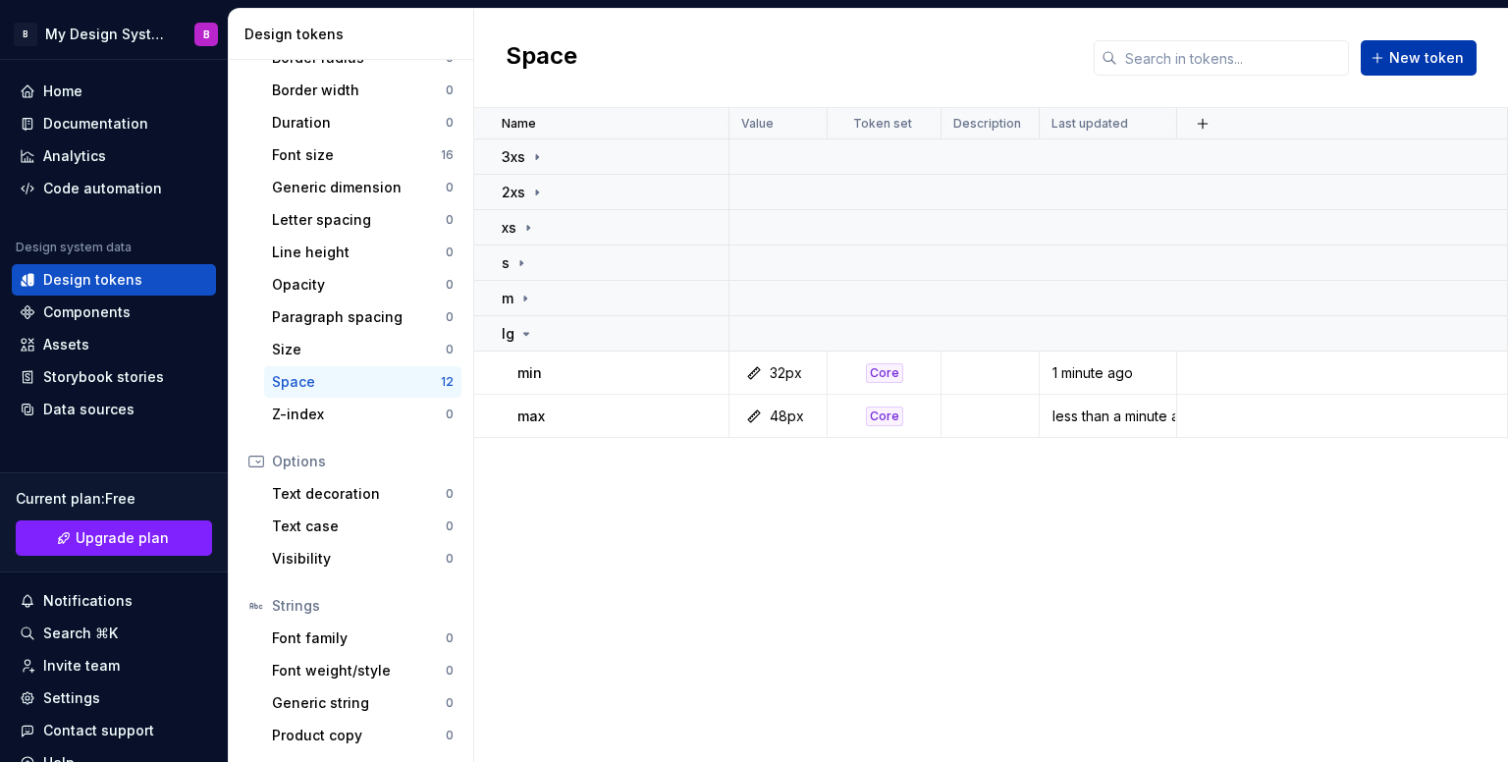
click at [1434, 56] on span "New token" at bounding box center [1426, 58] width 75 height 20
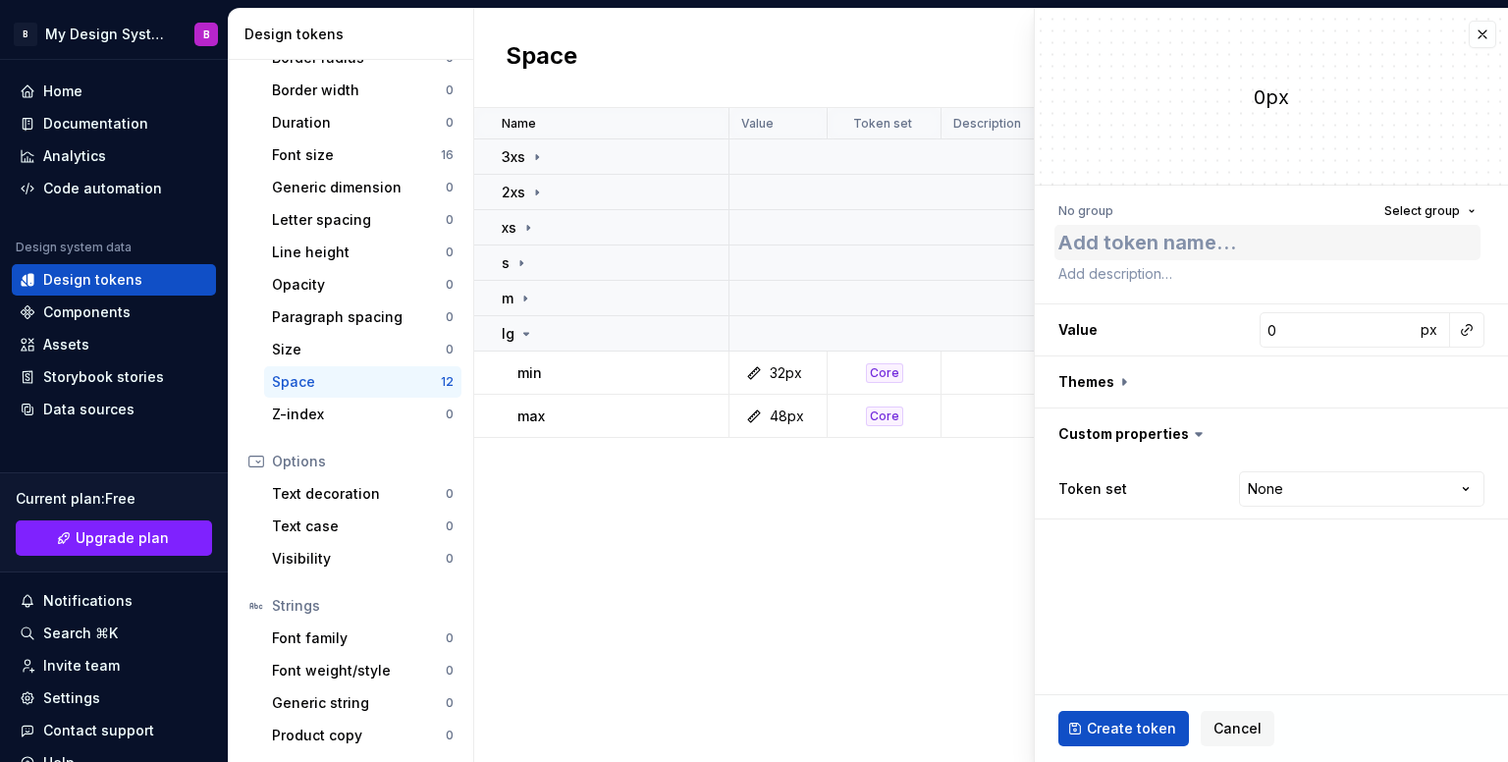
click at [1277, 236] on textarea at bounding box center [1268, 242] width 426 height 35
type textarea "*"
type textarea "x"
type textarea "*"
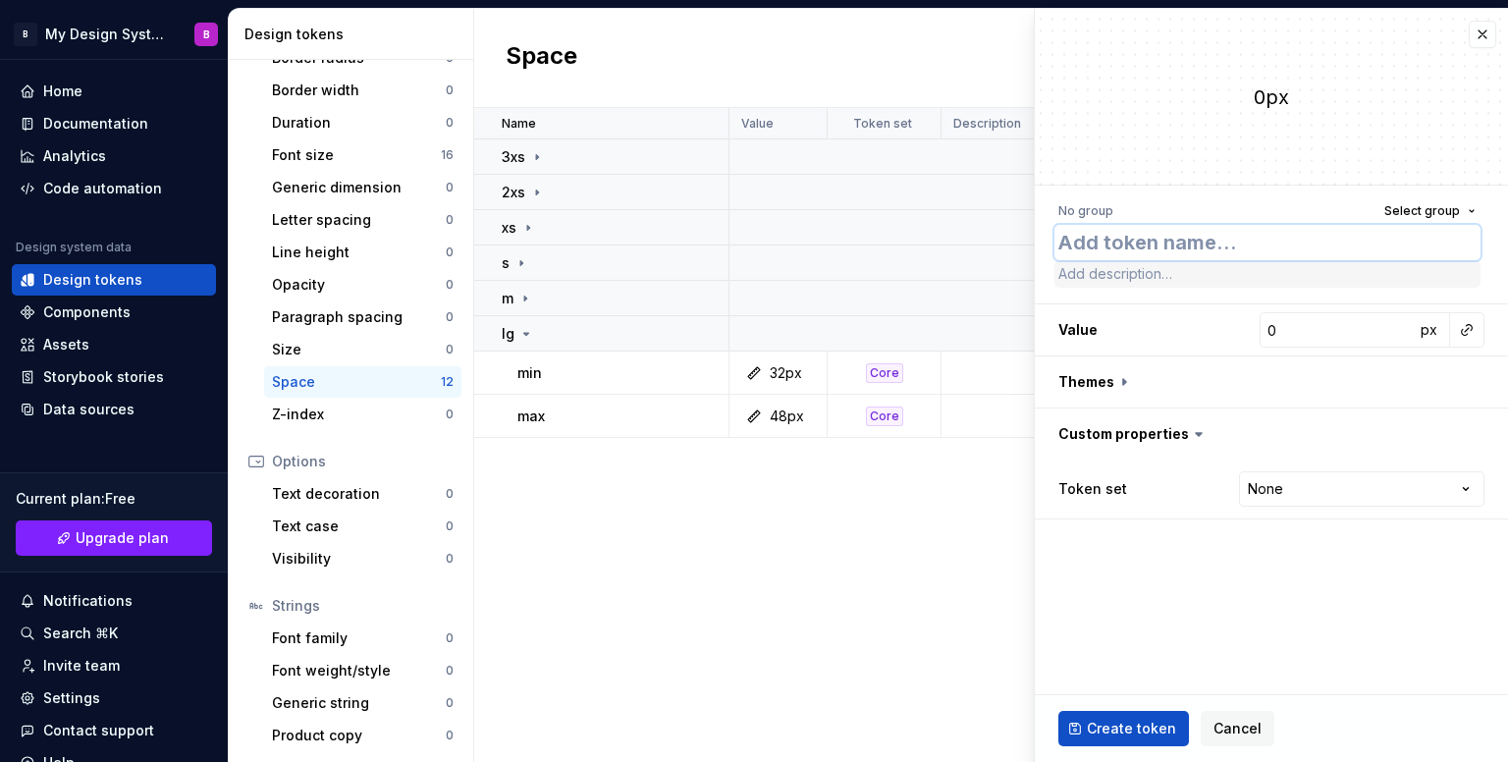
type textarea "m"
type textarea "*"
type textarea "mi"
type textarea "*"
type textarea "min"
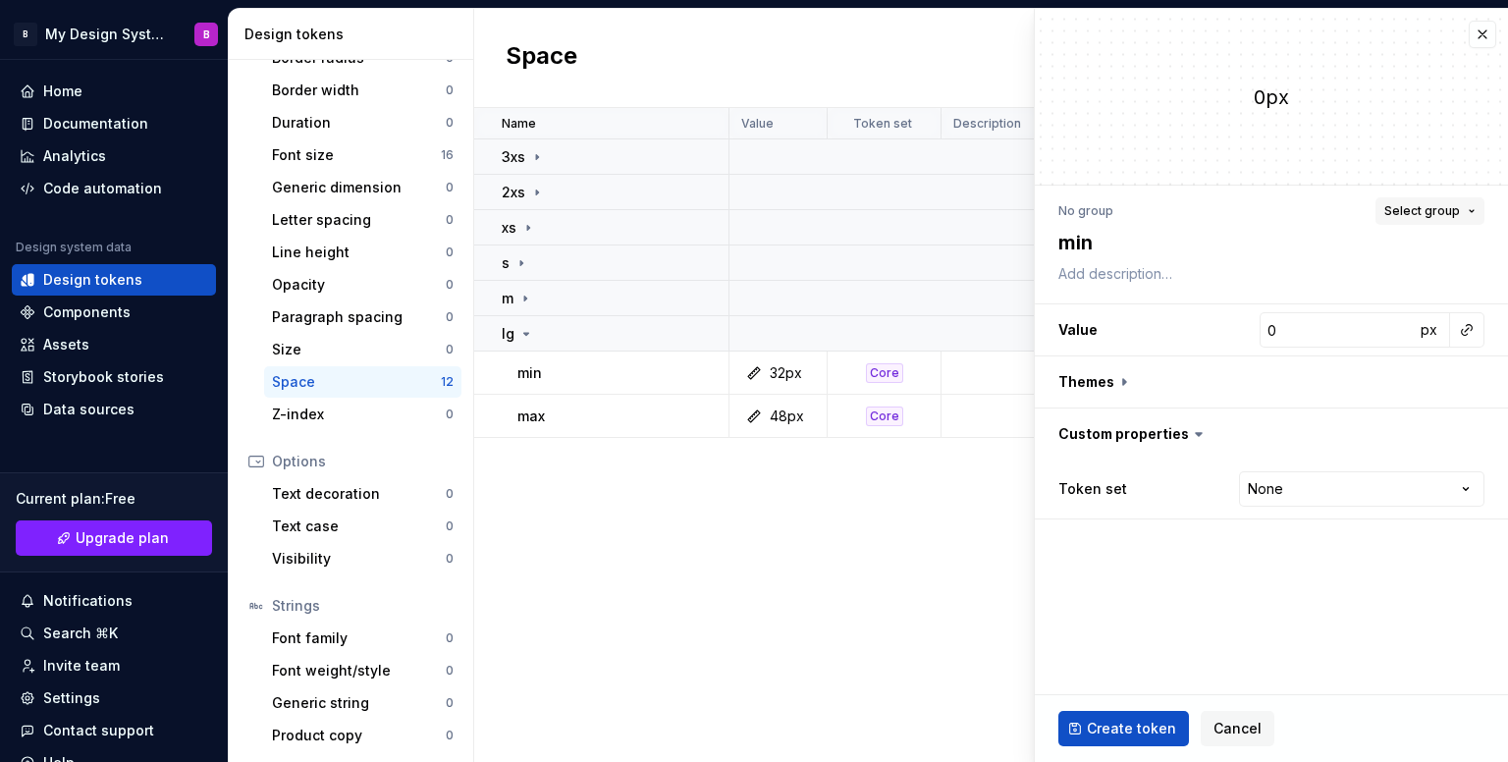
click at [1426, 218] on span "Select group" at bounding box center [1423, 211] width 76 height 16
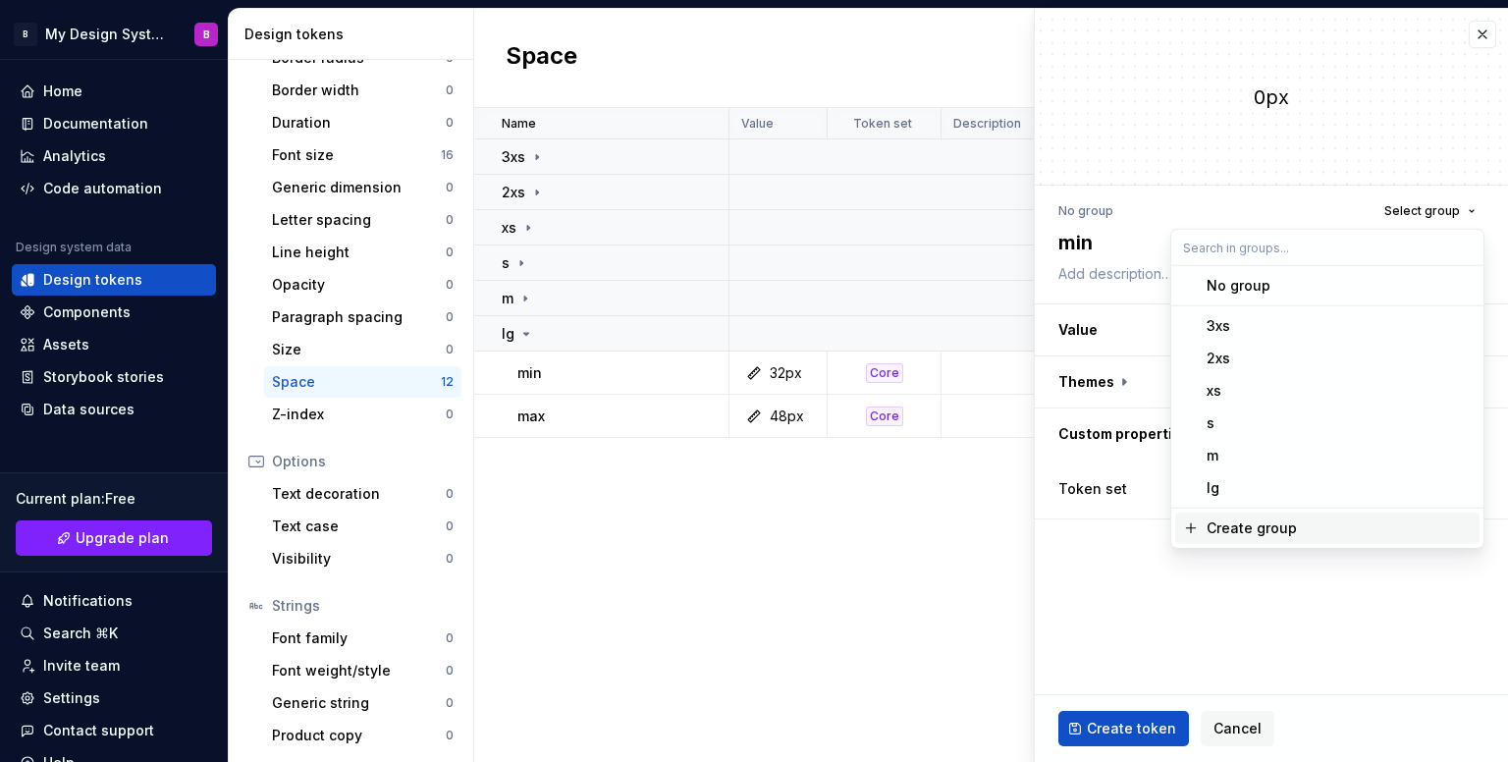
click at [1325, 525] on div "Create group" at bounding box center [1339, 528] width 265 height 20
type textarea "*"
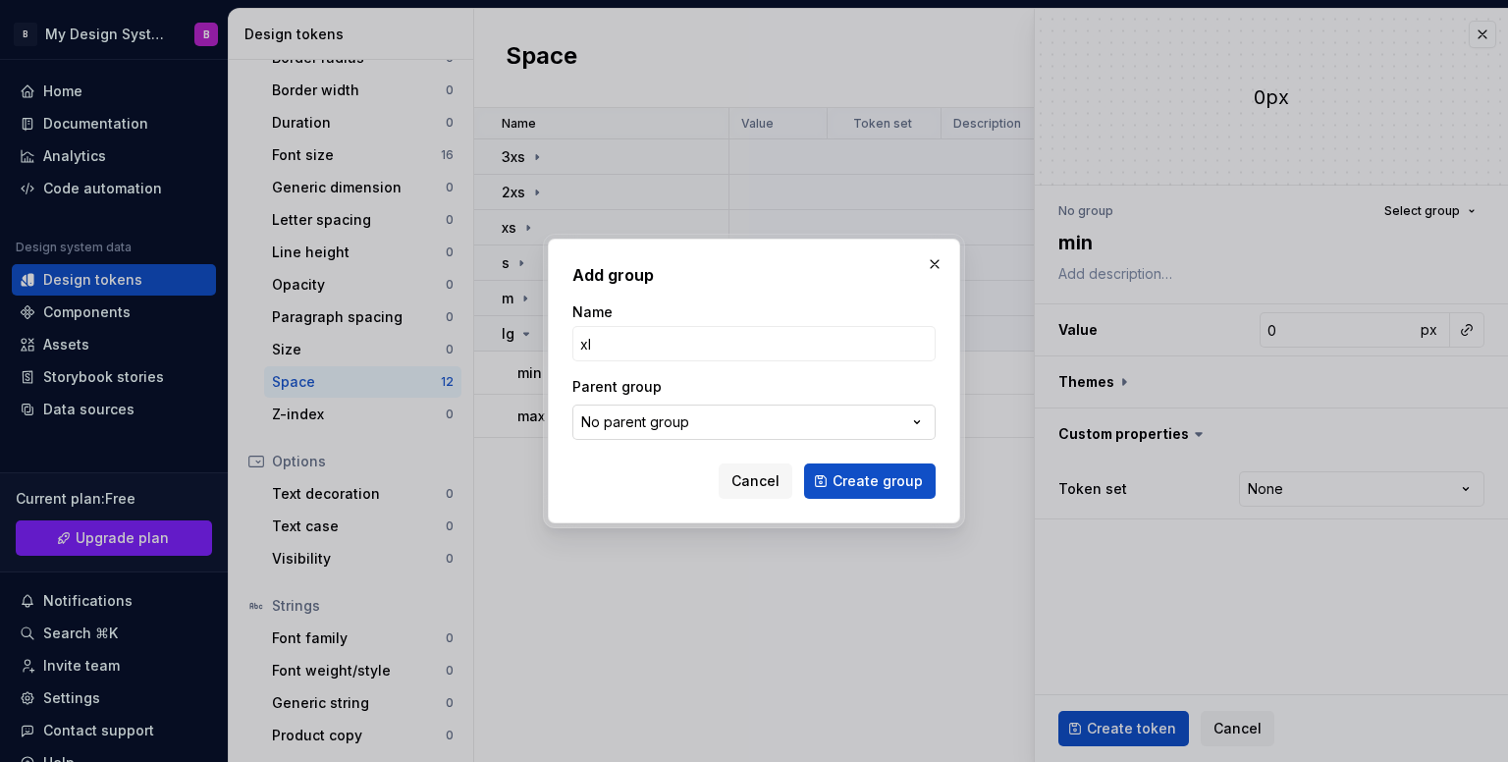
type input "xl"
click at [786, 425] on button "No parent group" at bounding box center [753, 422] width 363 height 35
click at [729, 422] on div "Add group Name xl Parent group No parent group Cancel Create group" at bounding box center [754, 381] width 1508 height 762
click at [880, 488] on span "Create group" at bounding box center [878, 481] width 90 height 20
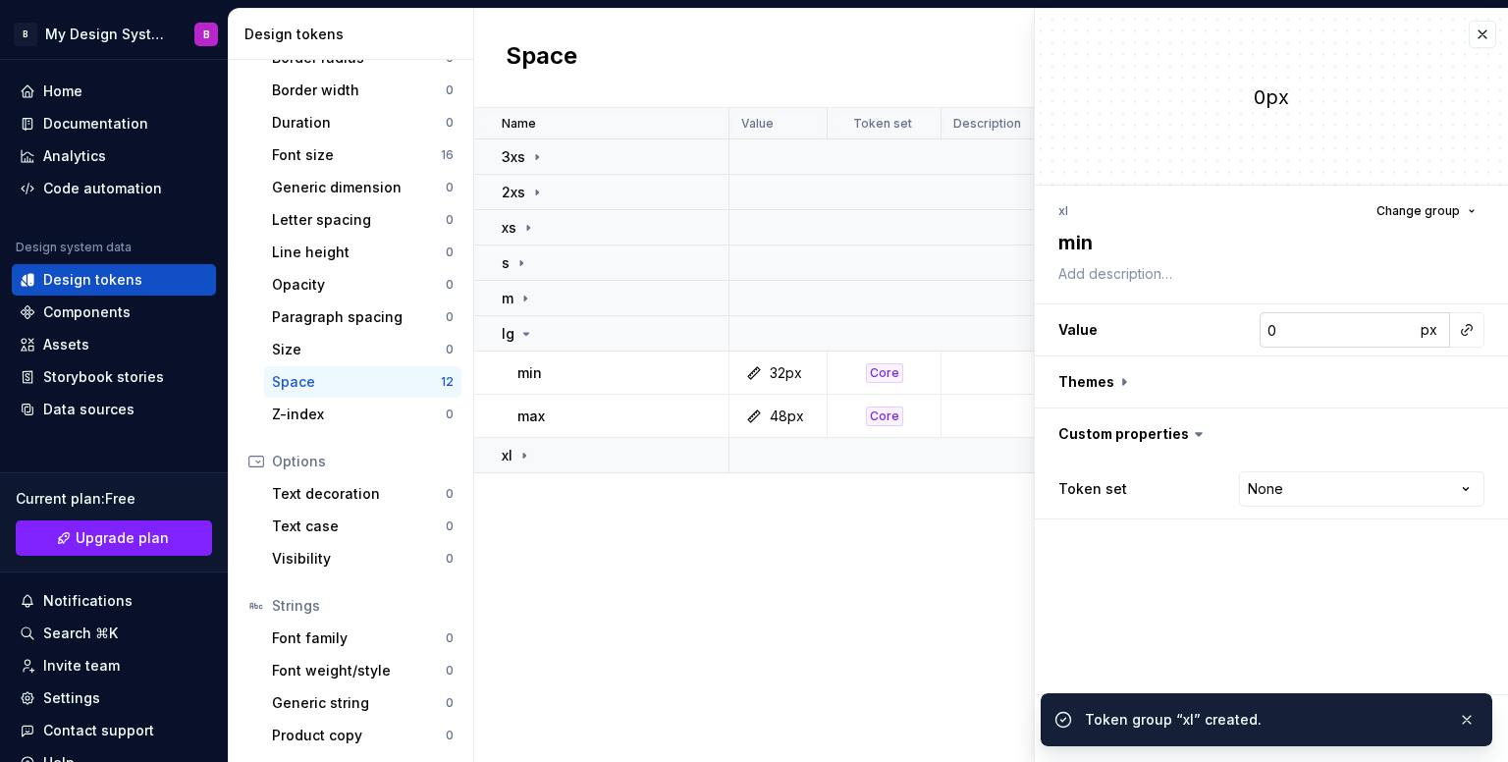
click at [1356, 326] on input "0" at bounding box center [1337, 329] width 155 height 35
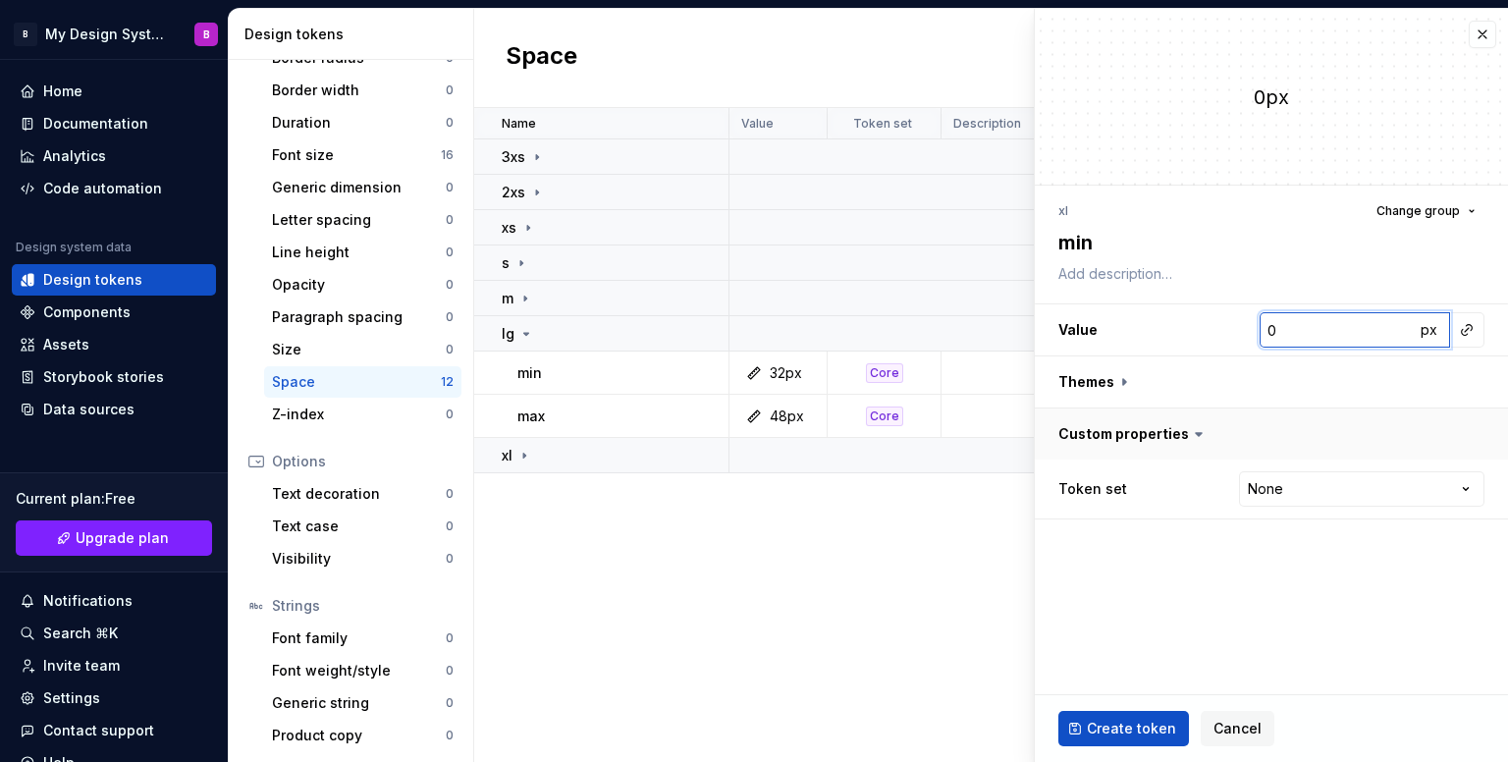
type textarea "*"
type input "4"
type textarea "*"
type input "48"
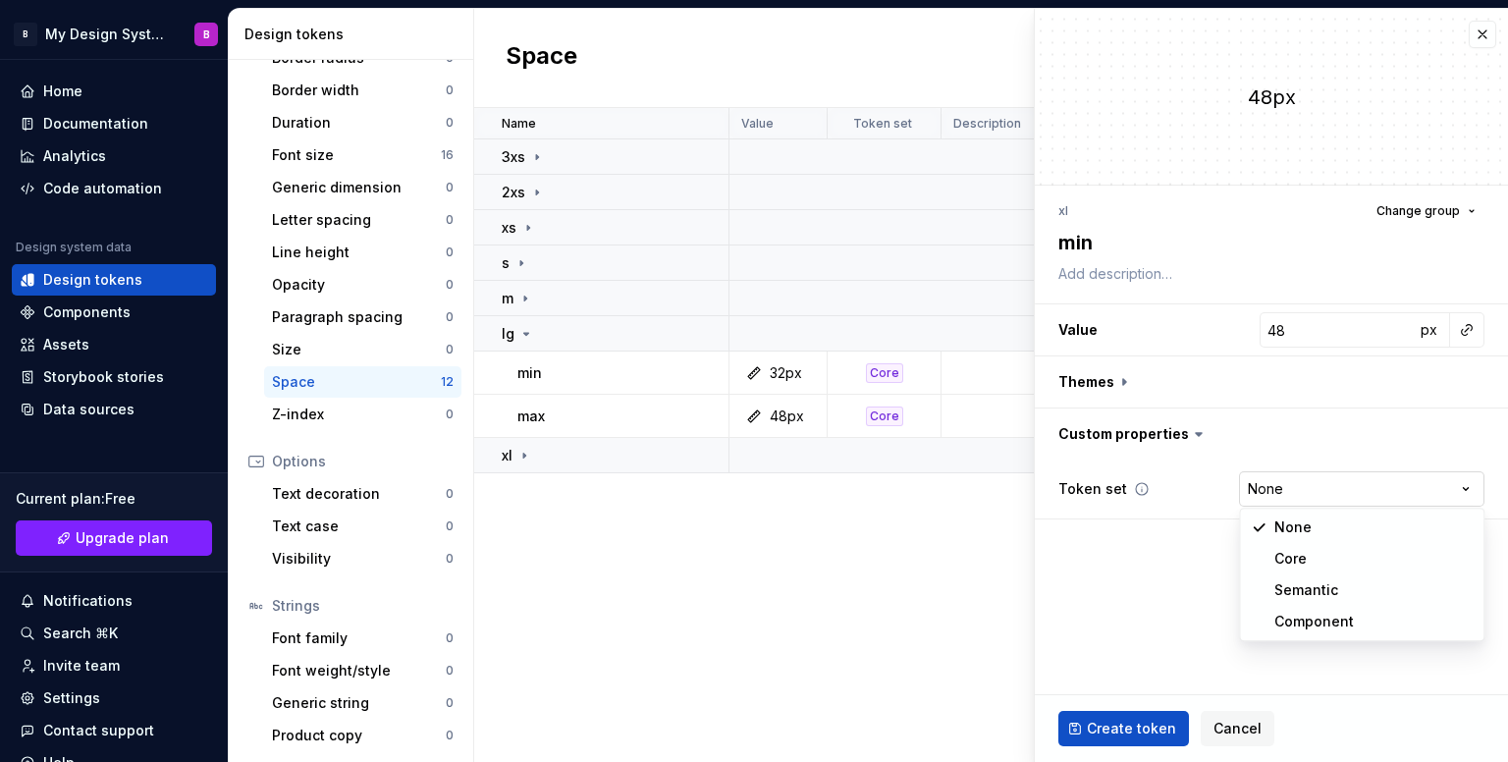
click at [1301, 472] on html "B My Design System B Home Documentation Analytics Code automation Design system…" at bounding box center [754, 381] width 1508 height 762
select select "**********"
click at [1147, 712] on button "Create token" at bounding box center [1124, 728] width 131 height 35
type textarea "*"
type input "0"
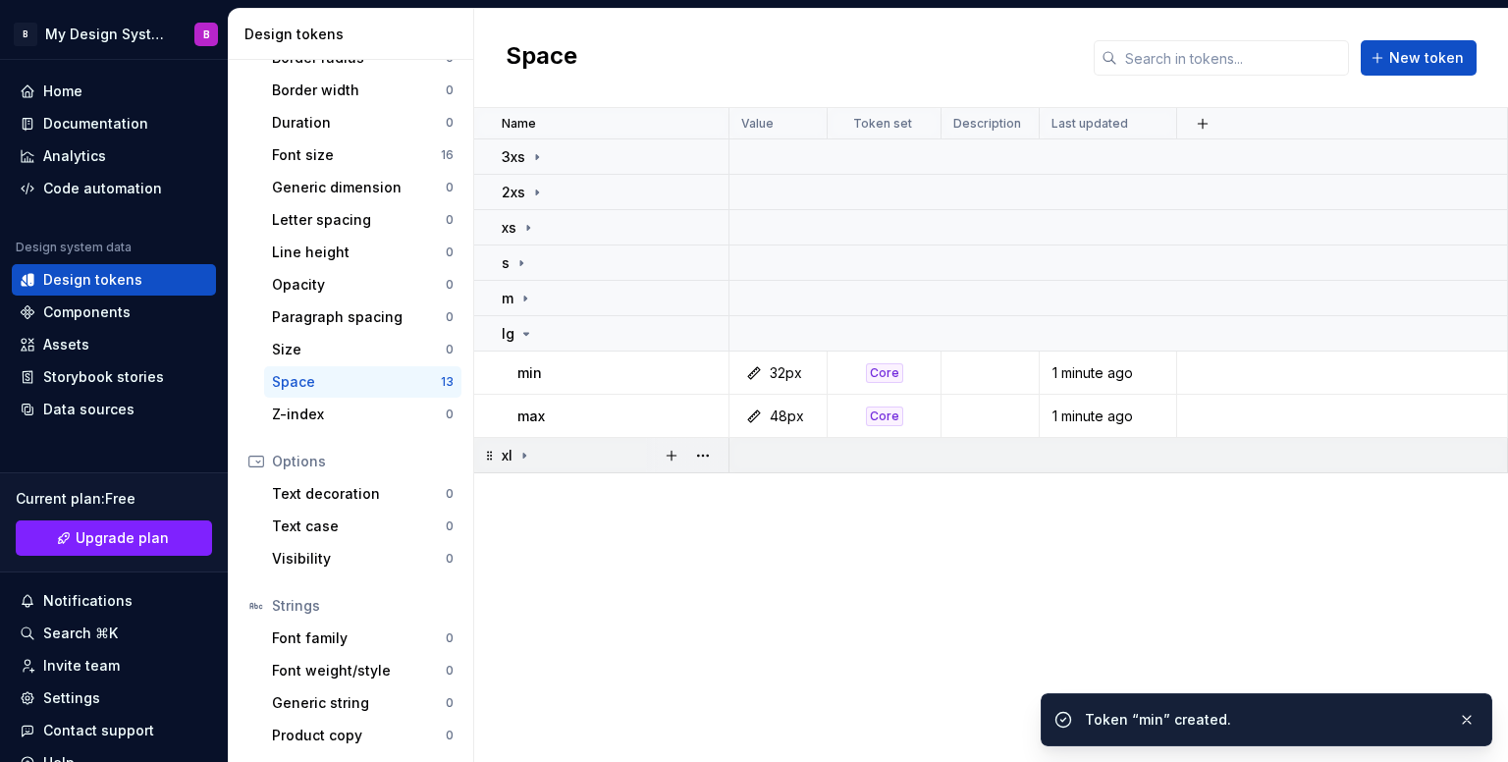
click at [528, 453] on icon at bounding box center [525, 456] width 16 height 16
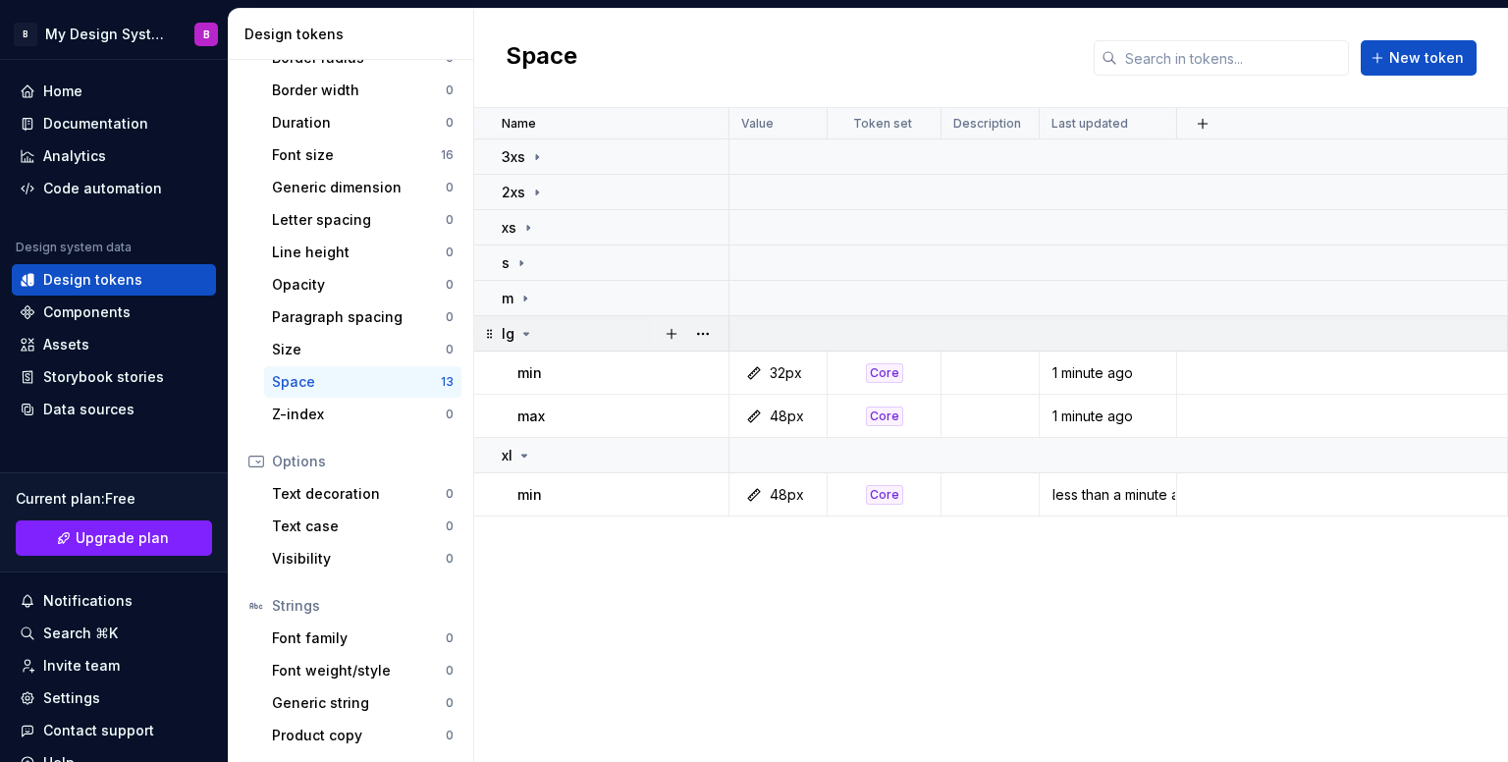
click at [528, 331] on icon at bounding box center [526, 334] width 16 height 16
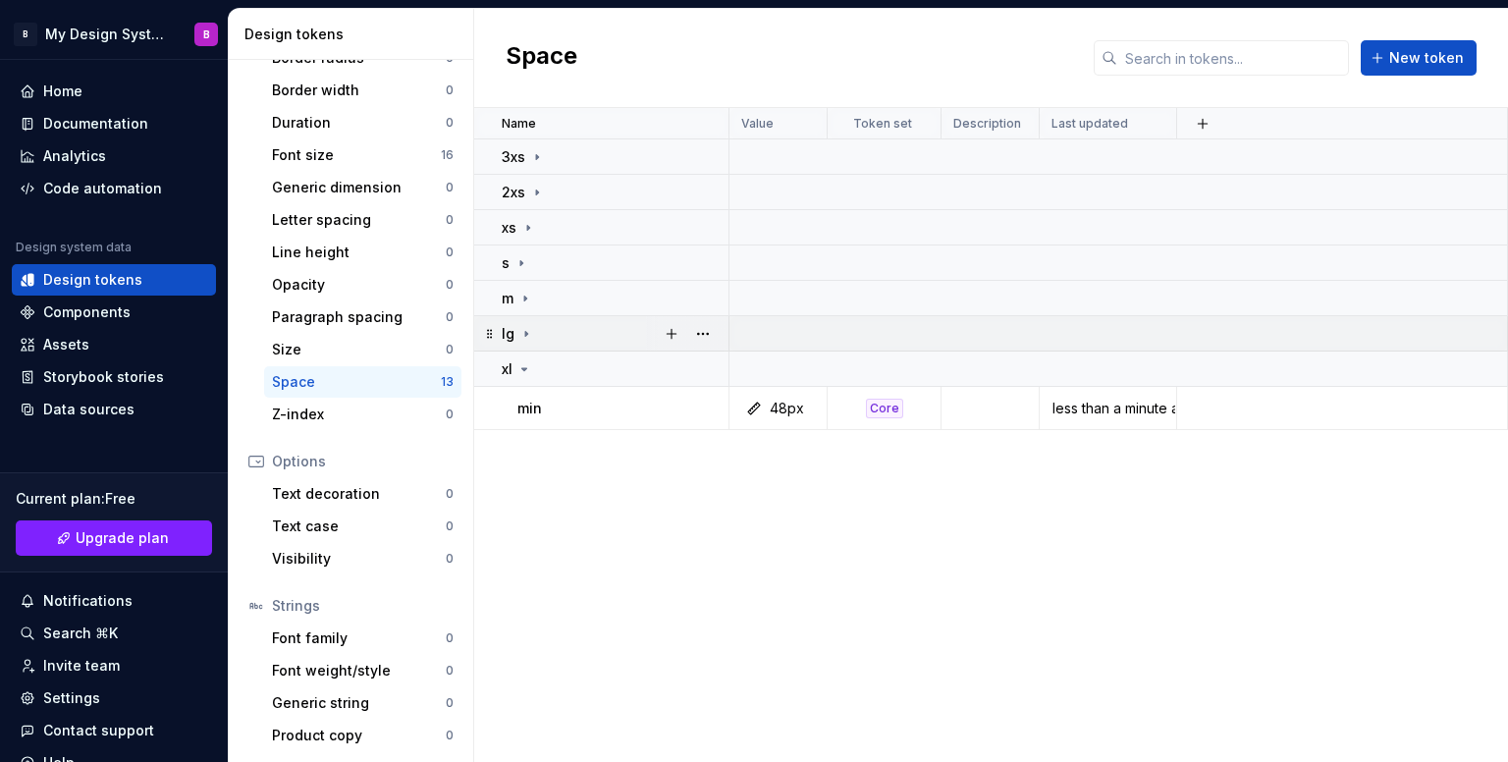
click at [531, 327] on icon at bounding box center [526, 334] width 16 height 16
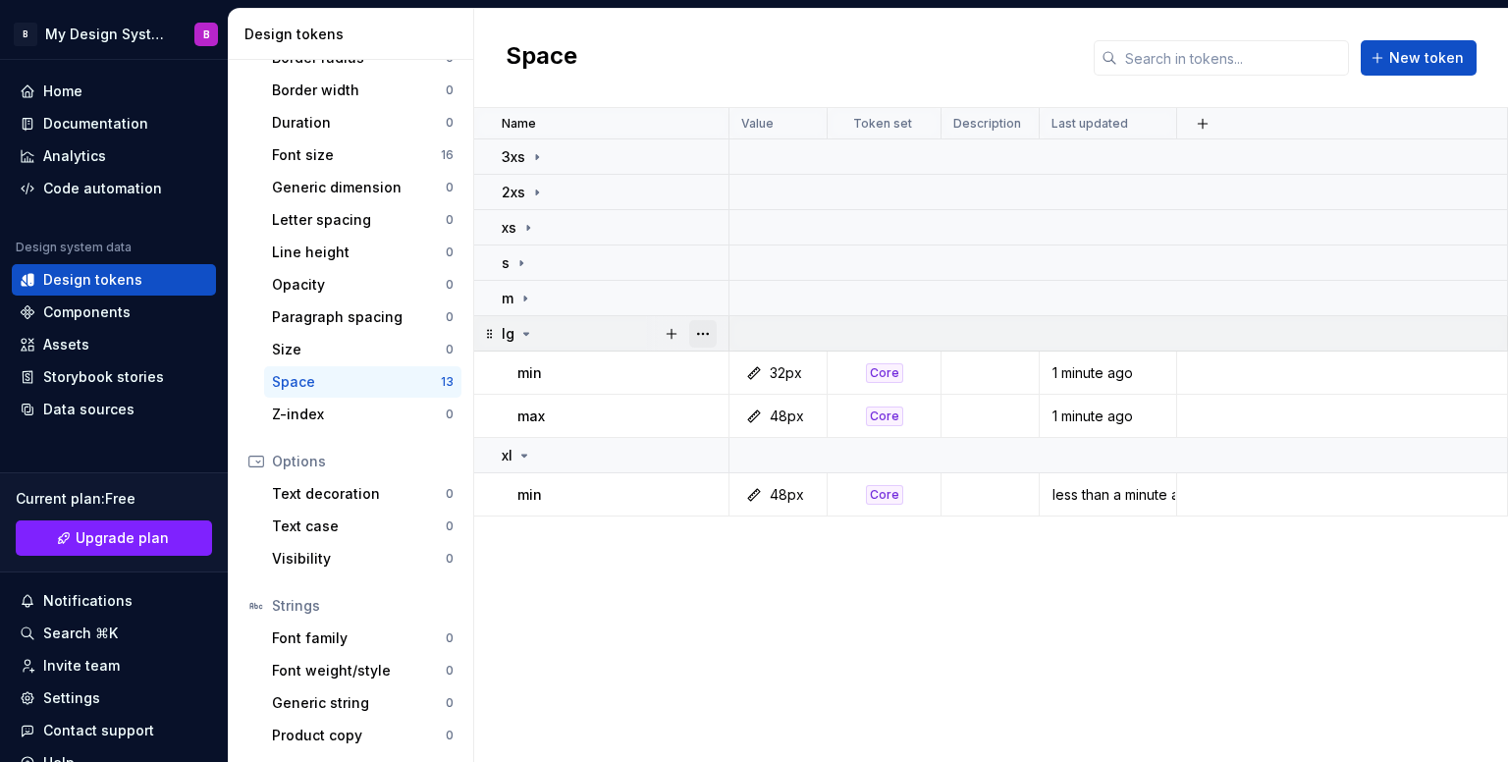
click at [695, 332] on button "button" at bounding box center [702, 333] width 27 height 27
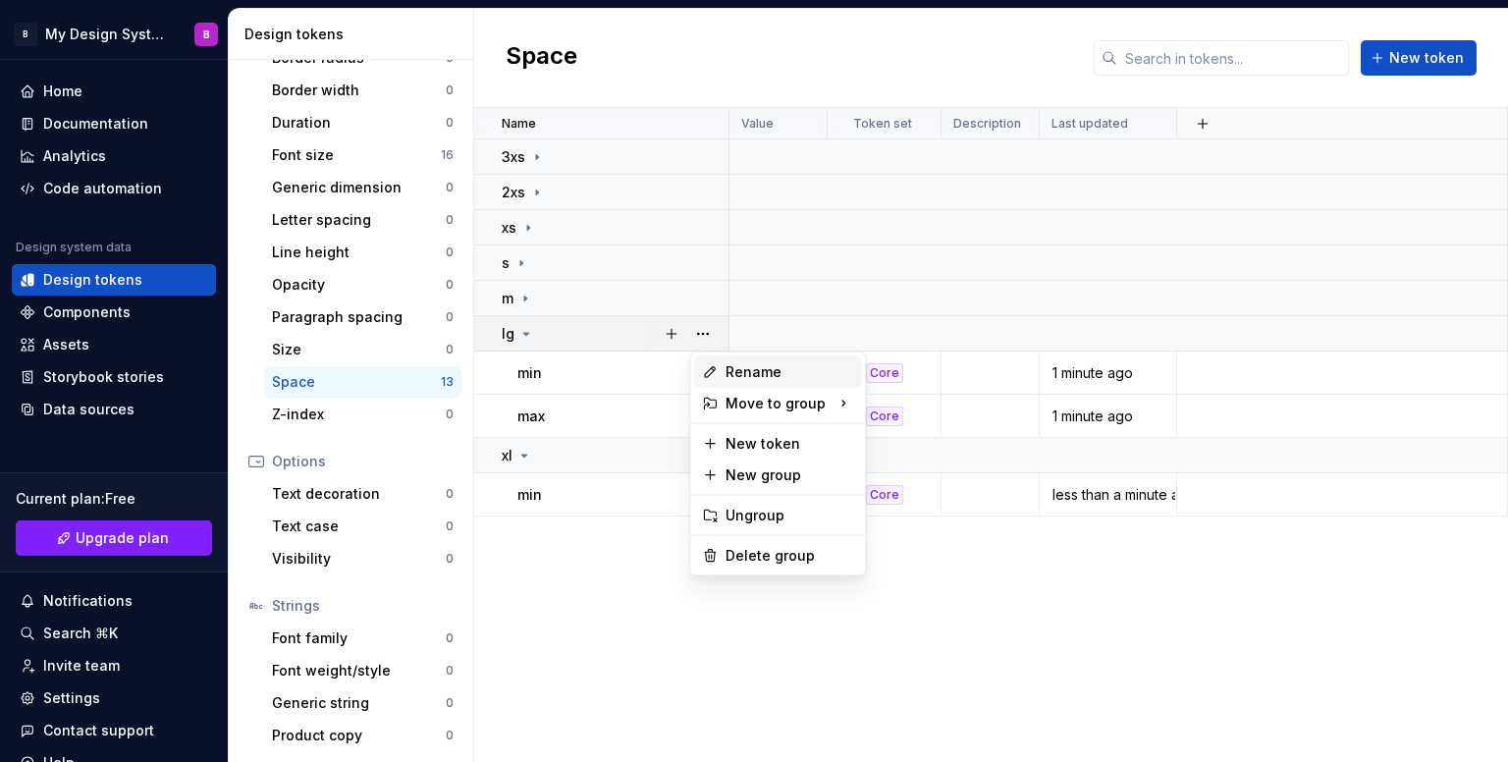
click at [737, 368] on div "Rename" at bounding box center [790, 372] width 128 height 20
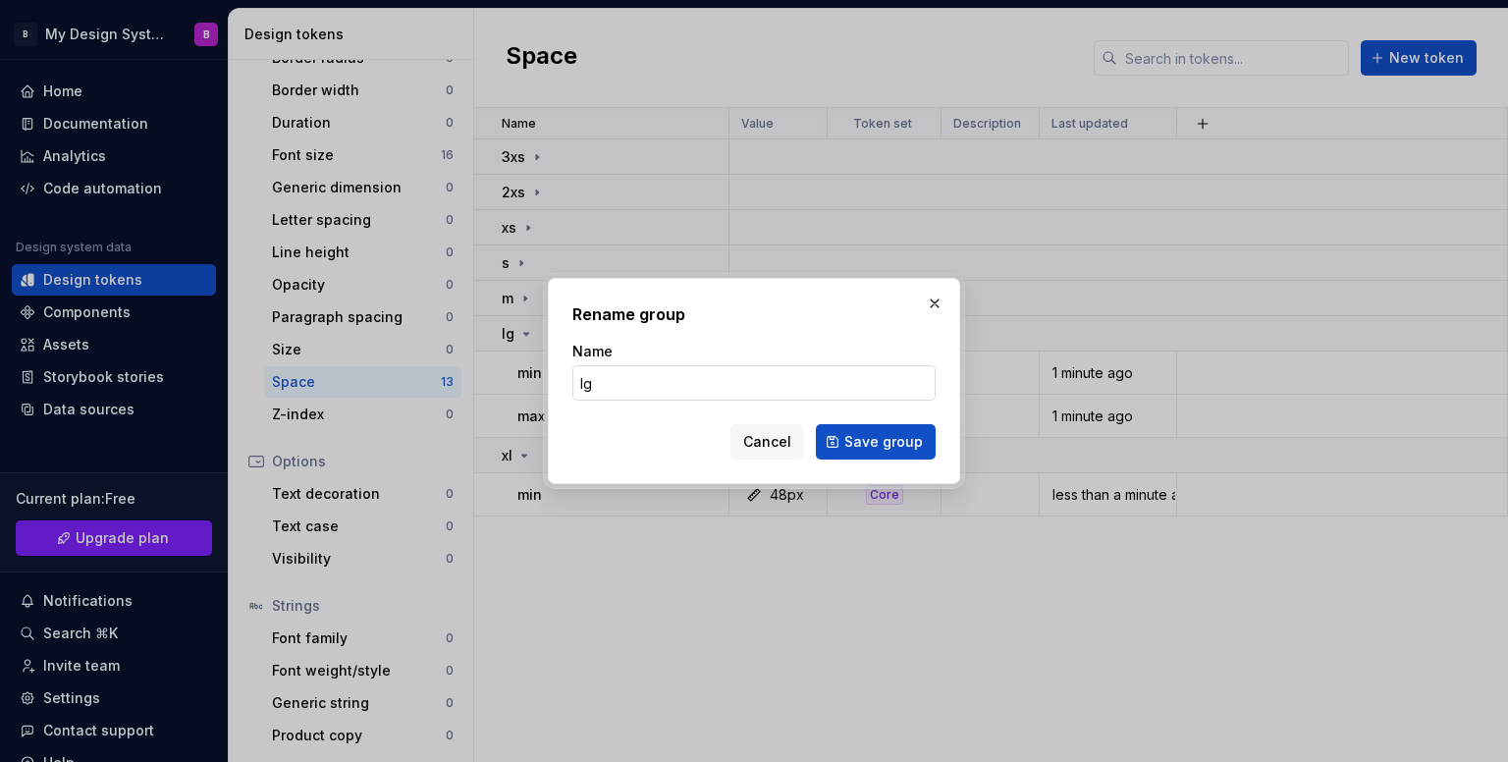
click at [770, 381] on input "lg" at bounding box center [753, 382] width 363 height 35
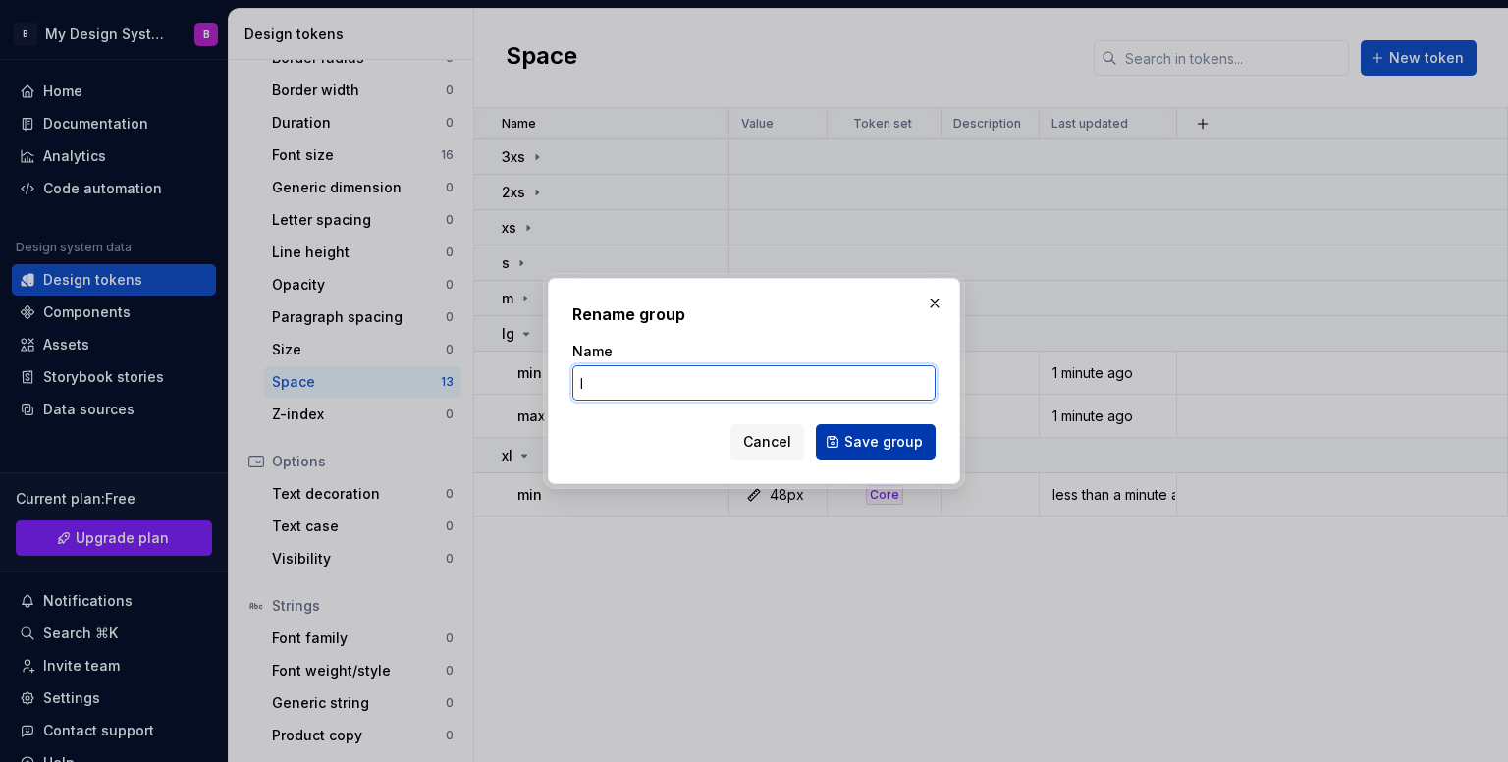
type input "l"
click at [878, 447] on span "Save group" at bounding box center [883, 442] width 79 height 20
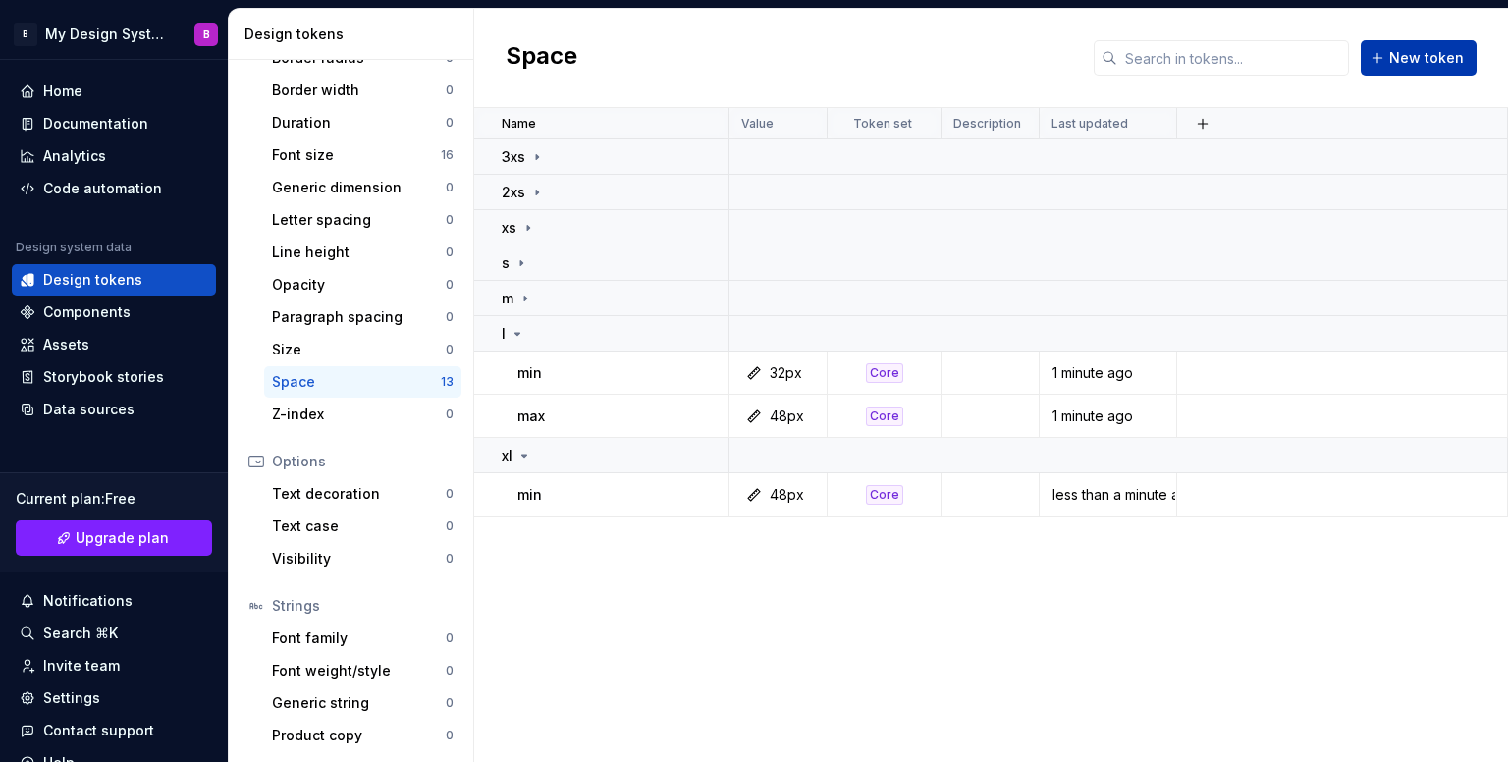
click at [1417, 72] on button "New token" at bounding box center [1419, 57] width 116 height 35
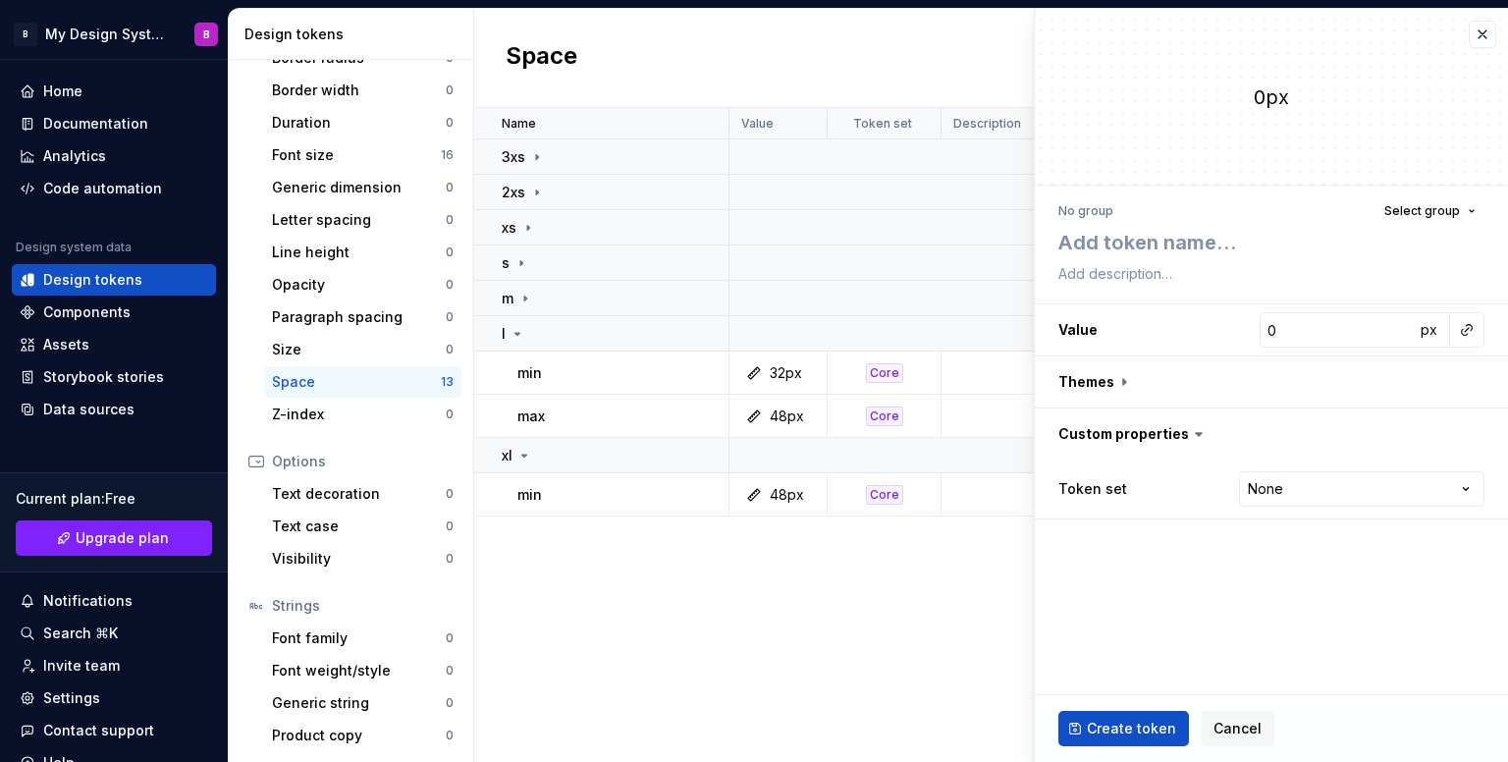
type textarea "*"
type textarea "m"
type textarea "*"
type textarea "ma"
type textarea "*"
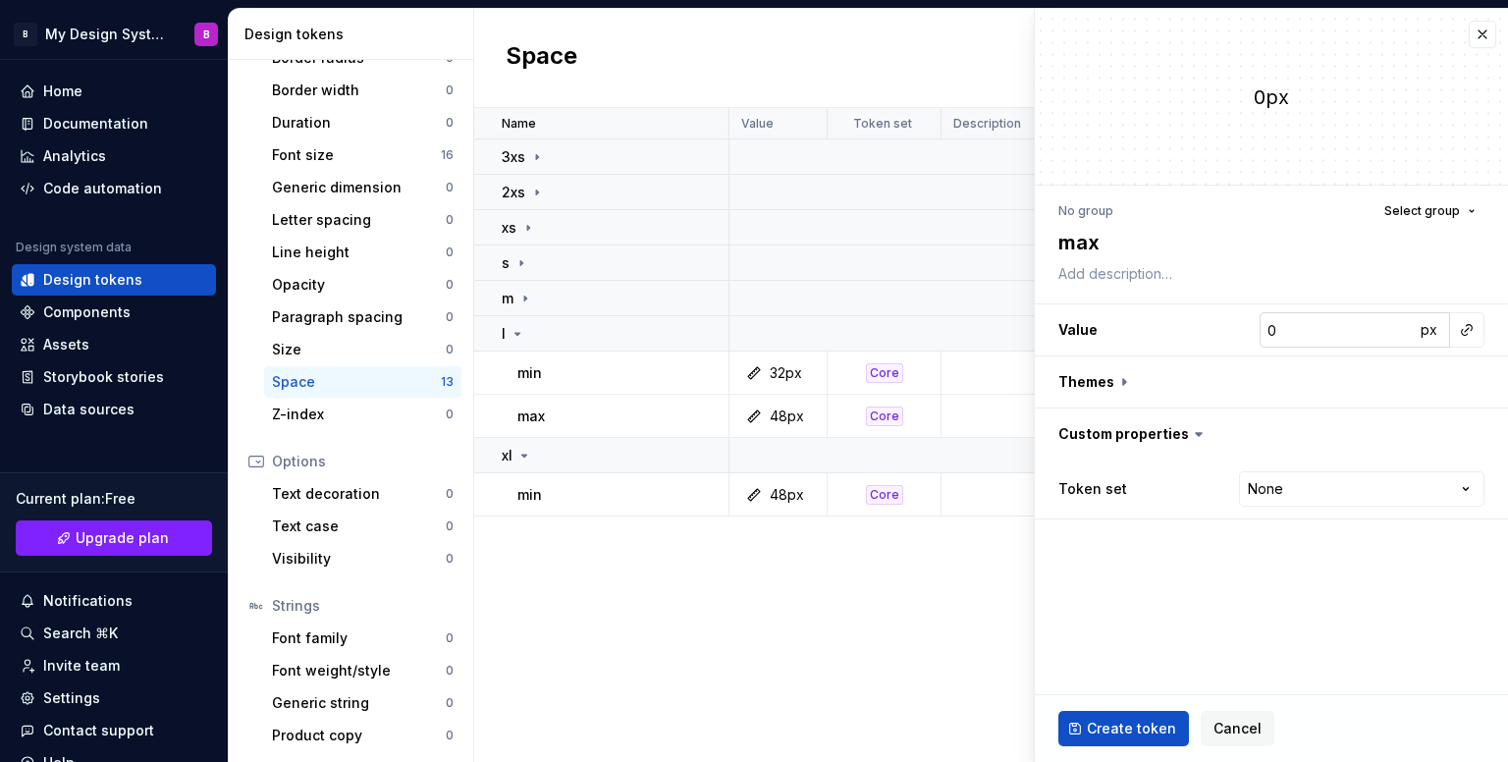
type textarea "max"
click at [1312, 335] on input "0" at bounding box center [1337, 329] width 155 height 35
type textarea "*"
type input "6"
type textarea "*"
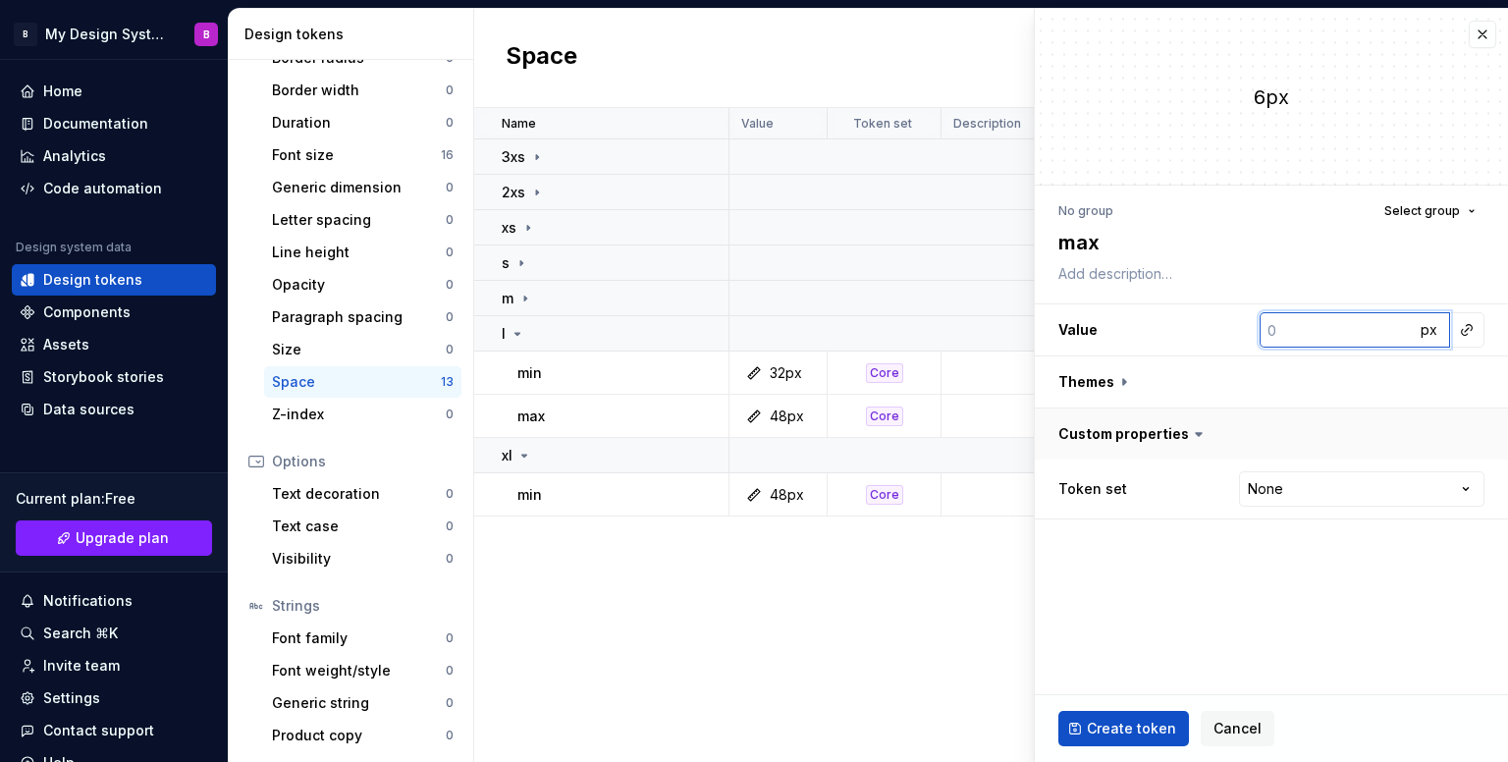
type input "7"
type textarea "*"
type input "73"
click at [1294, 329] on input "73" at bounding box center [1337, 329] width 155 height 35
type textarea "*"
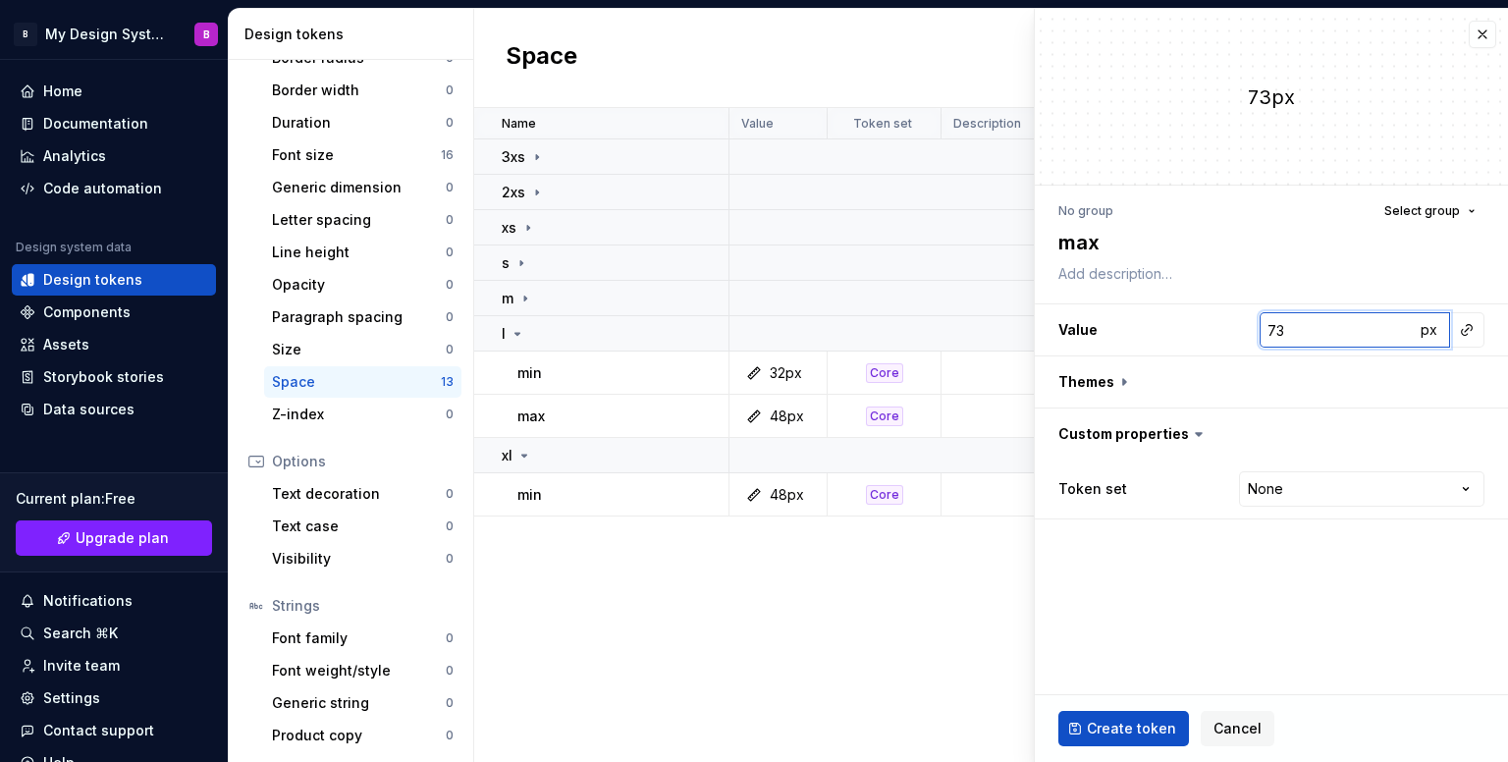
type input "7"
type textarea "*"
type input "72"
click at [1379, 469] on div "Token set None **** **** ******** *********" at bounding box center [1272, 488] width 426 height 43
click at [1382, 496] on html "B My Design System B Home Documentation Analytics Code automation Design system…" at bounding box center [754, 381] width 1508 height 762
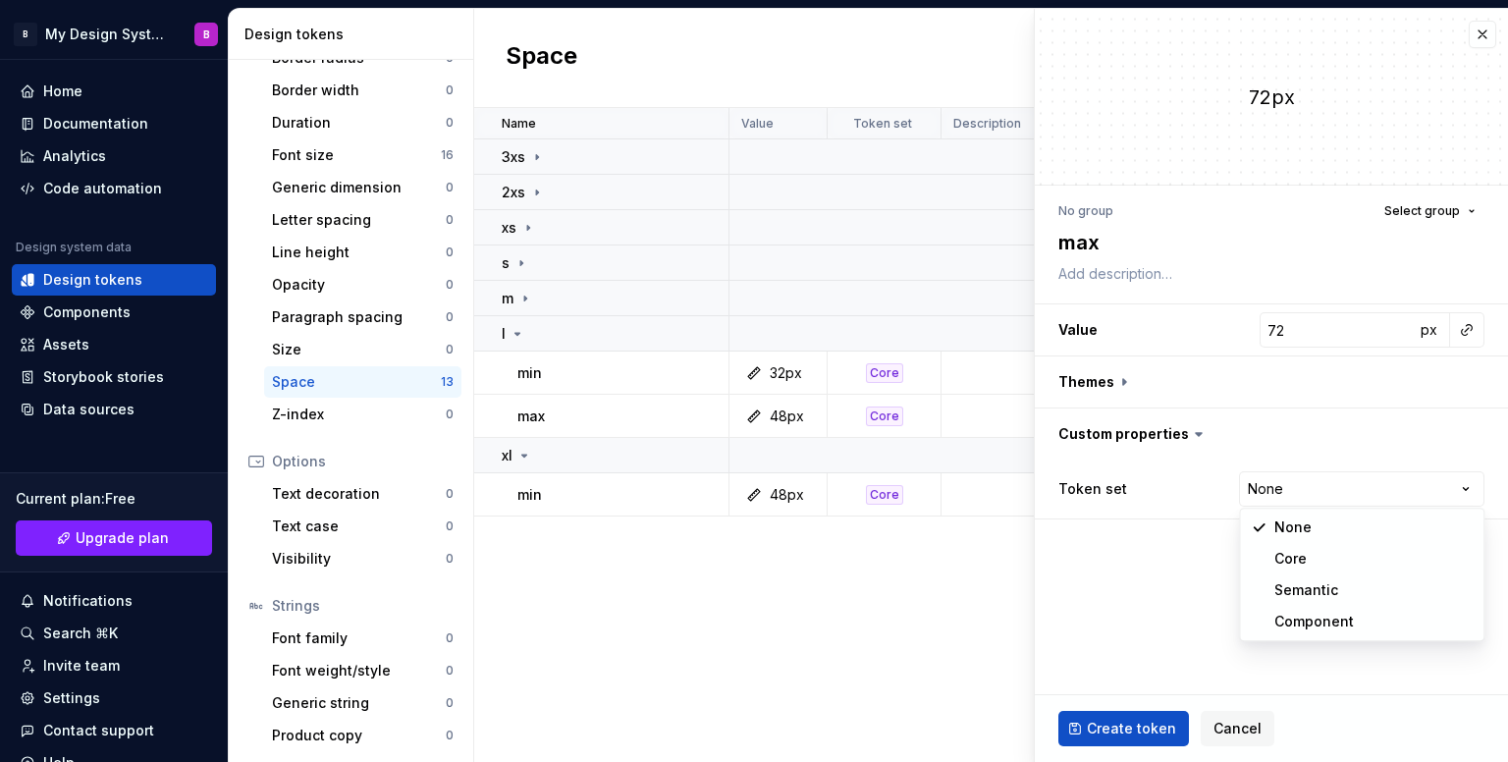
select select "**********"
click at [1127, 716] on button "Create token" at bounding box center [1124, 728] width 131 height 35
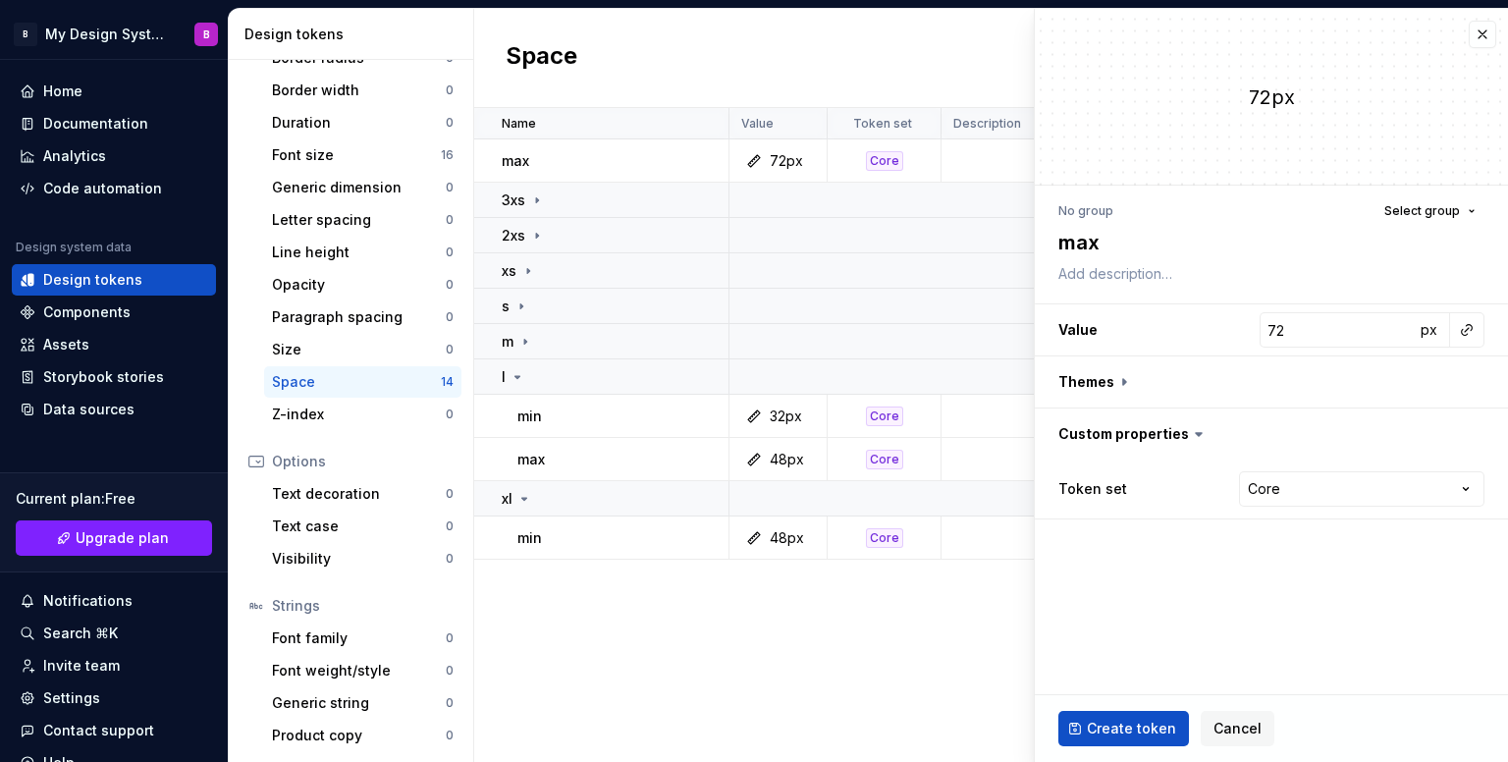
type textarea "*"
